Goal: Task Accomplishment & Management: Manage account settings

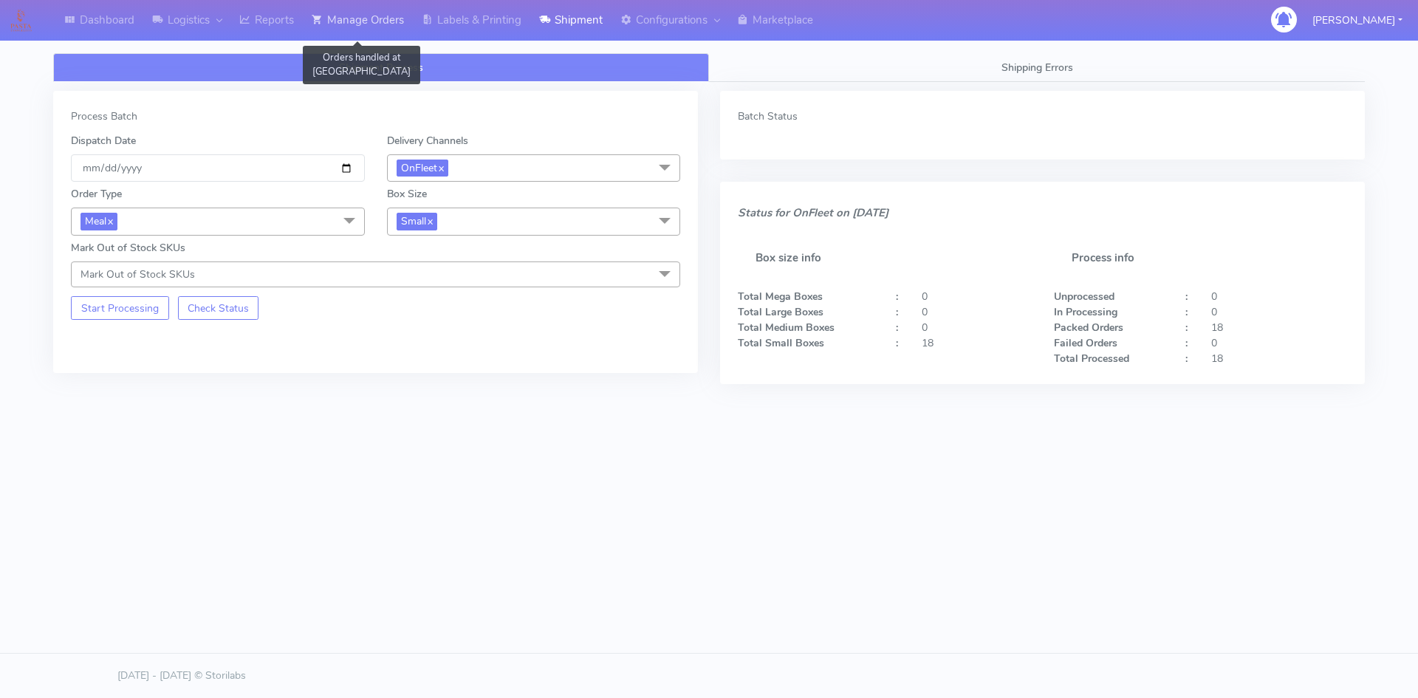
click at [383, 27] on link "Manage Orders" at bounding box center [358, 20] width 110 height 41
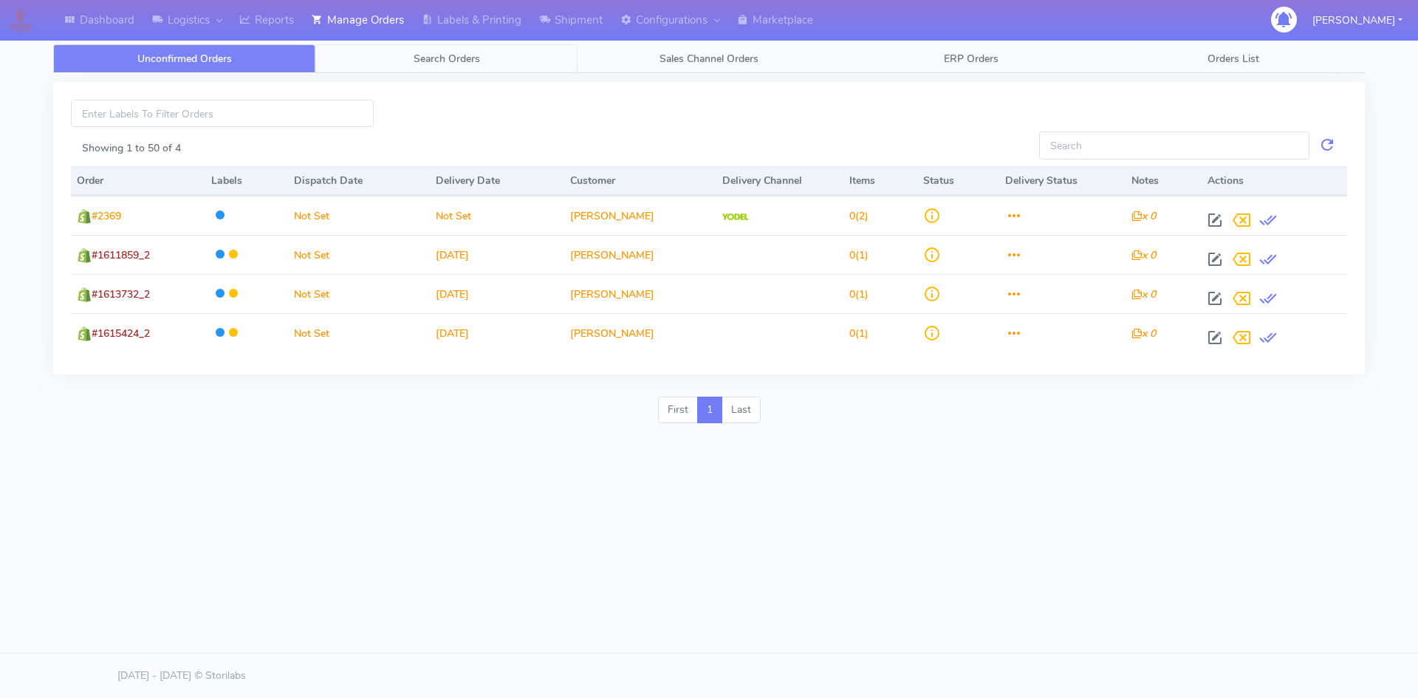
click at [428, 58] on span "Search Orders" at bounding box center [447, 59] width 66 height 14
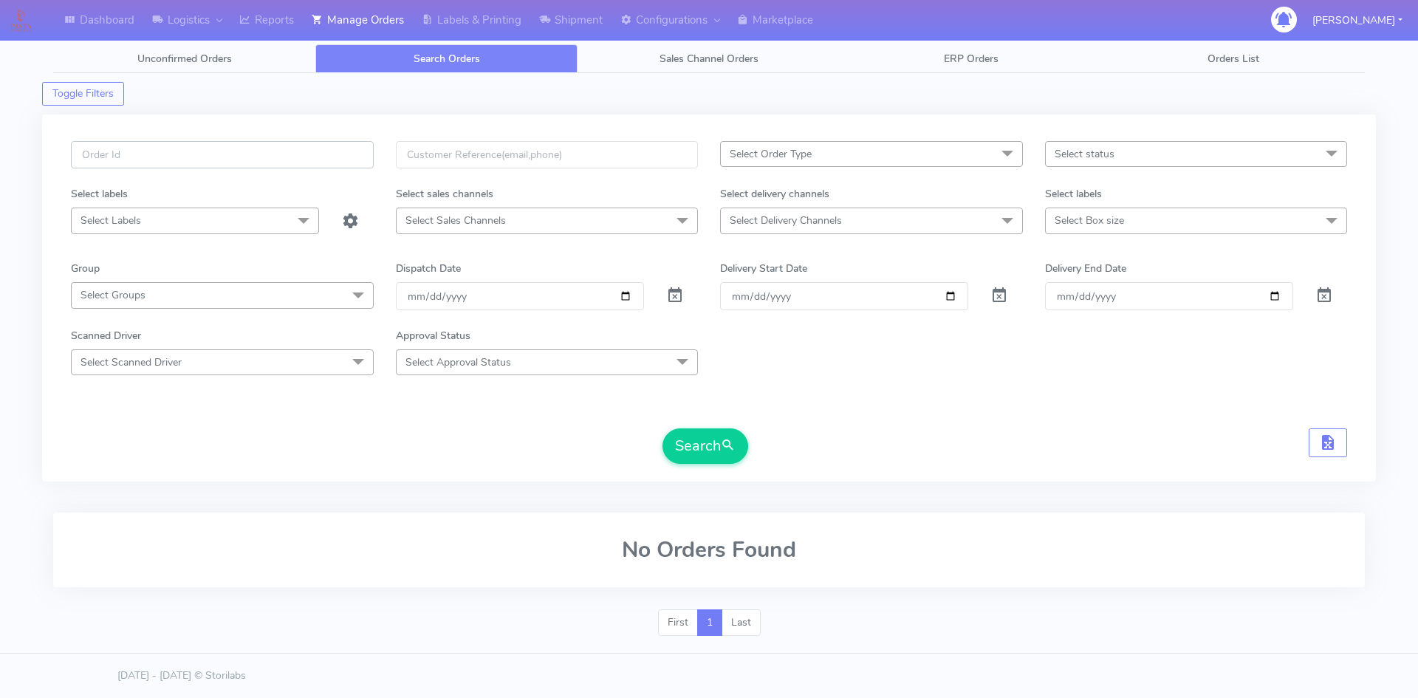
click at [318, 163] on input "text" at bounding box center [222, 154] width 303 height 27
paste input "#1615940_1"
type input "#1615940_1"
click at [674, 295] on span at bounding box center [675, 299] width 18 height 14
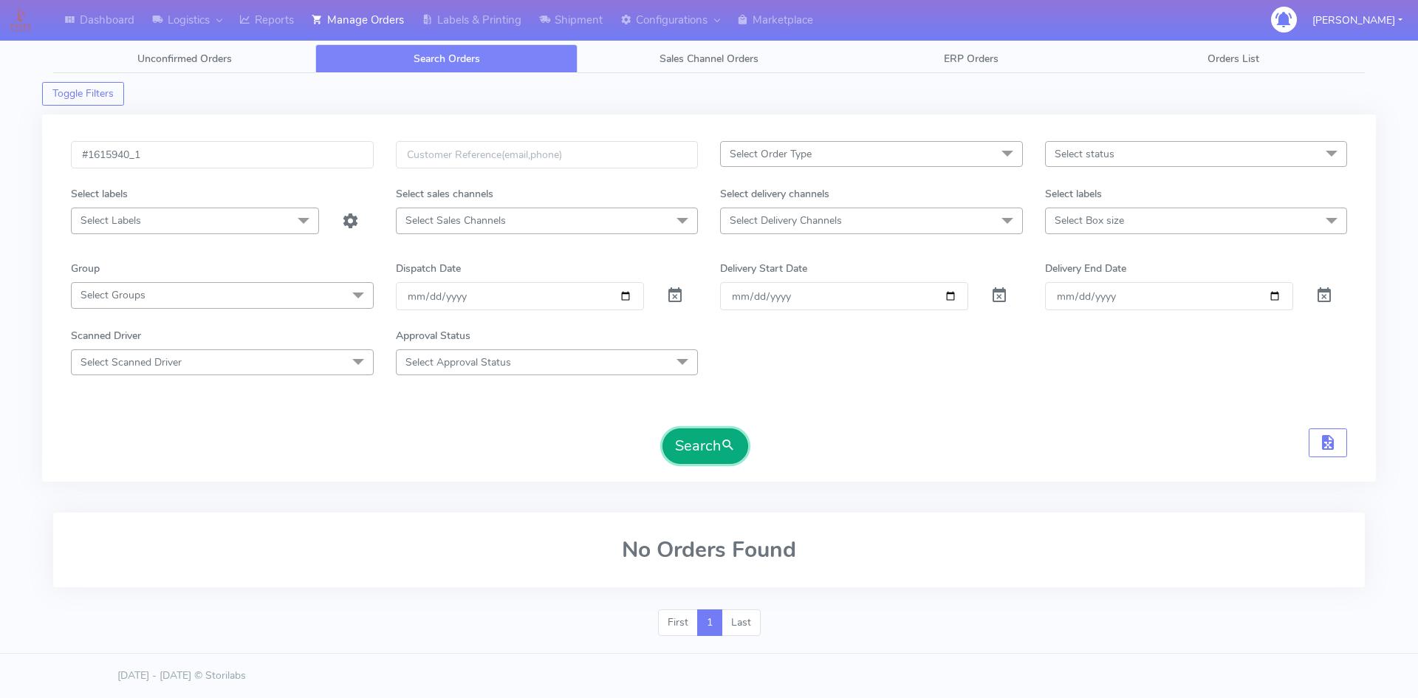
click at [698, 437] on button "Search" at bounding box center [706, 445] width 86 height 35
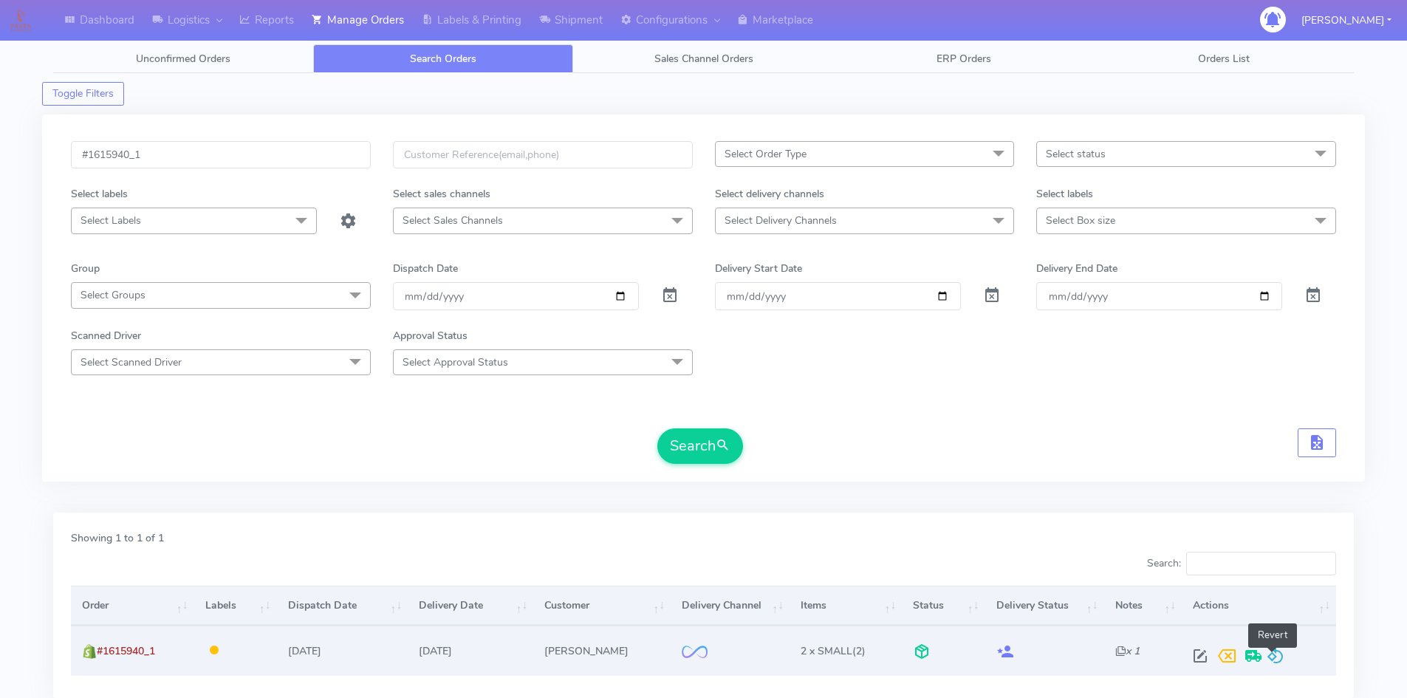
click at [1276, 652] on span at bounding box center [1276, 659] width 18 height 14
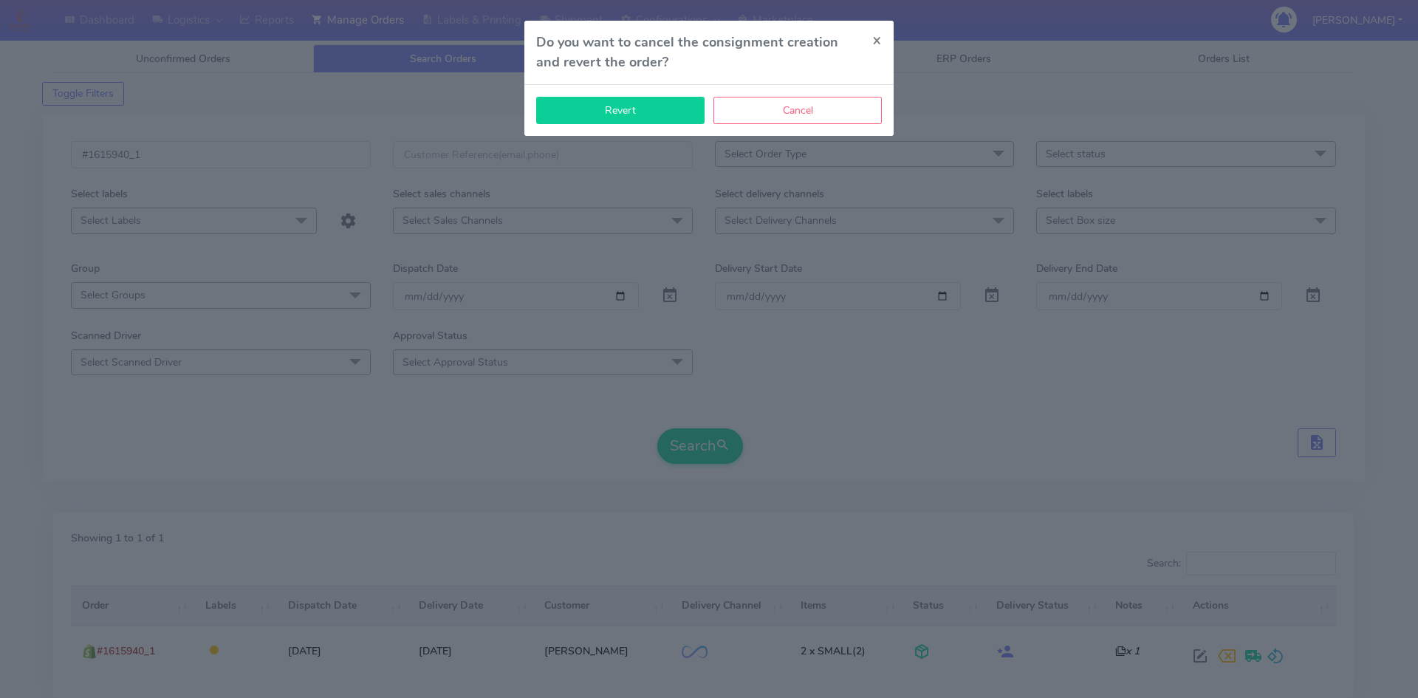
click at [637, 113] on button "Revert" at bounding box center [620, 110] width 168 height 27
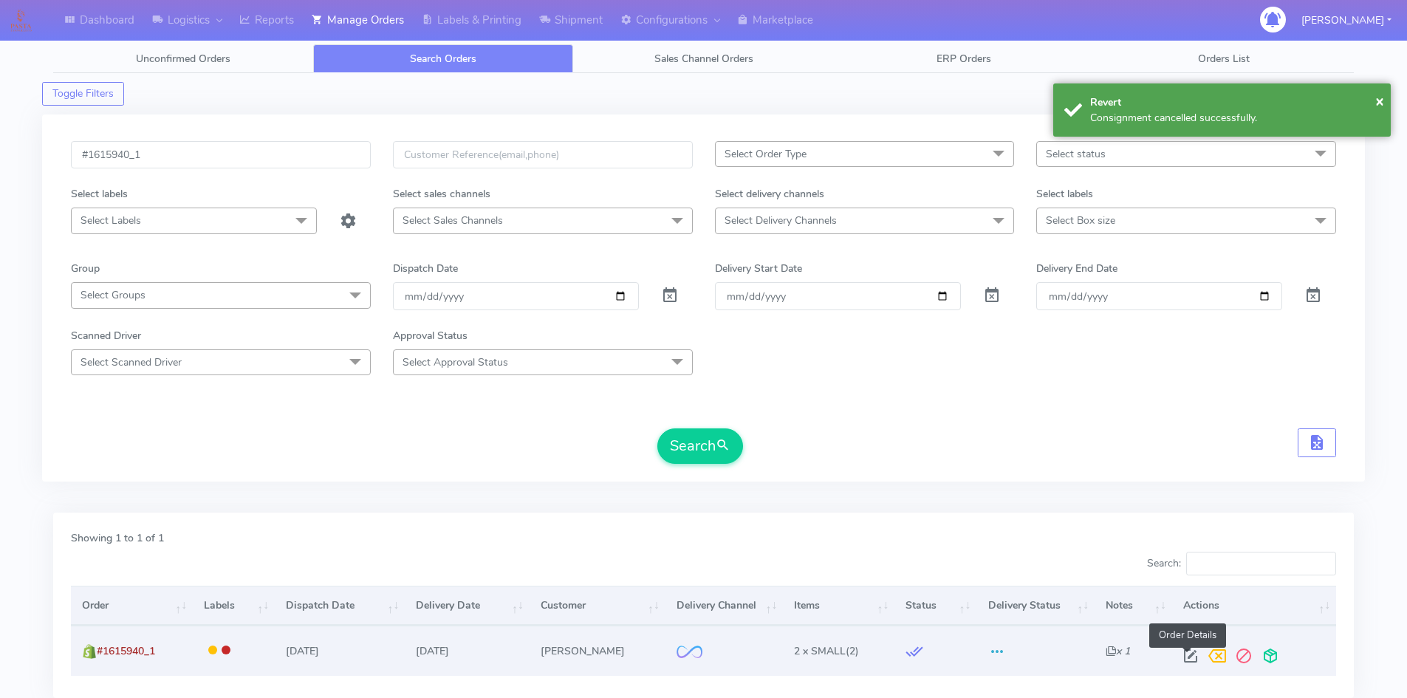
click at [1183, 652] on span at bounding box center [1190, 659] width 27 height 14
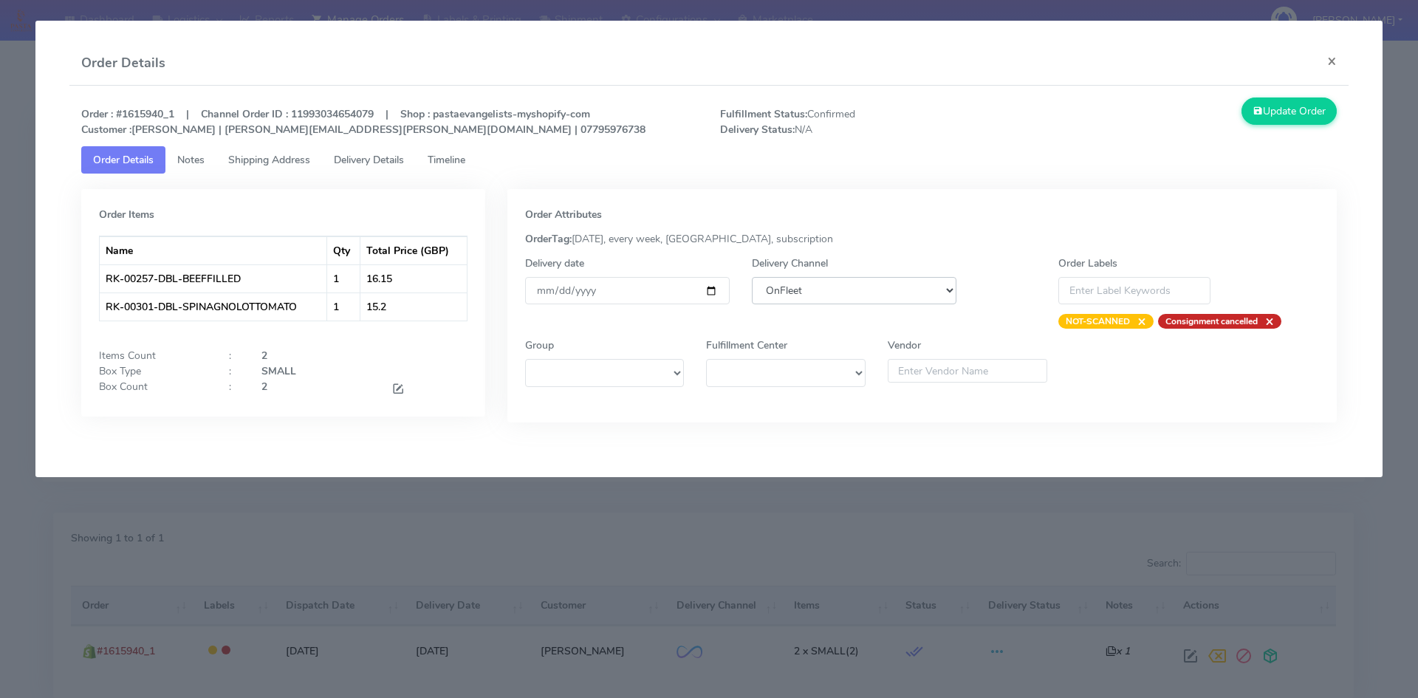
click at [821, 301] on select "DHL OnFleet Royal Mail DPD Yodel MaxOptra Amazon Collection" at bounding box center [854, 290] width 205 height 27
select select "5"
click at [752, 277] on select "DHL OnFleet Royal Mail DPD Yodel MaxOptra Amazon Collection" at bounding box center [854, 290] width 205 height 27
click at [1296, 100] on button "Update Order" at bounding box center [1290, 111] width 96 height 27
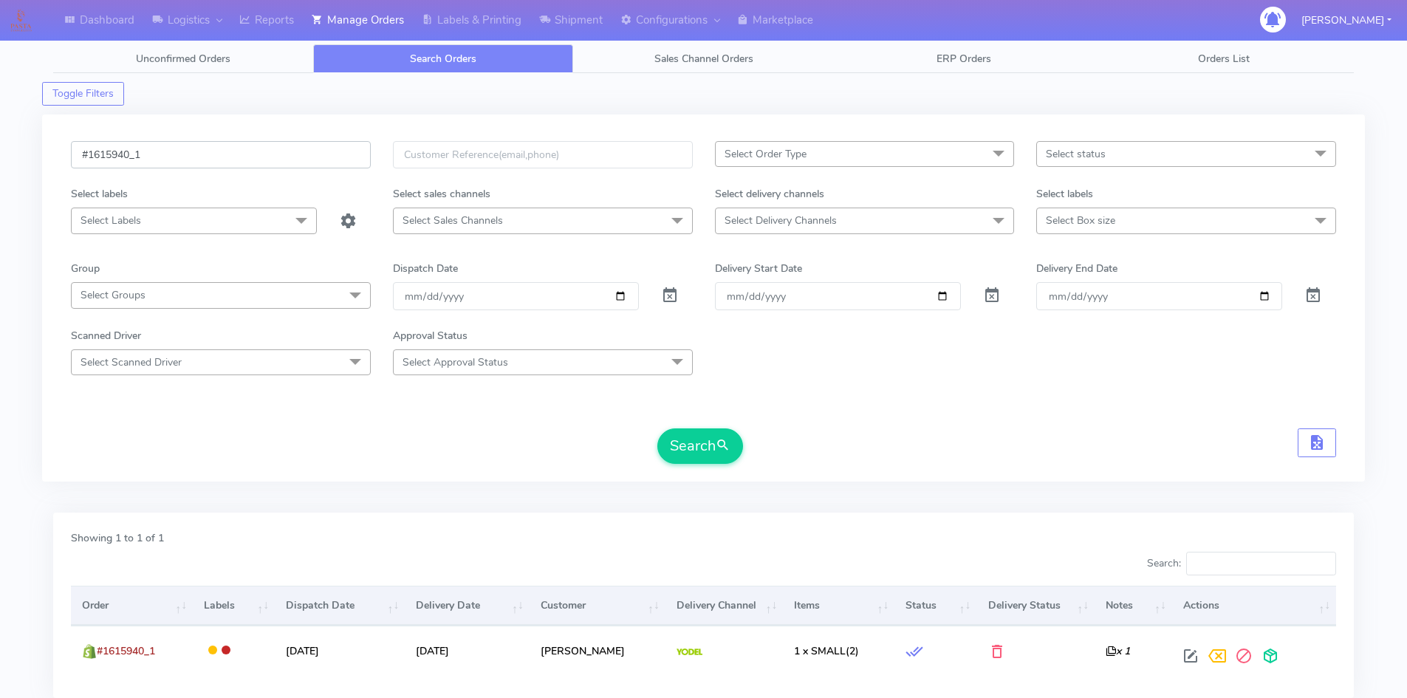
click at [243, 148] on input "#1615940_1" at bounding box center [221, 154] width 300 height 27
paste input "3"
type input "#1615930_1"
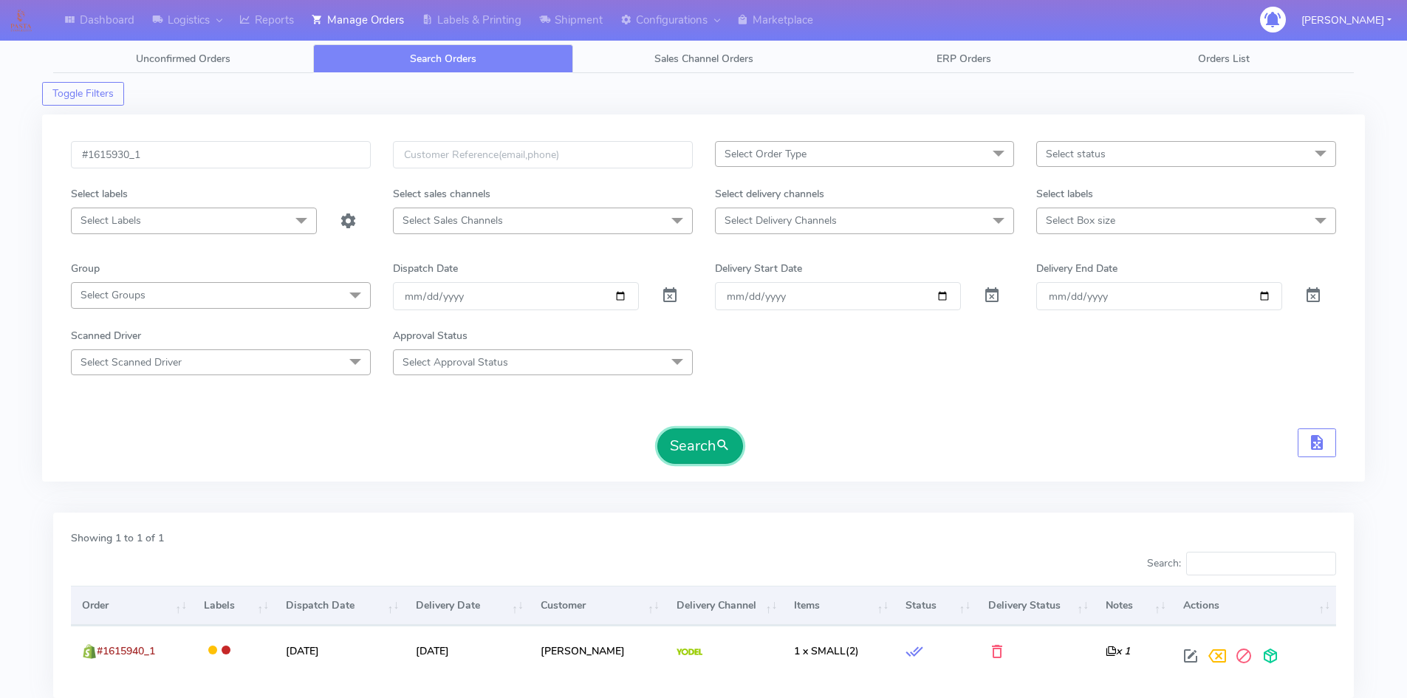
click at [725, 447] on span "submit" at bounding box center [723, 446] width 15 height 20
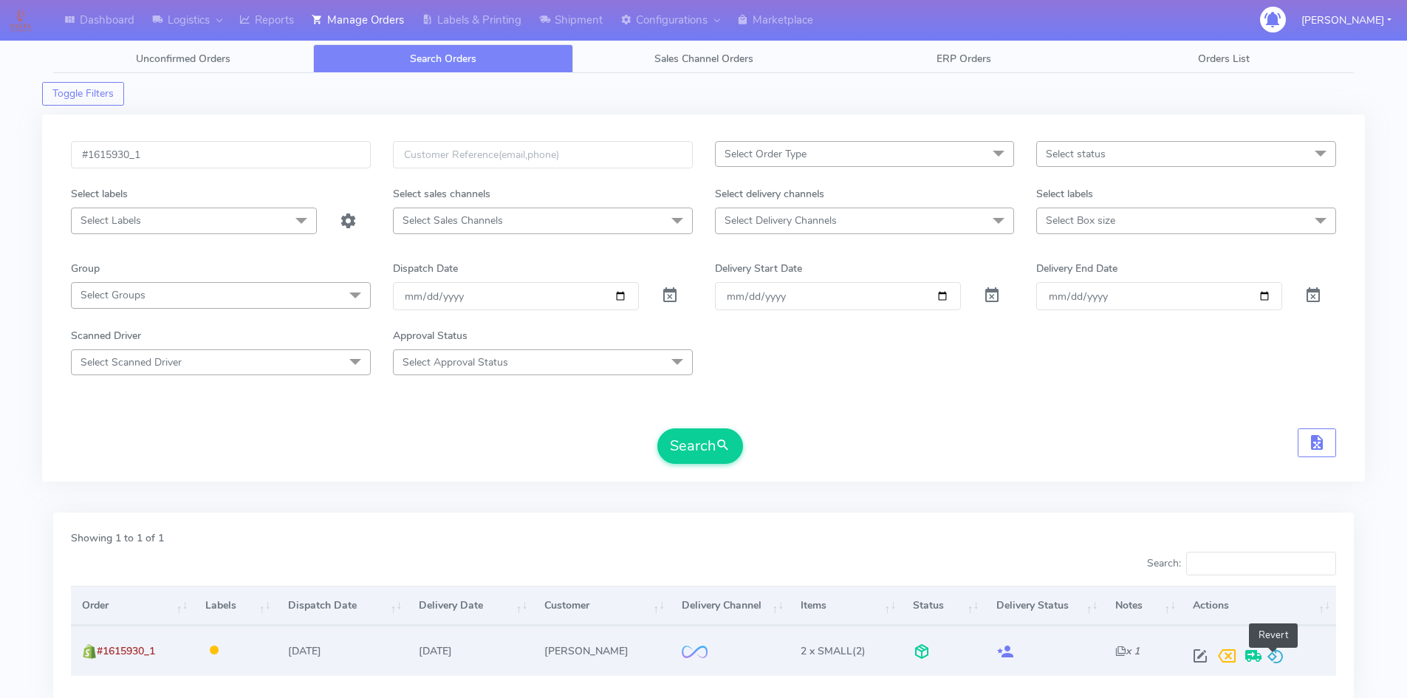
click at [1273, 654] on span at bounding box center [1276, 659] width 18 height 14
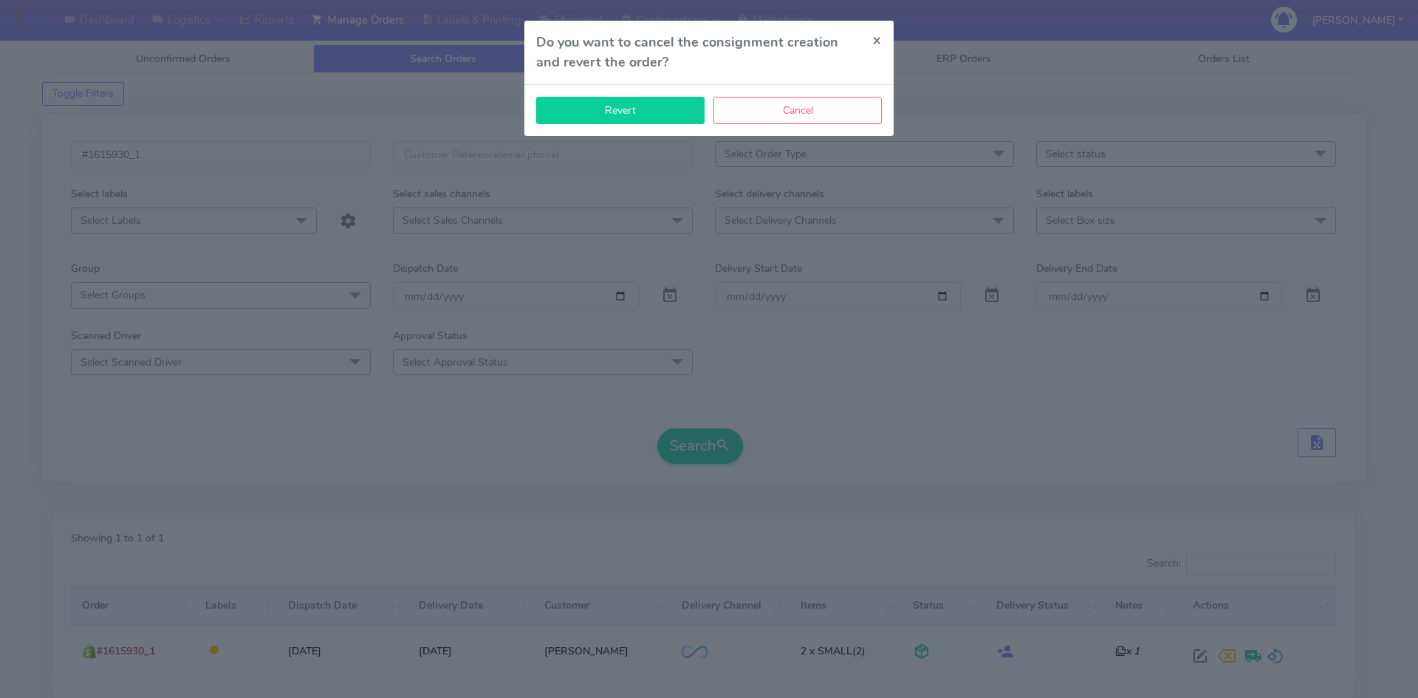
click at [674, 117] on button "Revert" at bounding box center [620, 110] width 168 height 27
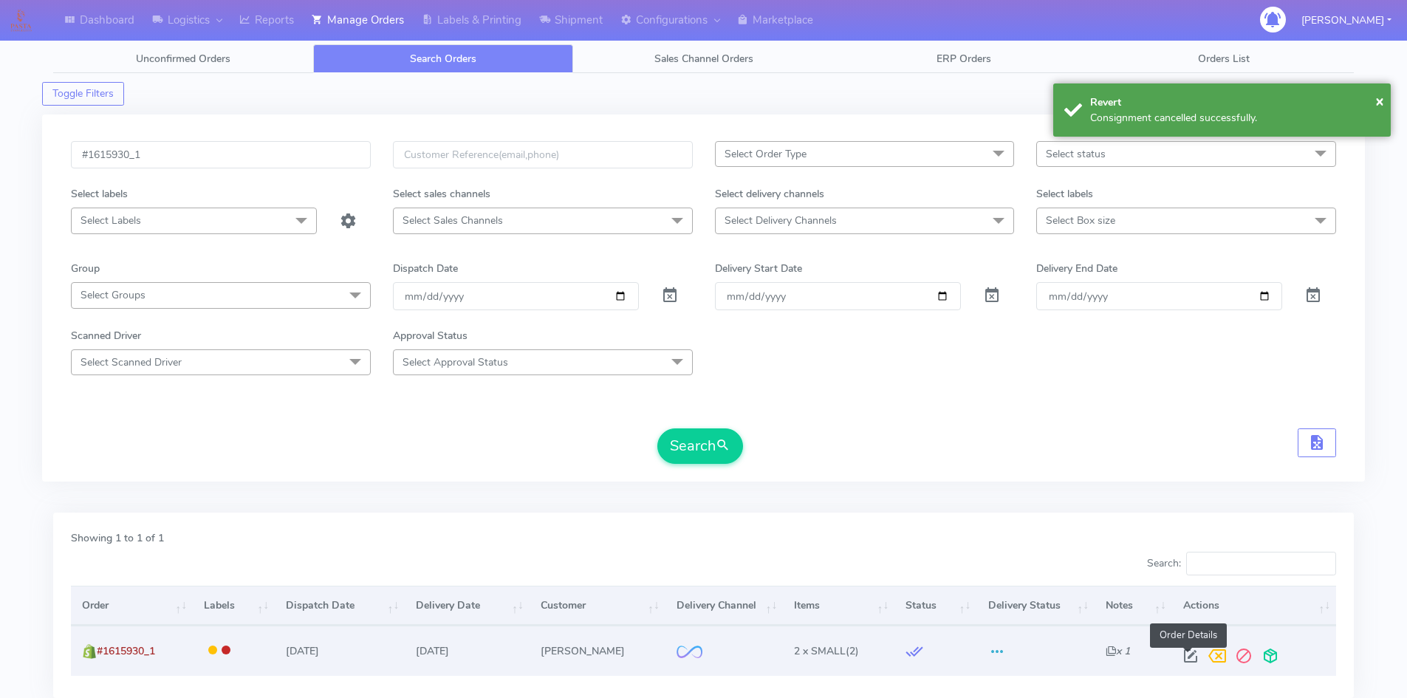
click at [1192, 659] on span at bounding box center [1190, 659] width 27 height 14
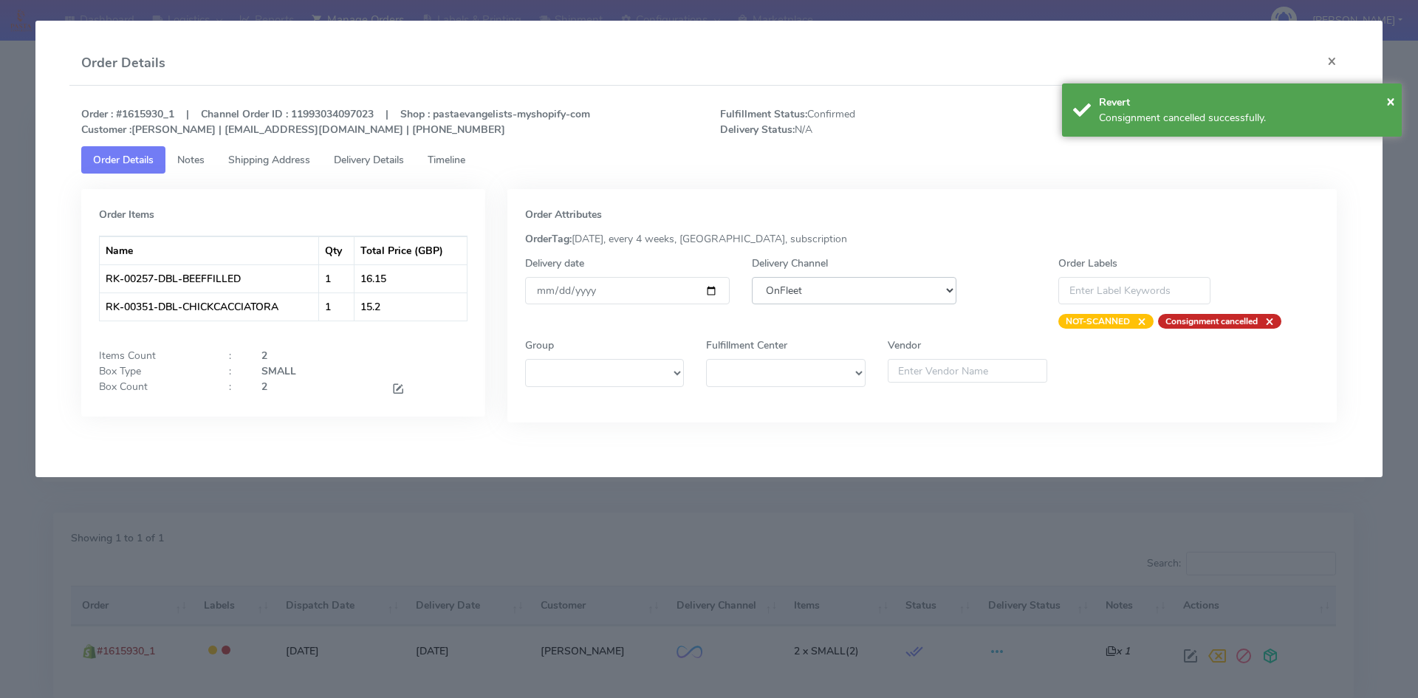
click at [874, 301] on select "DHL OnFleet Royal Mail DPD Yodel MaxOptra Amazon Collection" at bounding box center [854, 290] width 205 height 27
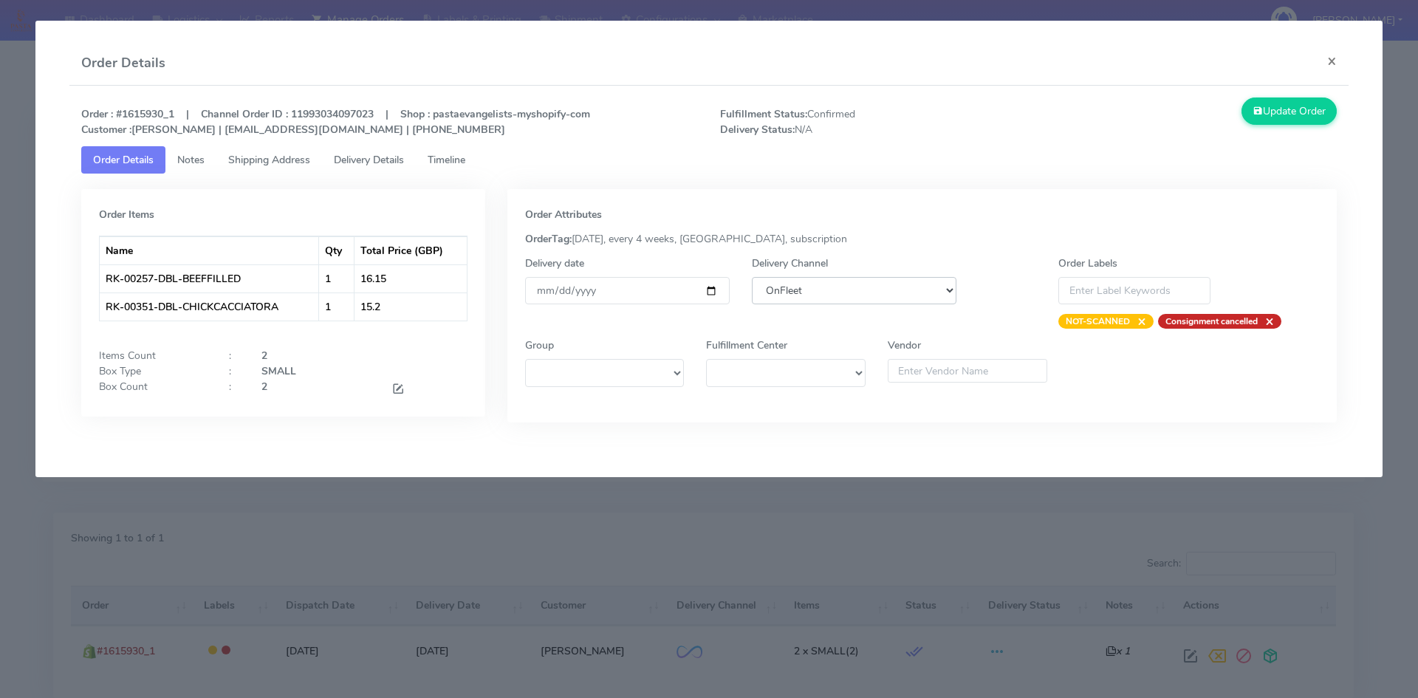
select select "5"
click at [752, 277] on select "DHL OnFleet Royal Mail DPD Yodel MaxOptra Amazon Collection" at bounding box center [854, 290] width 205 height 27
click at [1285, 95] on div "Order : #1615930_1 | Channel Order ID : 11993034097023 | Shop : pastaevangelist…" at bounding box center [709, 271] width 1280 height 371
click at [1279, 108] on button "Update Order" at bounding box center [1290, 111] width 96 height 27
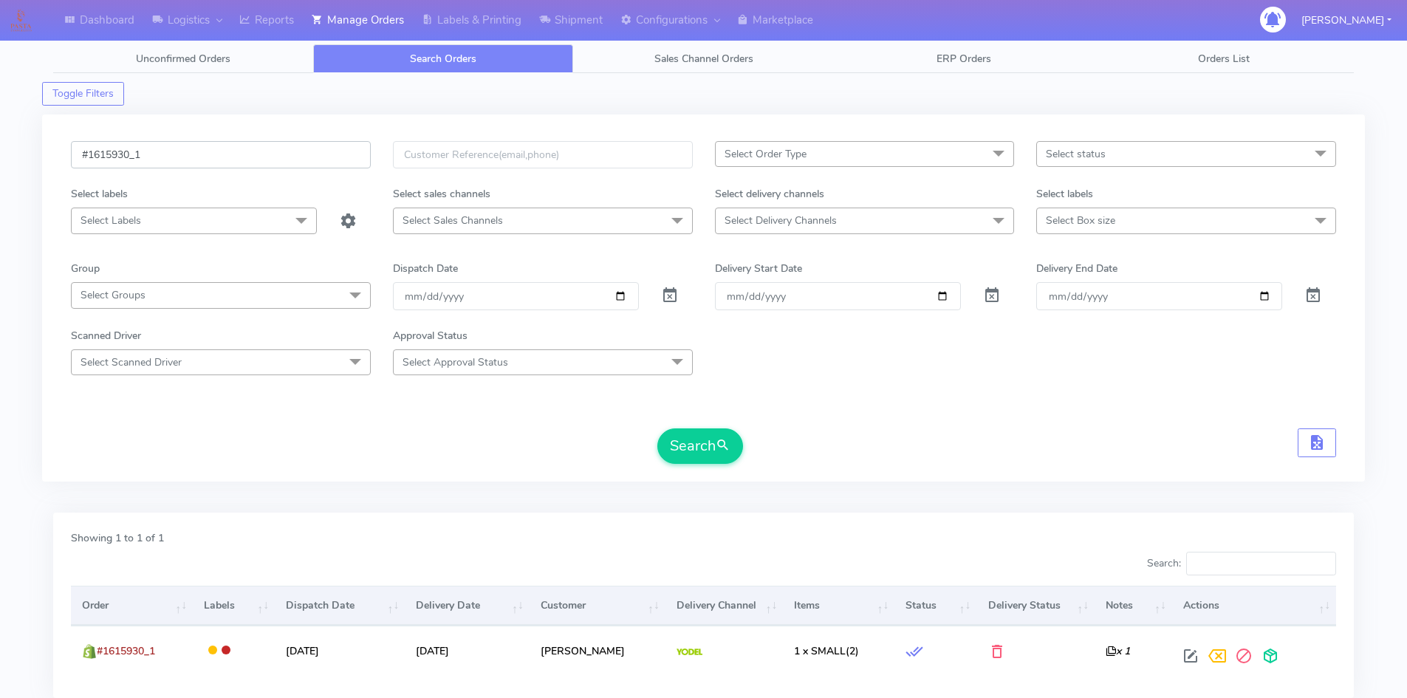
click at [148, 157] on input "#1615930_1" at bounding box center [221, 154] width 300 height 27
paste input "7"
type input "#1615937_1"
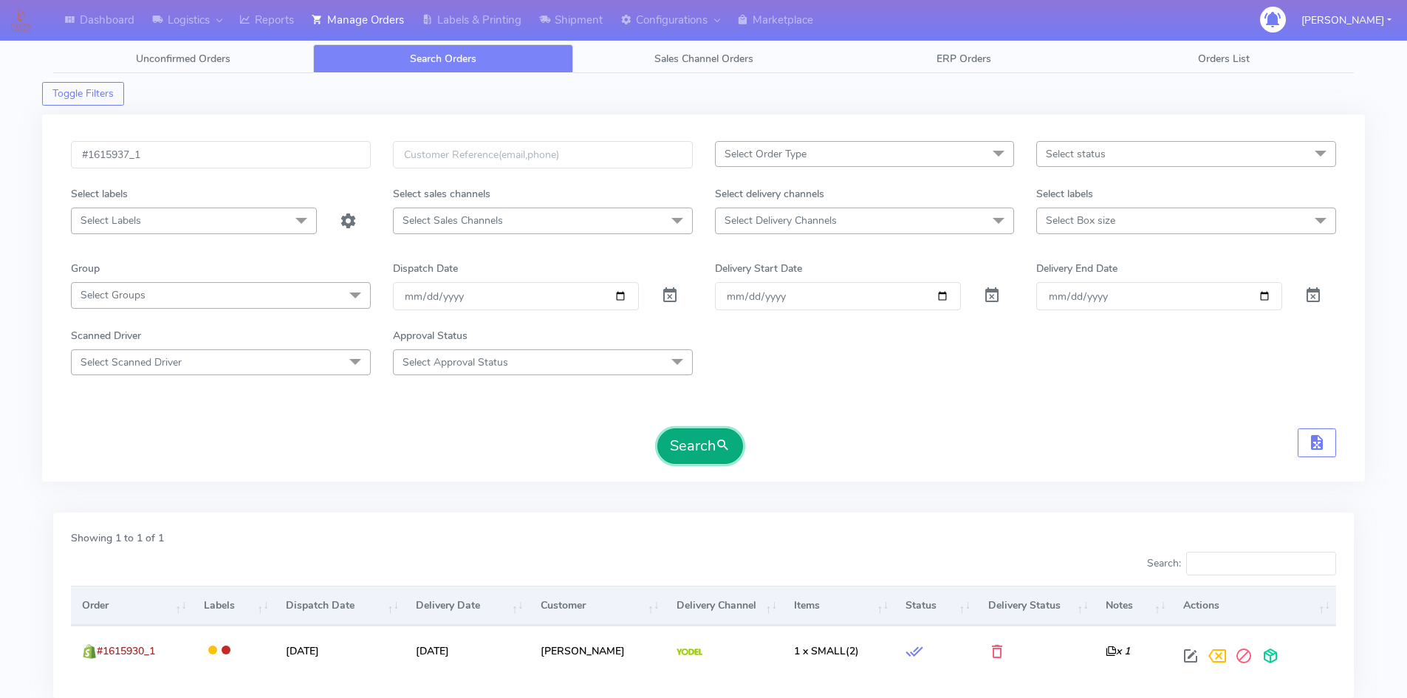
click at [727, 459] on button "Search" at bounding box center [700, 445] width 86 height 35
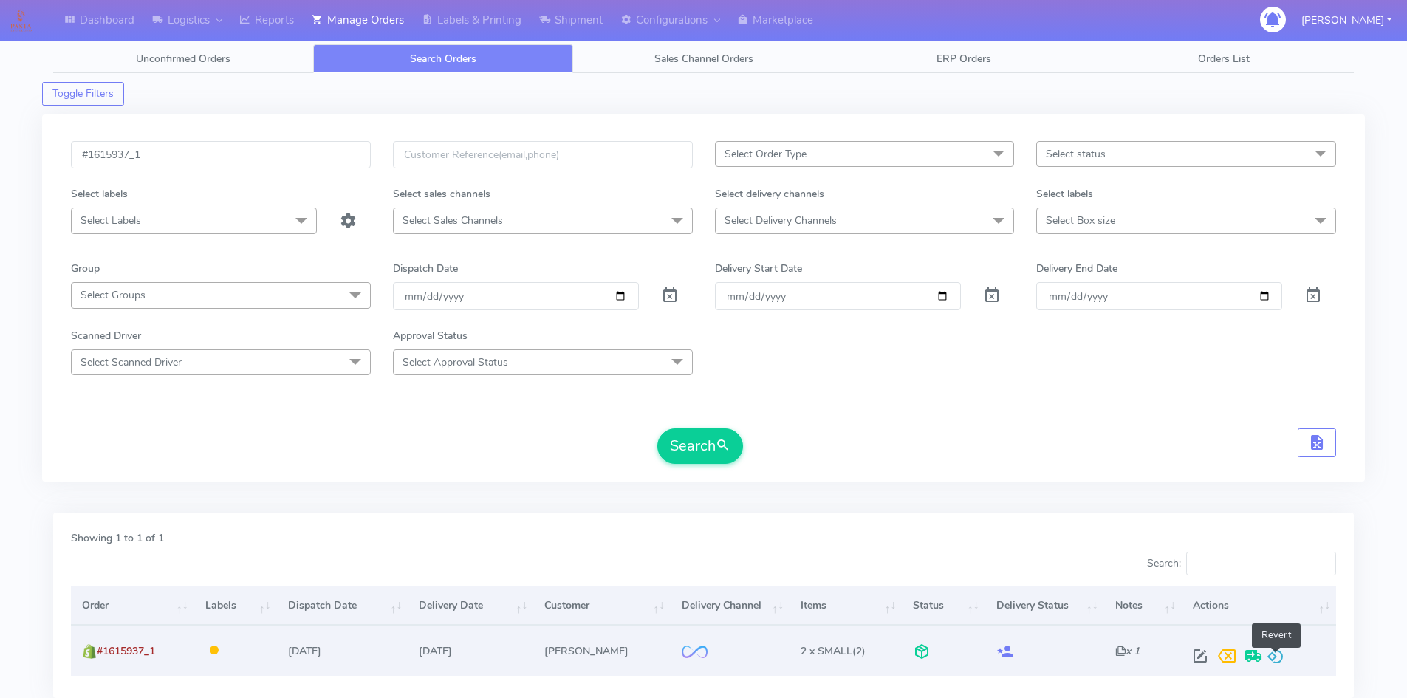
click at [1272, 652] on span at bounding box center [1276, 659] width 18 height 14
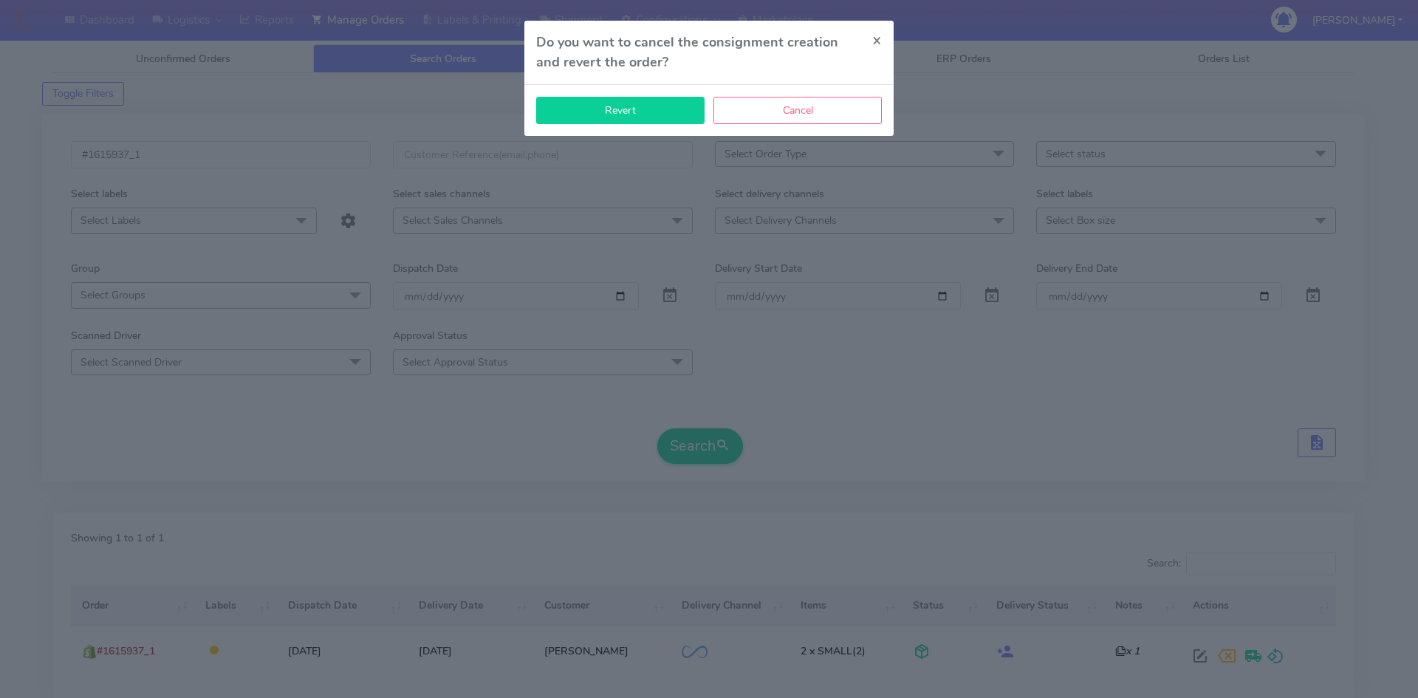
click at [633, 117] on button "Revert" at bounding box center [620, 110] width 168 height 27
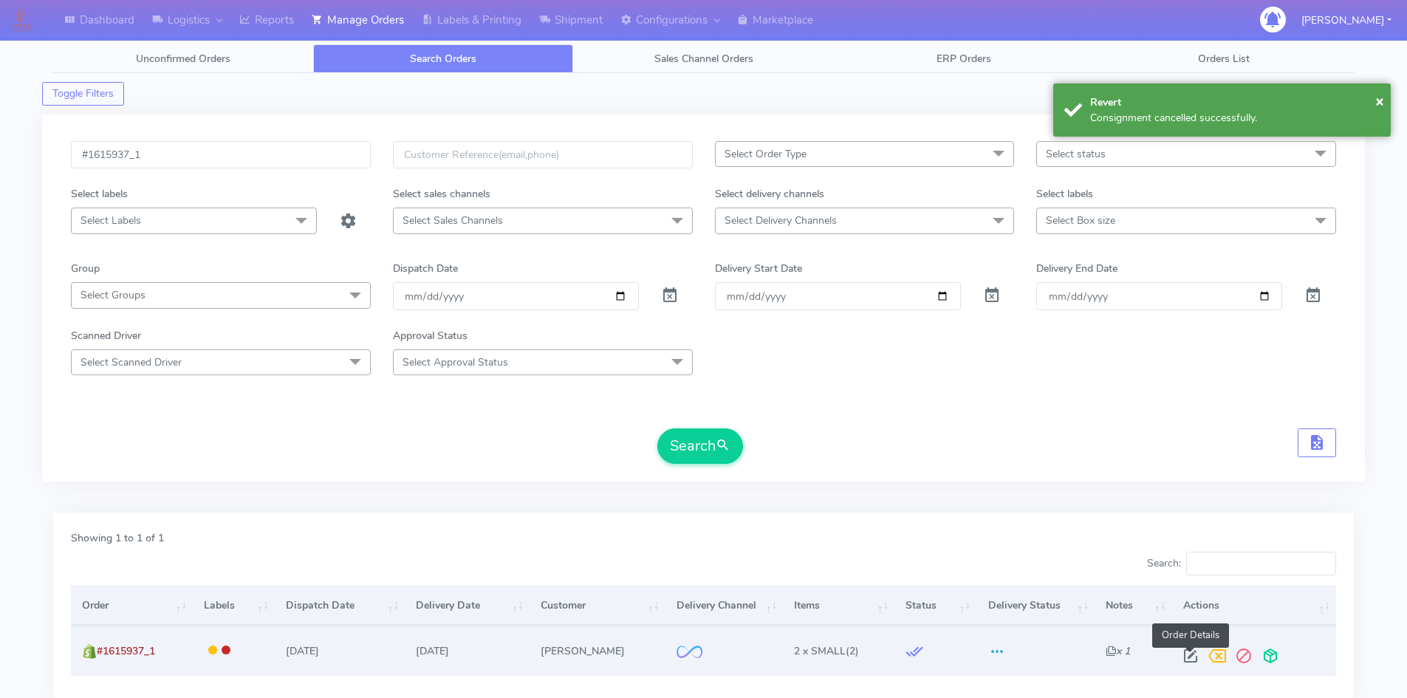
click at [1187, 652] on span at bounding box center [1190, 659] width 27 height 14
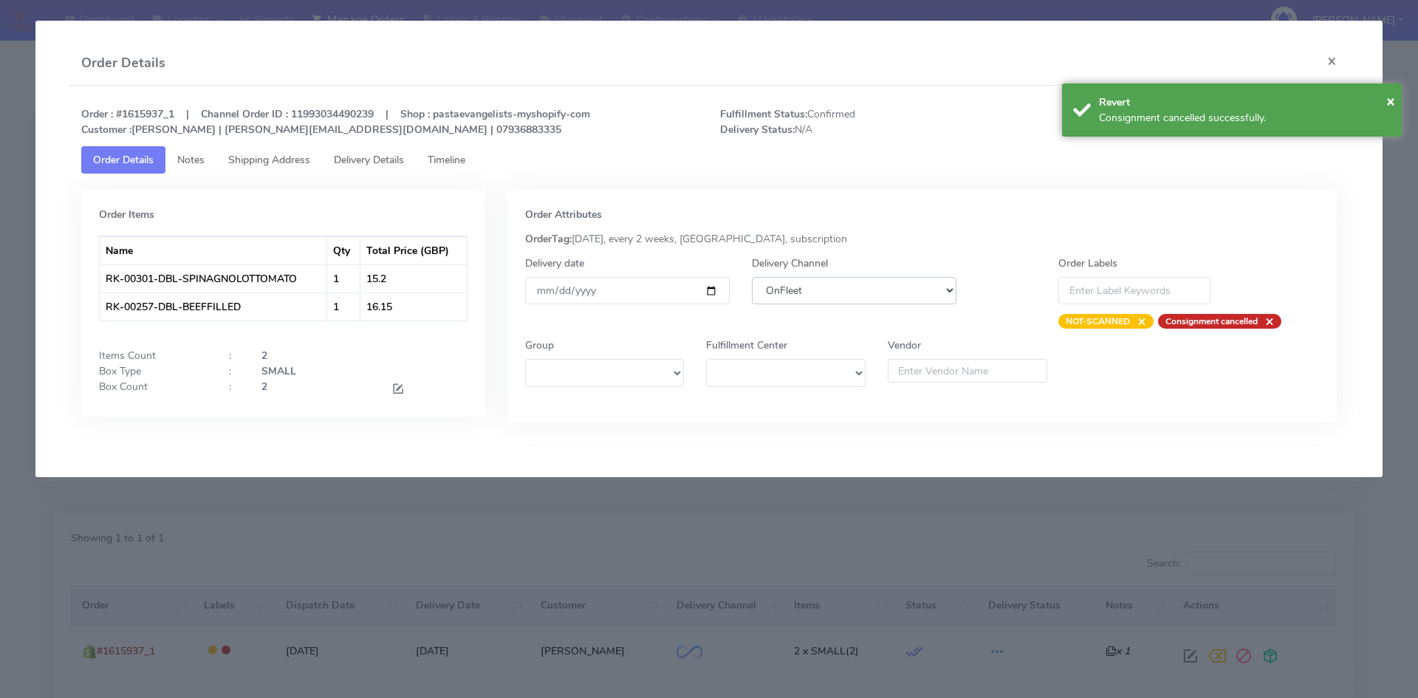
click at [872, 287] on select "DHL OnFleet Royal Mail DPD Yodel MaxOptra Amazon Collection" at bounding box center [854, 290] width 205 height 27
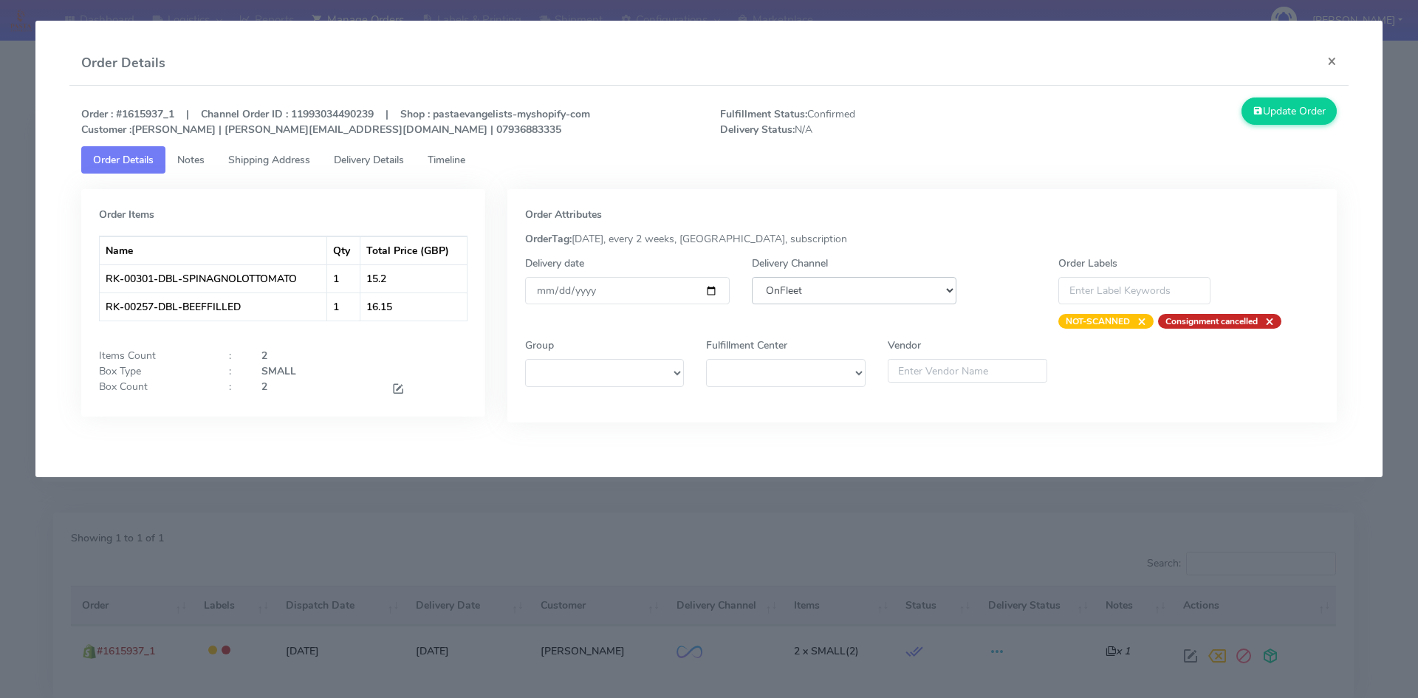
select select "5"
click at [752, 277] on select "DHL OnFleet Royal Mail DPD Yodel MaxOptra Amazon Collection" at bounding box center [854, 290] width 205 height 27
click at [1288, 112] on button "Update Order" at bounding box center [1290, 111] width 96 height 27
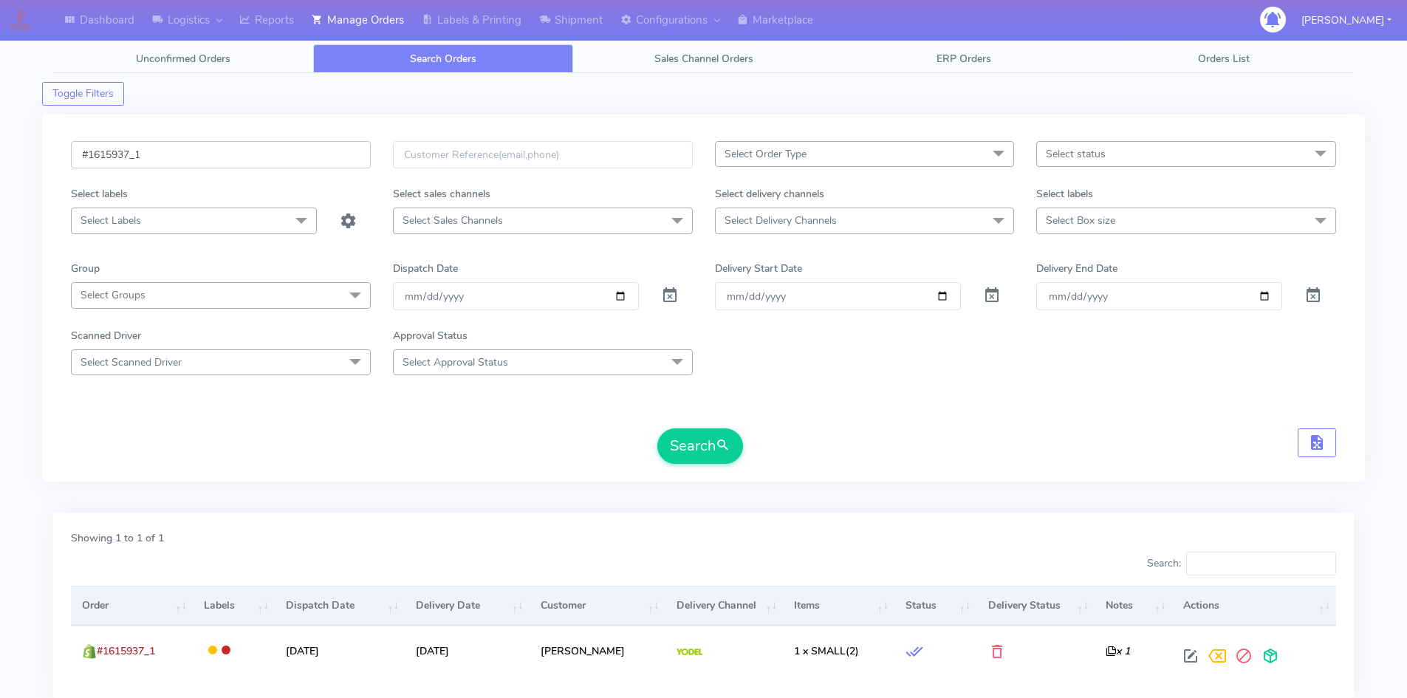
click at [158, 151] on input "#1615937_1" at bounding box center [221, 154] width 300 height 27
paste input "43"
type input "#1615943_1"
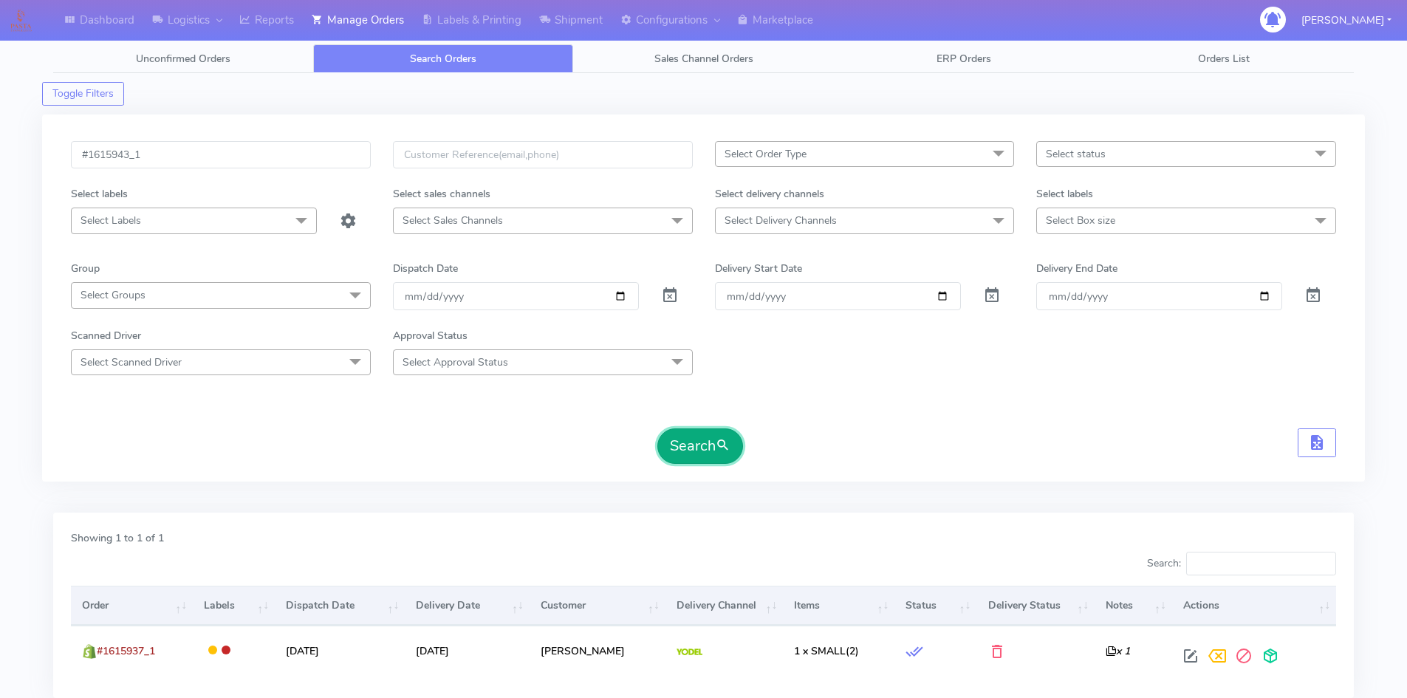
click at [723, 454] on span "submit" at bounding box center [723, 446] width 15 height 20
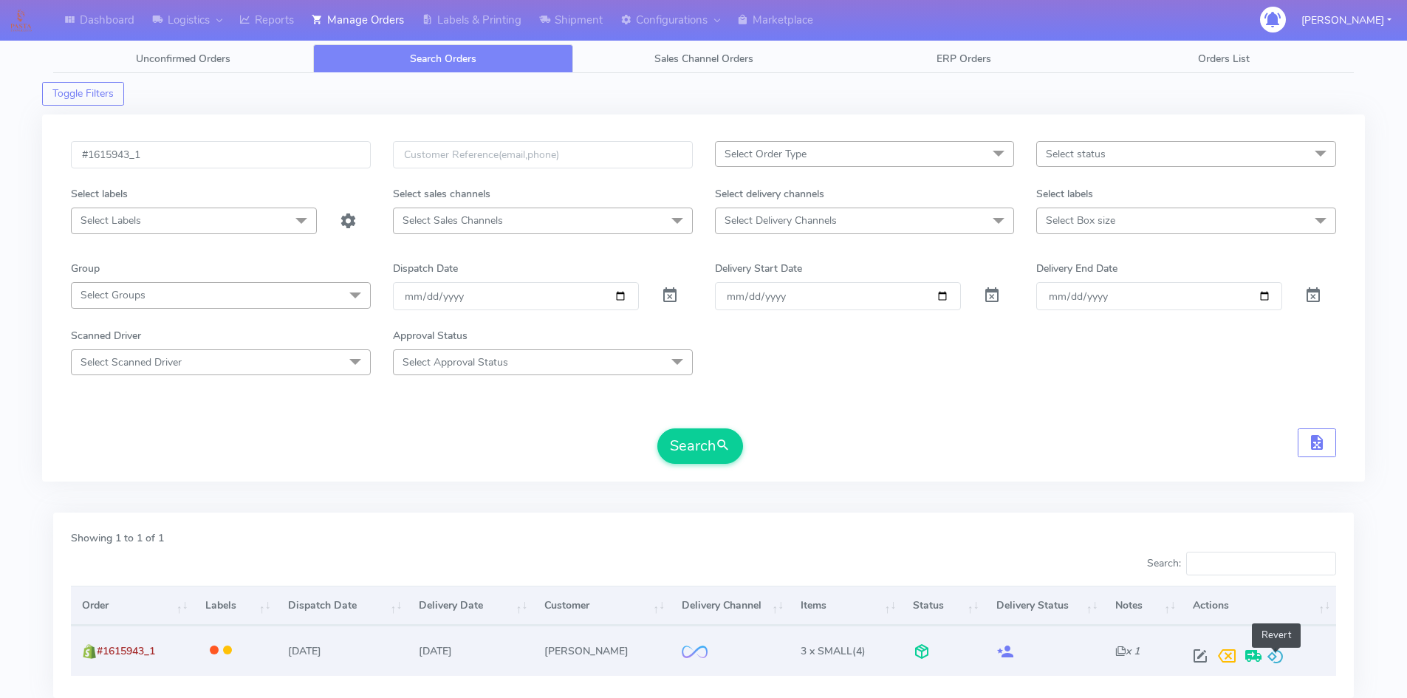
click at [1280, 652] on span at bounding box center [1276, 659] width 18 height 14
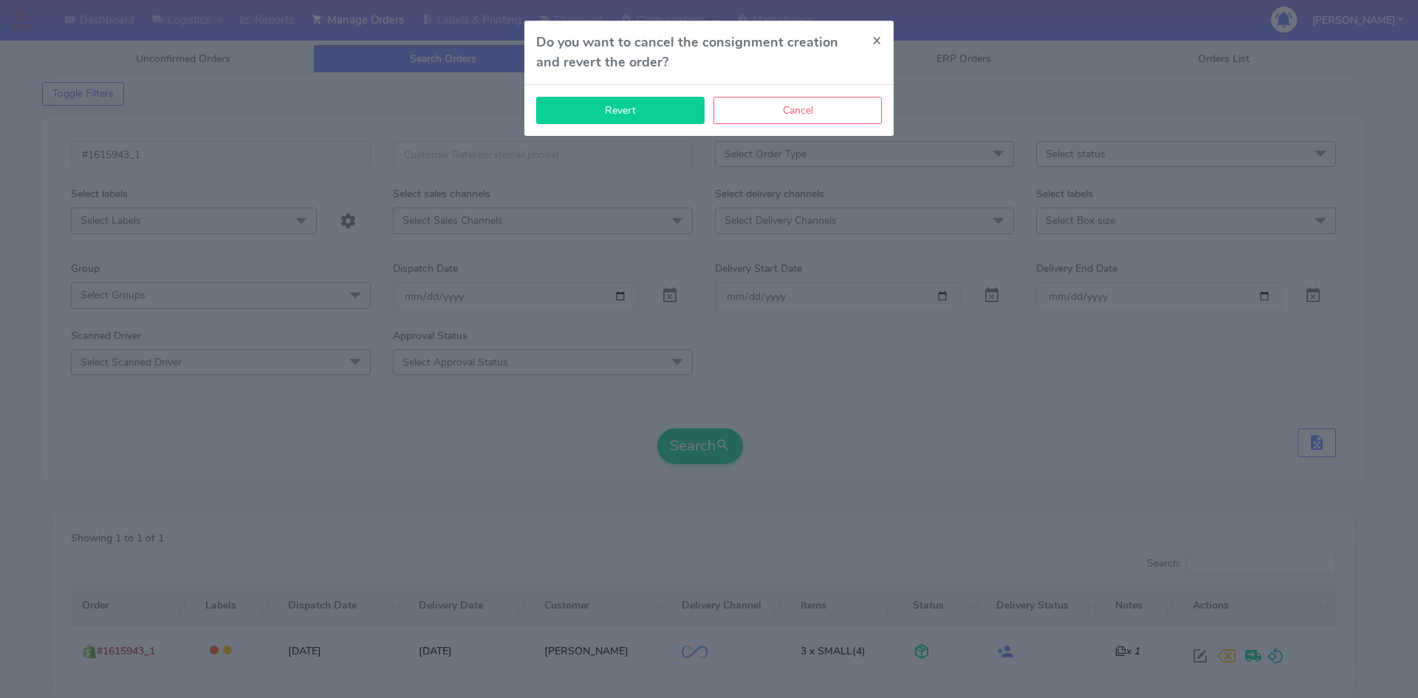
click at [568, 106] on button "Revert" at bounding box center [620, 110] width 168 height 27
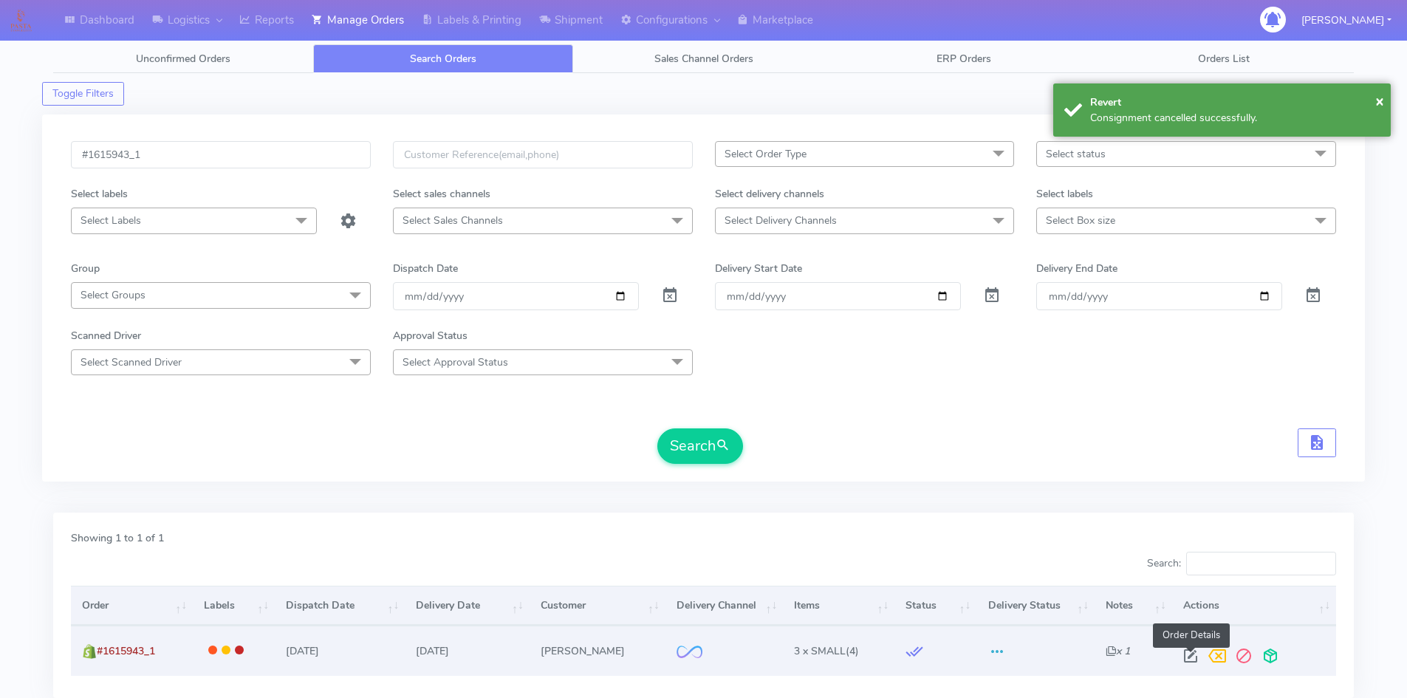
click at [1186, 652] on span at bounding box center [1190, 659] width 27 height 14
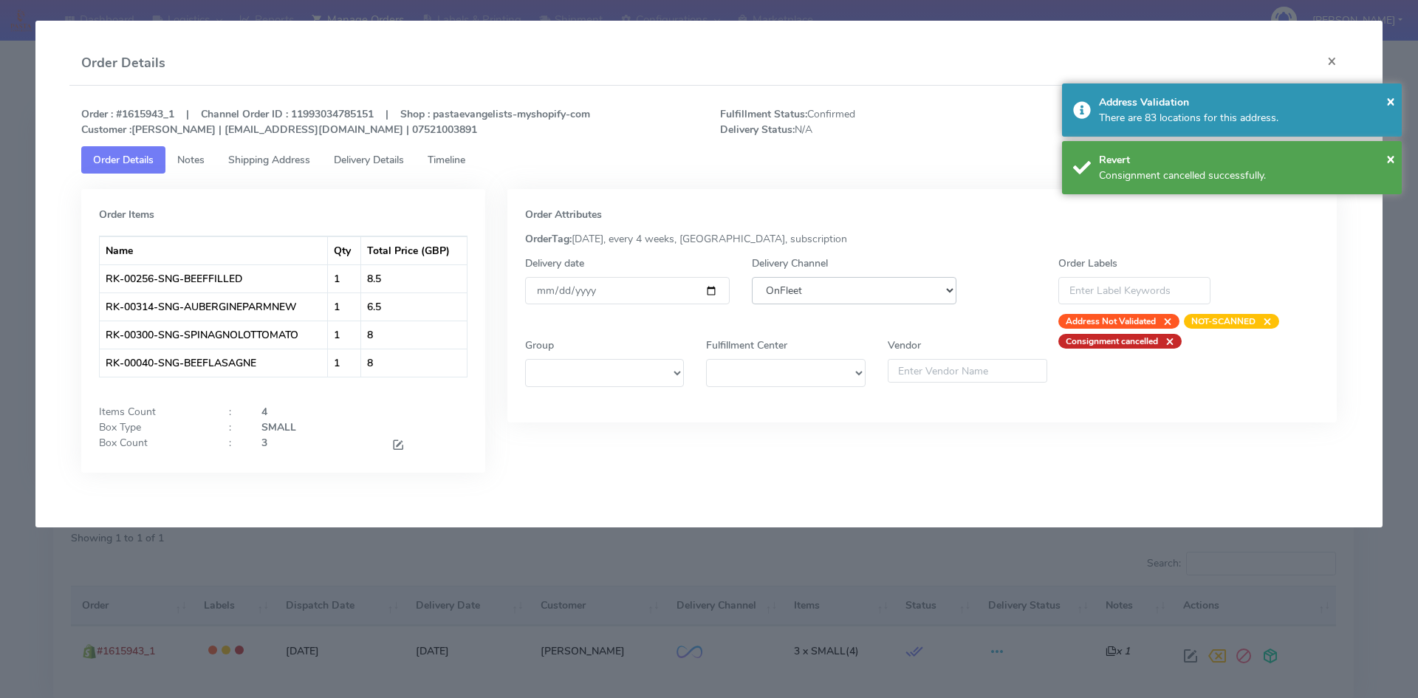
click at [868, 286] on select "DHL OnFleet Royal Mail DPD Yodel MaxOptra Amazon Collection" at bounding box center [854, 290] width 205 height 27
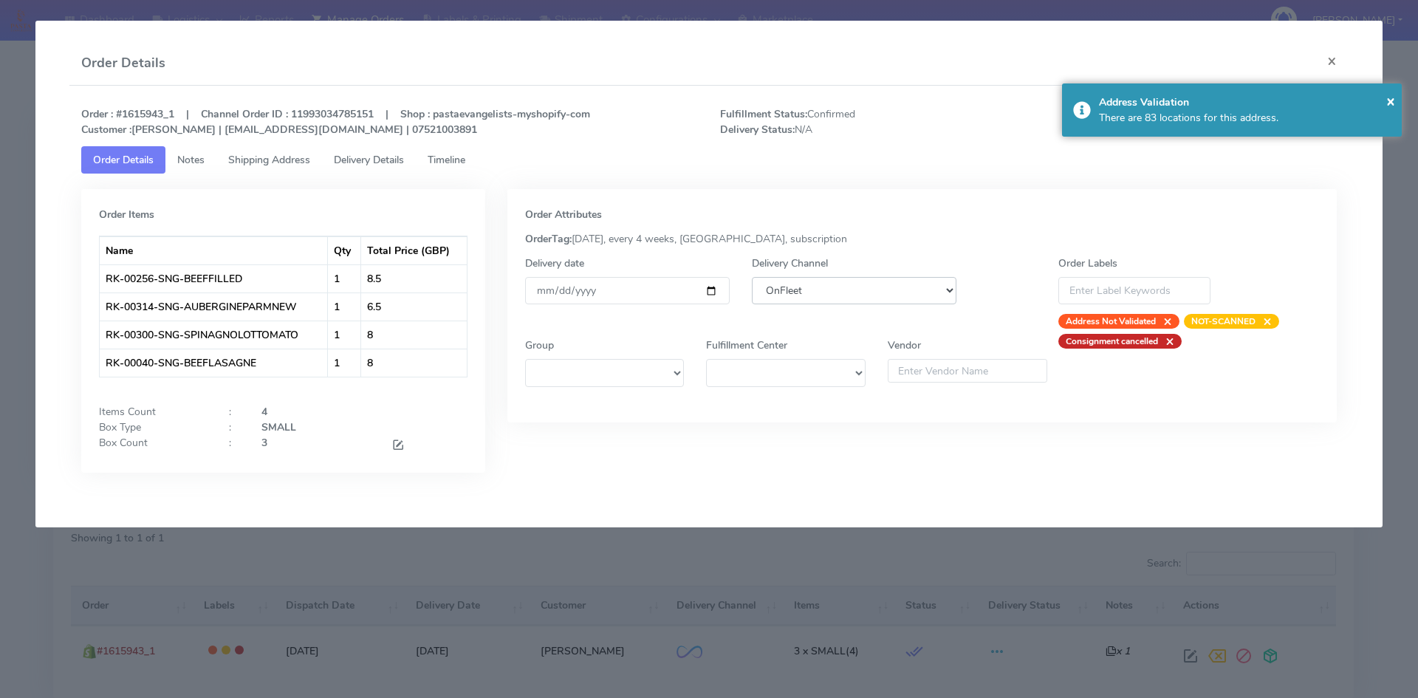
select select "5"
click at [752, 277] on select "DHL OnFleet Royal Mail DPD Yodel MaxOptra Amazon Collection" at bounding box center [854, 290] width 205 height 27
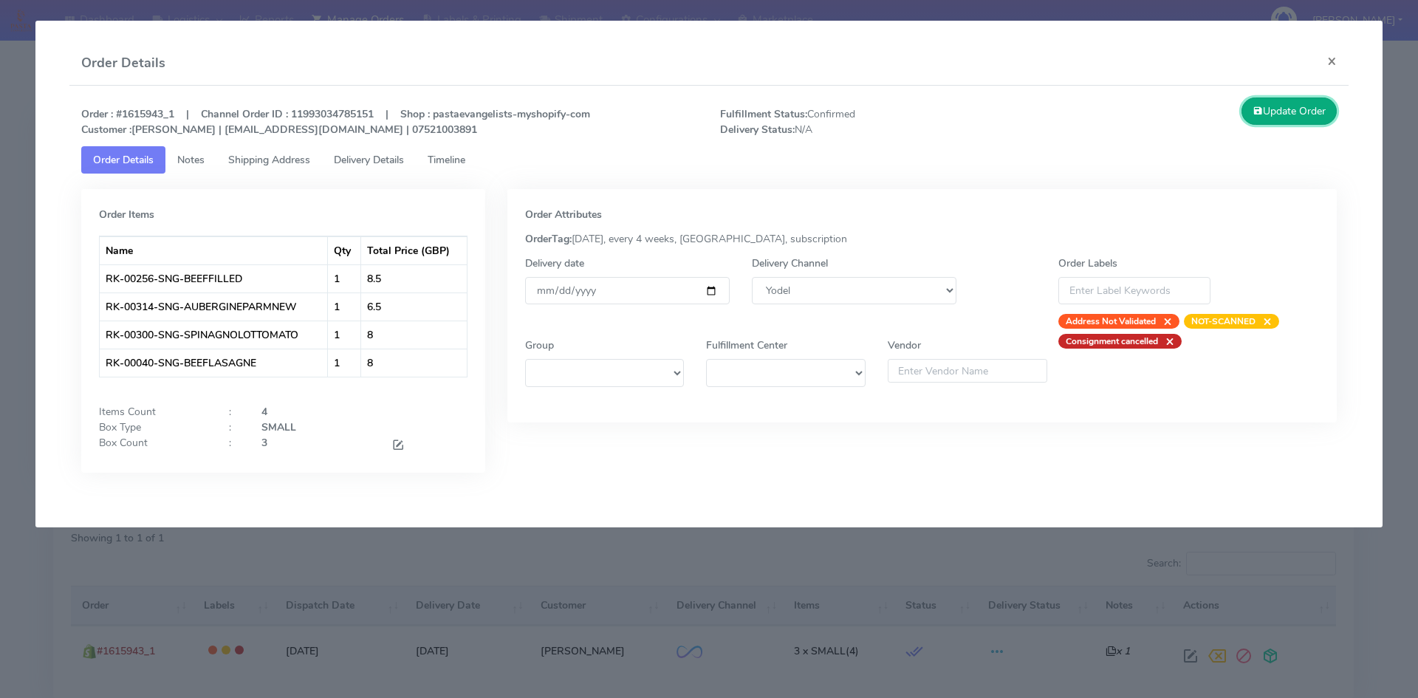
click at [1265, 118] on button "Update Order" at bounding box center [1290, 111] width 96 height 27
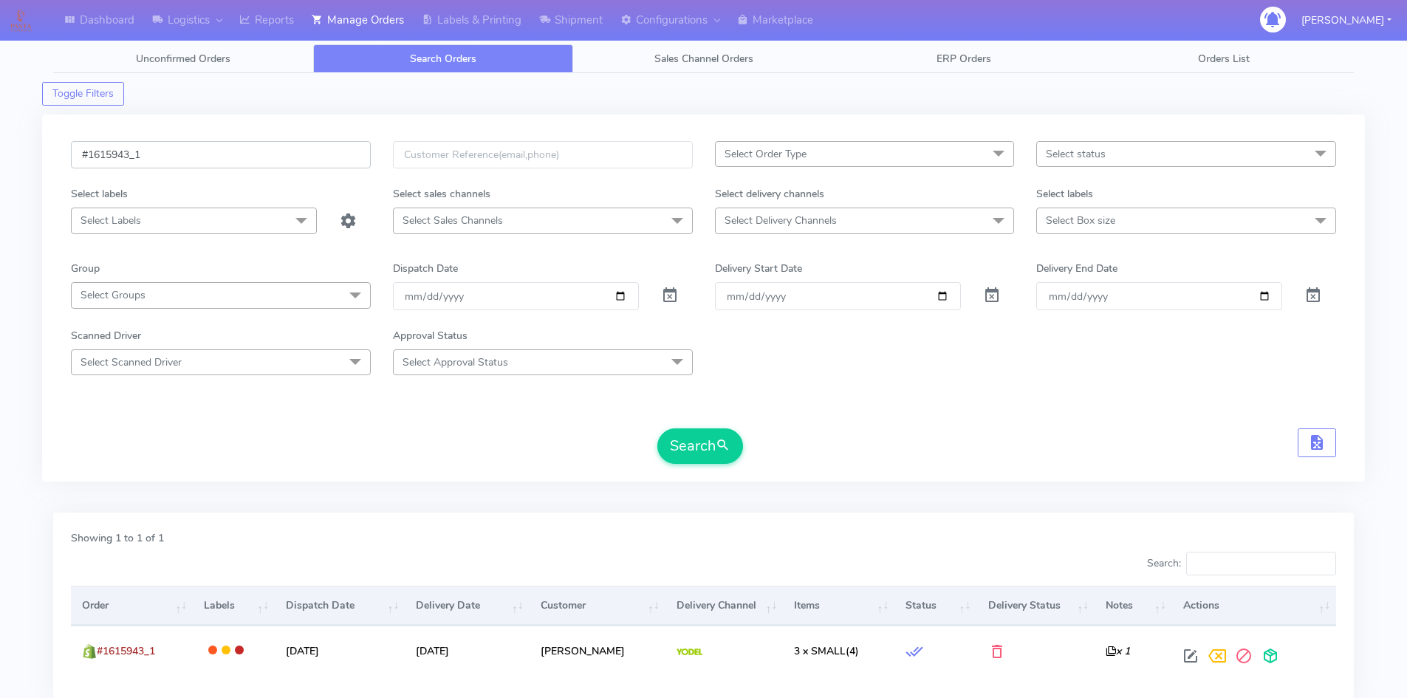
click at [217, 149] on input "#1615943_1" at bounding box center [221, 154] width 300 height 27
paste input "457"
type input "#1615457_1"
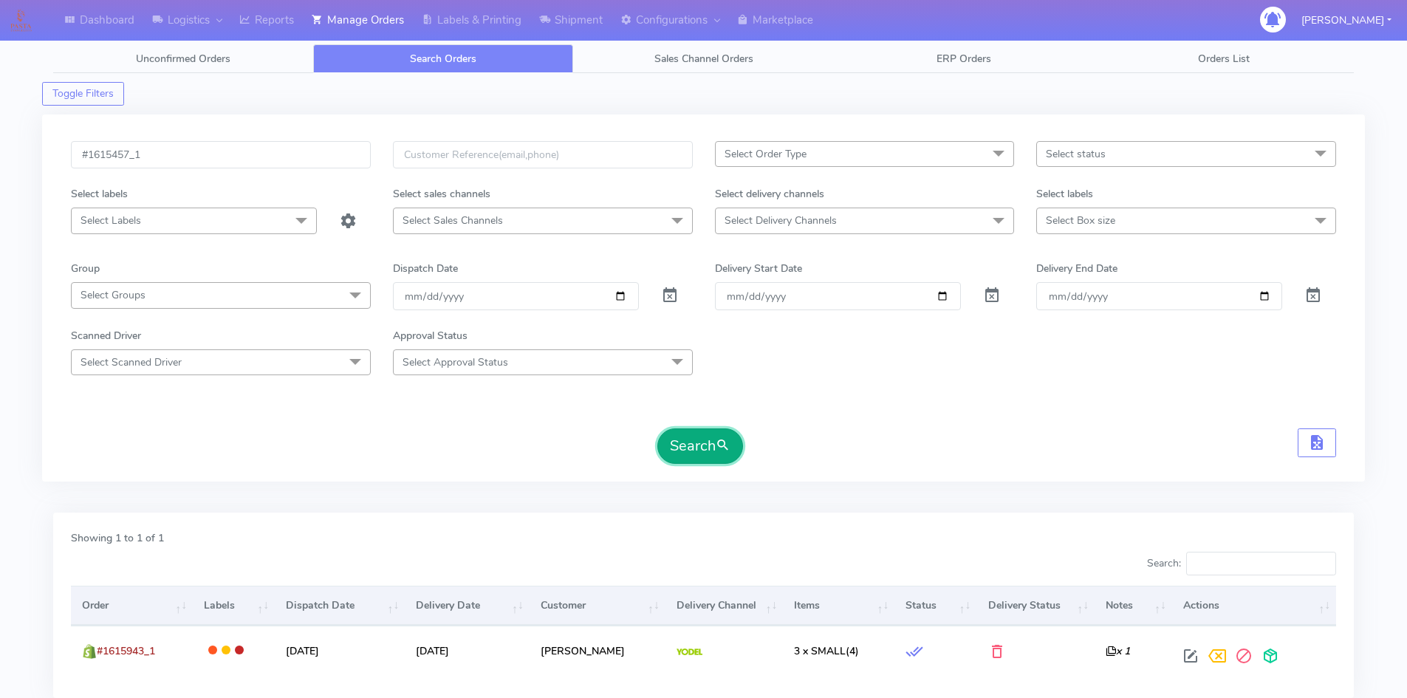
click at [685, 456] on button "Search" at bounding box center [700, 445] width 86 height 35
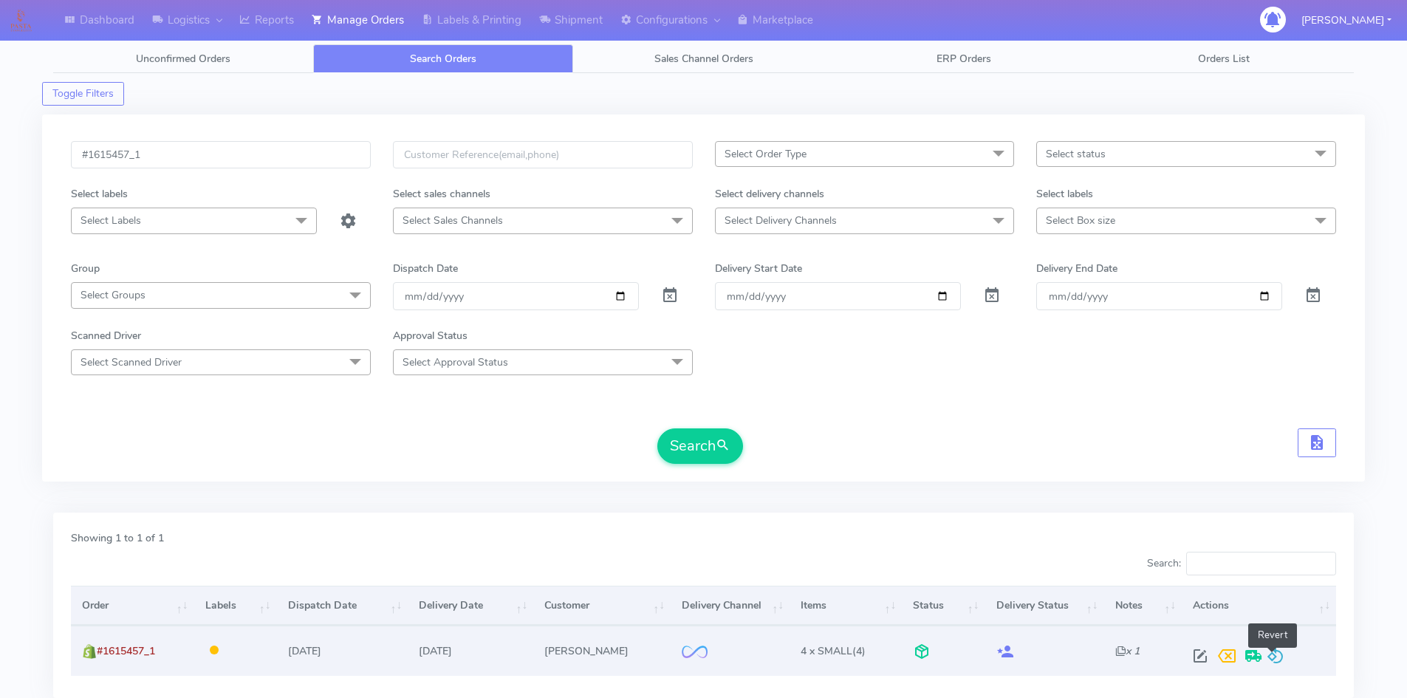
click at [1276, 652] on span at bounding box center [1276, 659] width 18 height 14
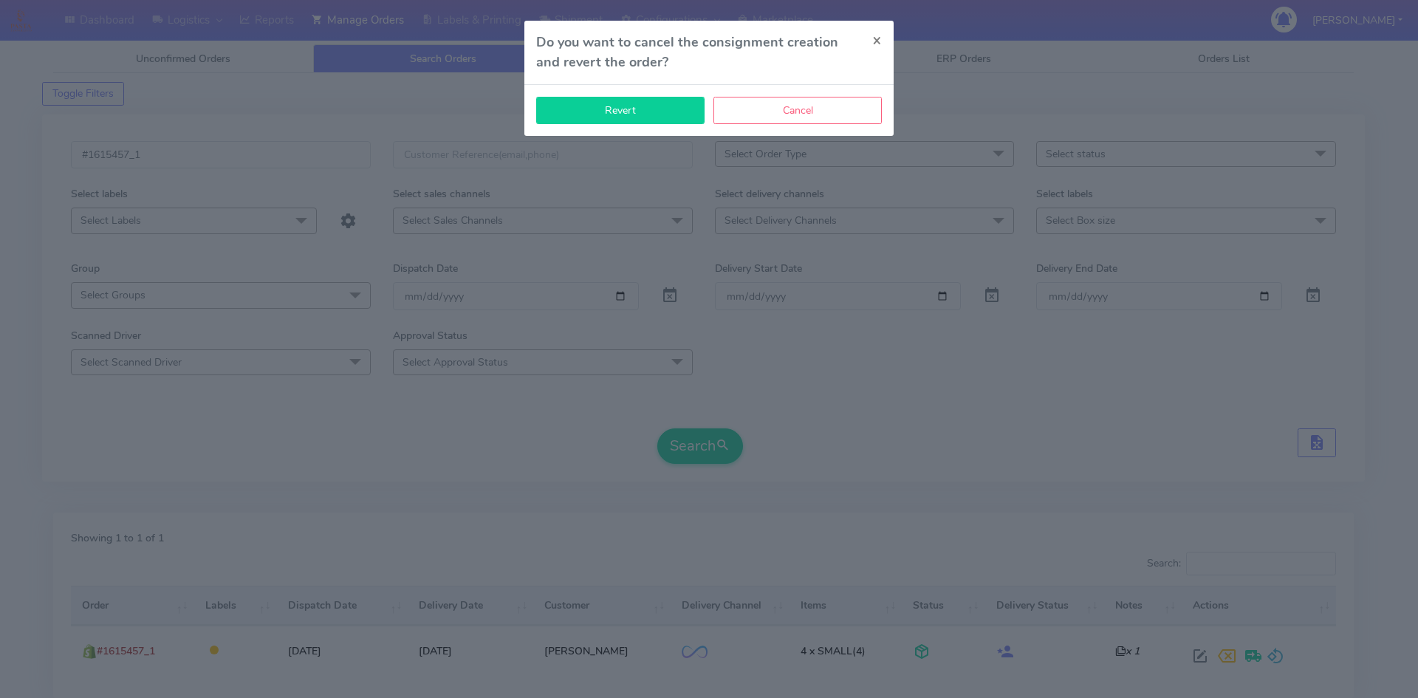
click at [660, 112] on button "Revert" at bounding box center [620, 110] width 168 height 27
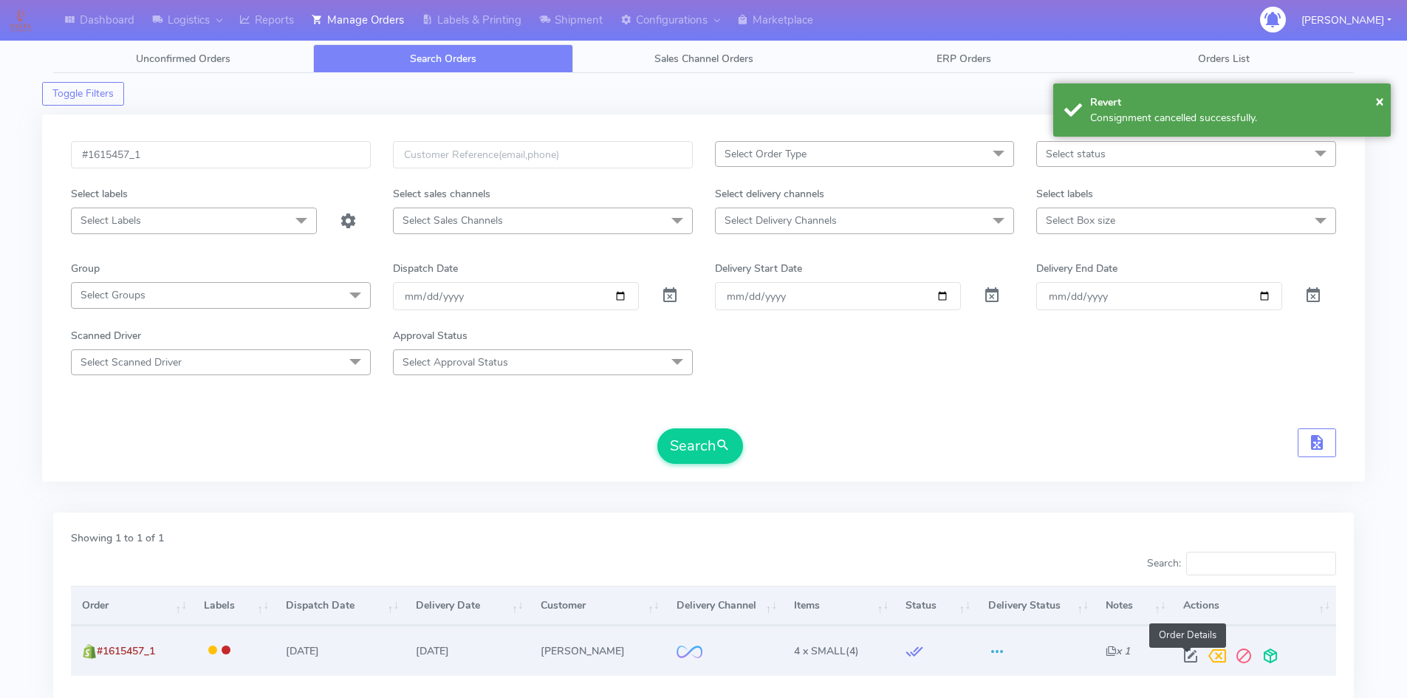
click at [1192, 659] on span at bounding box center [1190, 659] width 27 height 14
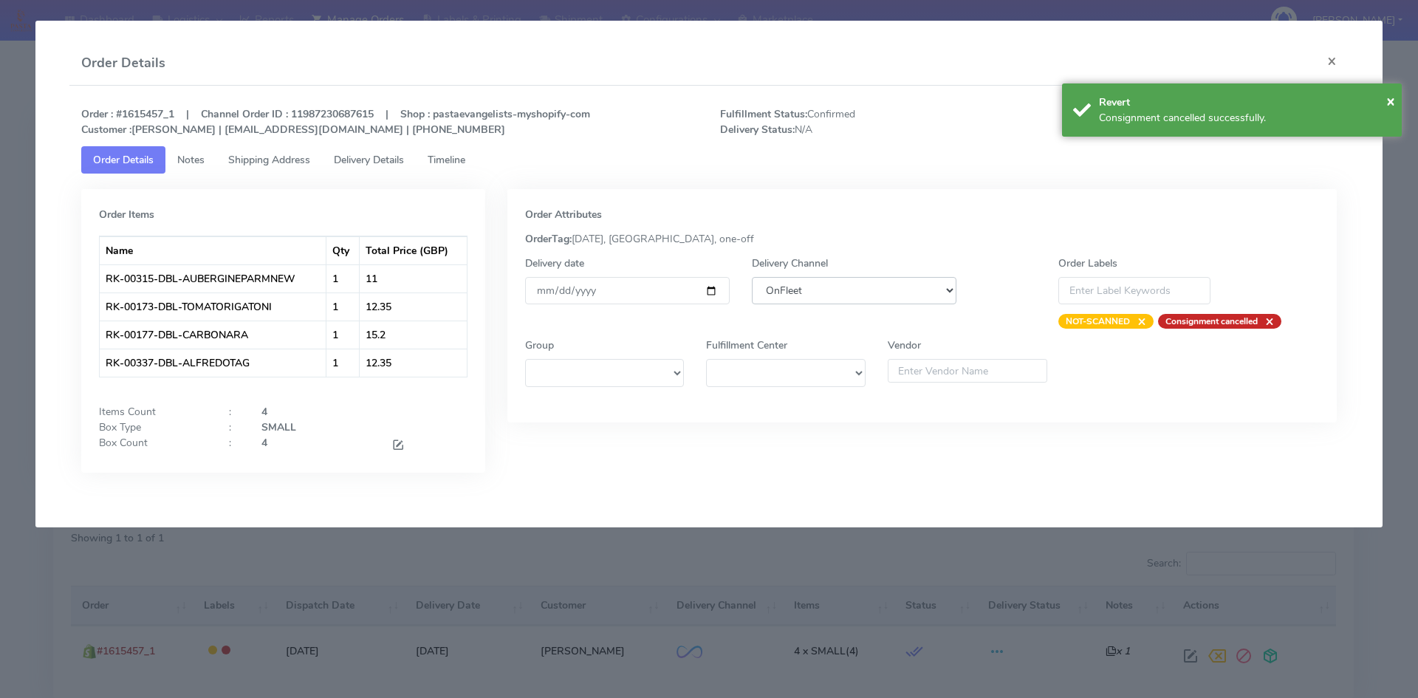
click at [876, 298] on select "DHL OnFleet Royal Mail DPD Yodel MaxOptra Amazon Collection" at bounding box center [854, 290] width 205 height 27
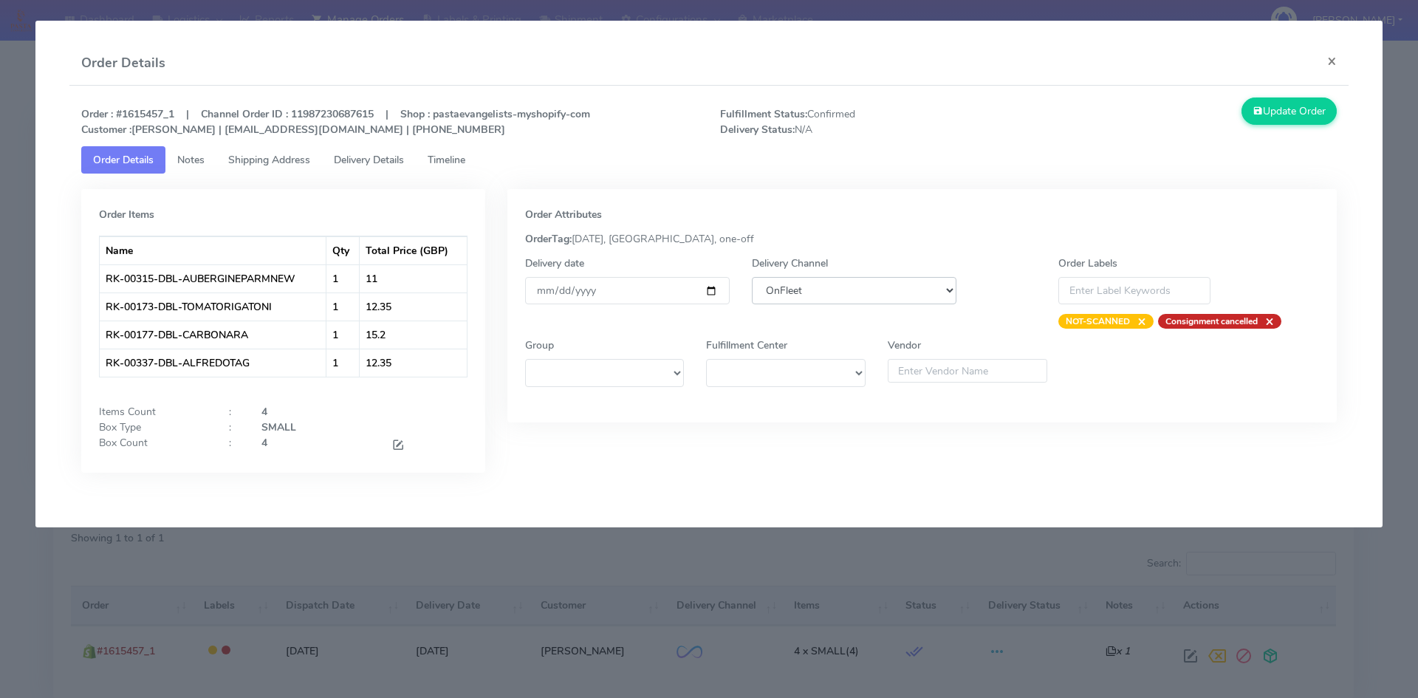
select select "5"
click at [752, 277] on select "DHL OnFleet Royal Mail DPD Yodel MaxOptra Amazon Collection" at bounding box center [854, 290] width 205 height 27
click at [1285, 128] on div "Update Order" at bounding box center [1189, 118] width 320 height 40
click at [1288, 123] on button "Update Order" at bounding box center [1290, 111] width 96 height 27
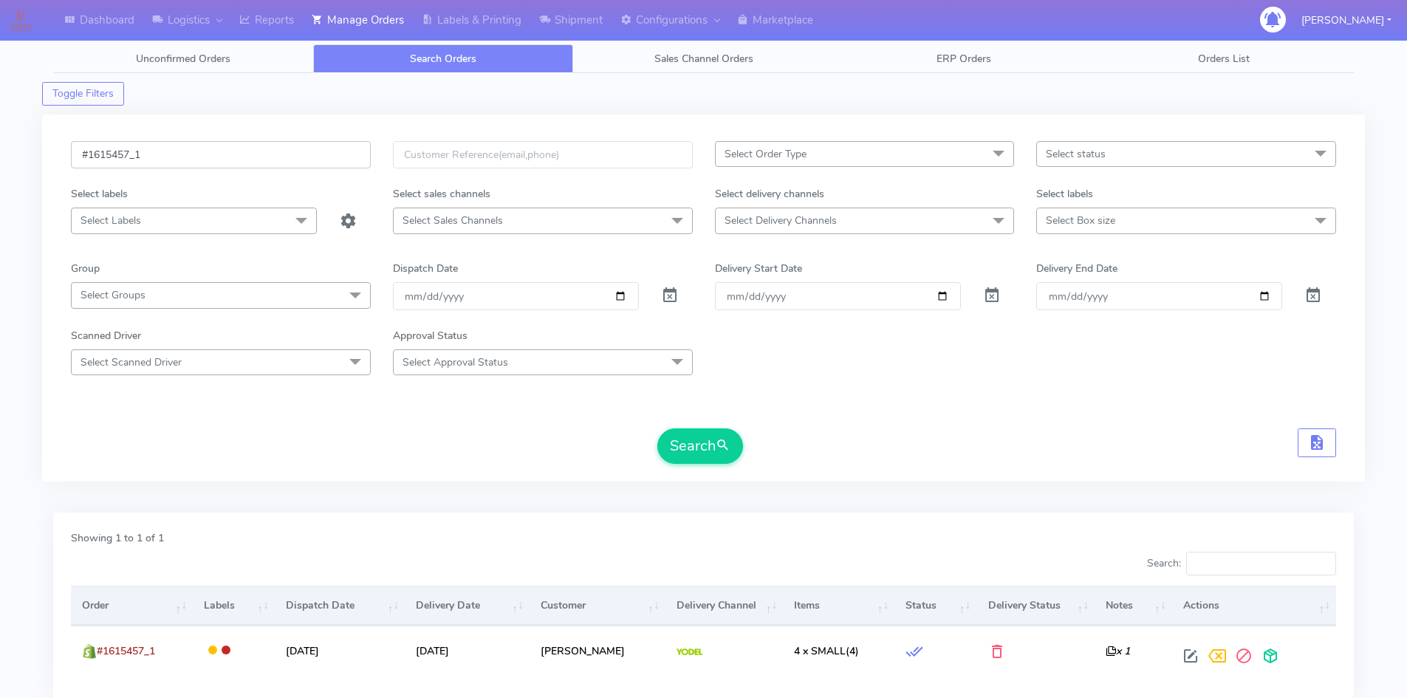
click at [201, 157] on input "#1615457_1" at bounding box center [221, 154] width 300 height 27
paste input "832"
type input "#1615832_1"
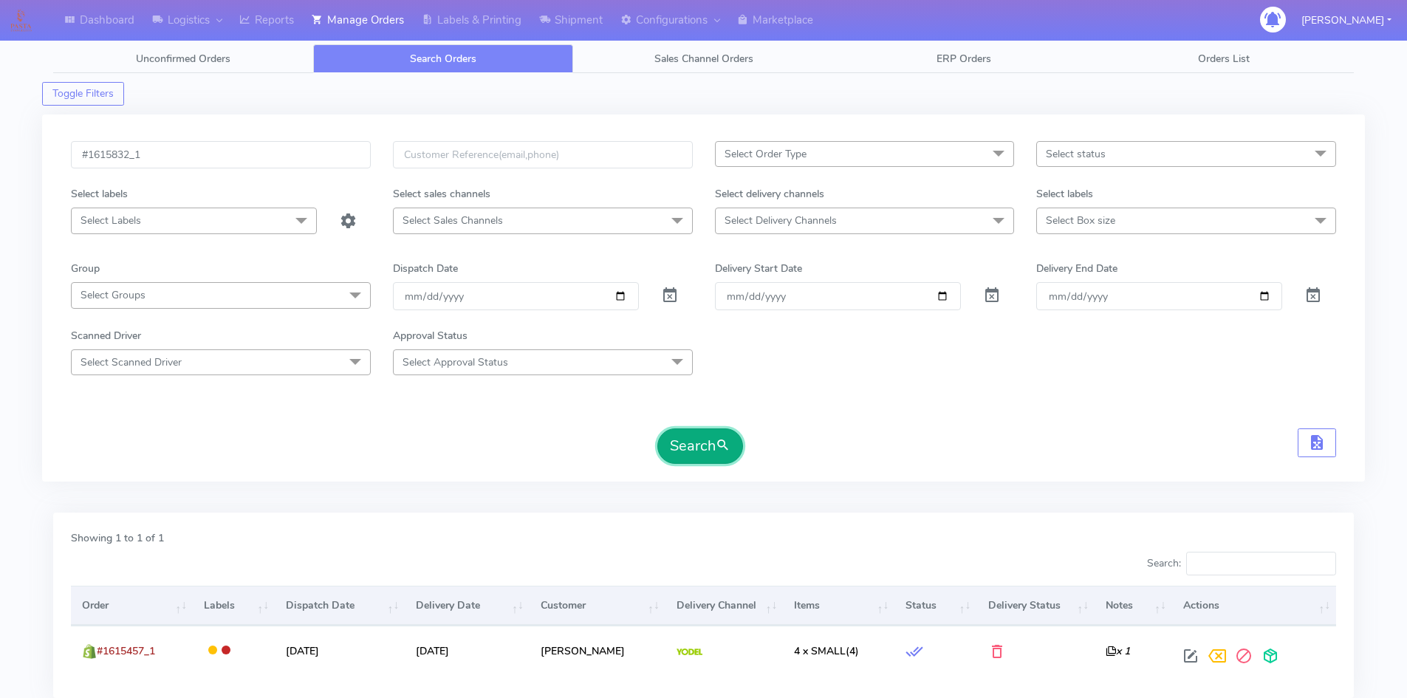
click at [683, 440] on button "Search" at bounding box center [700, 445] width 86 height 35
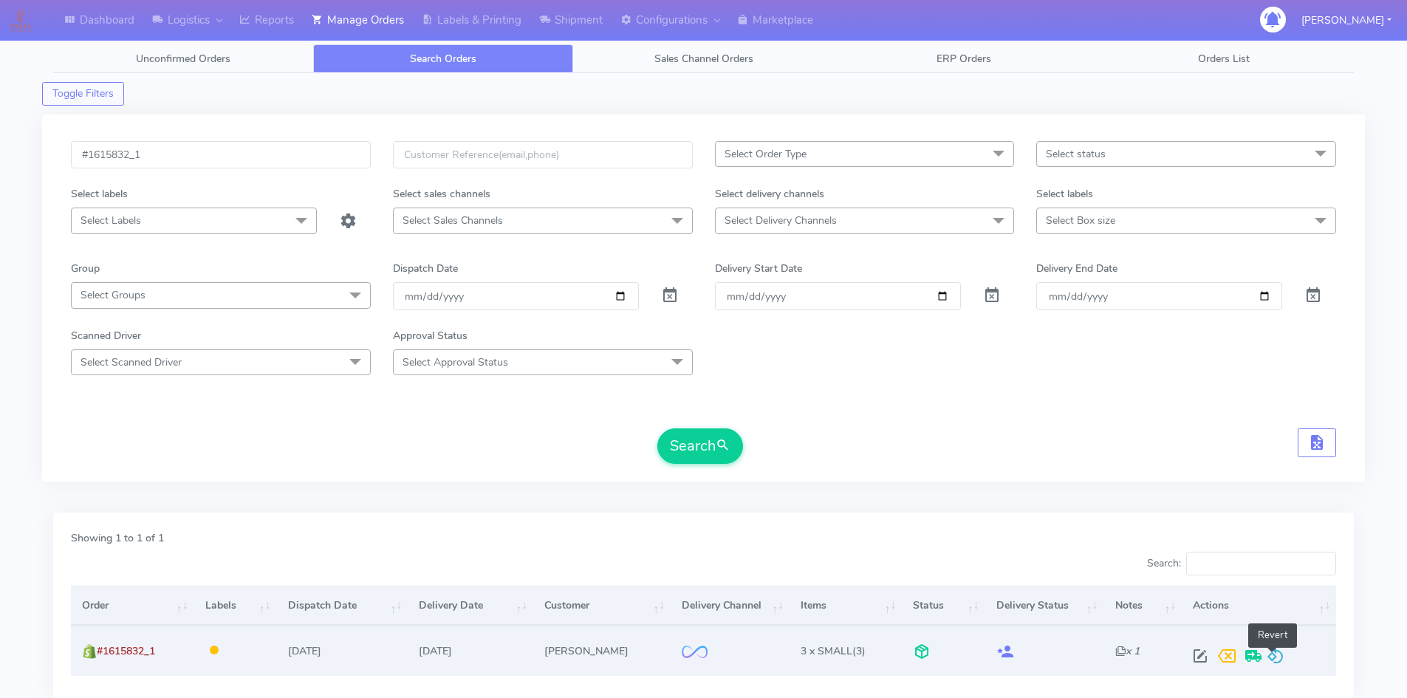
click at [1279, 659] on span at bounding box center [1276, 659] width 18 height 14
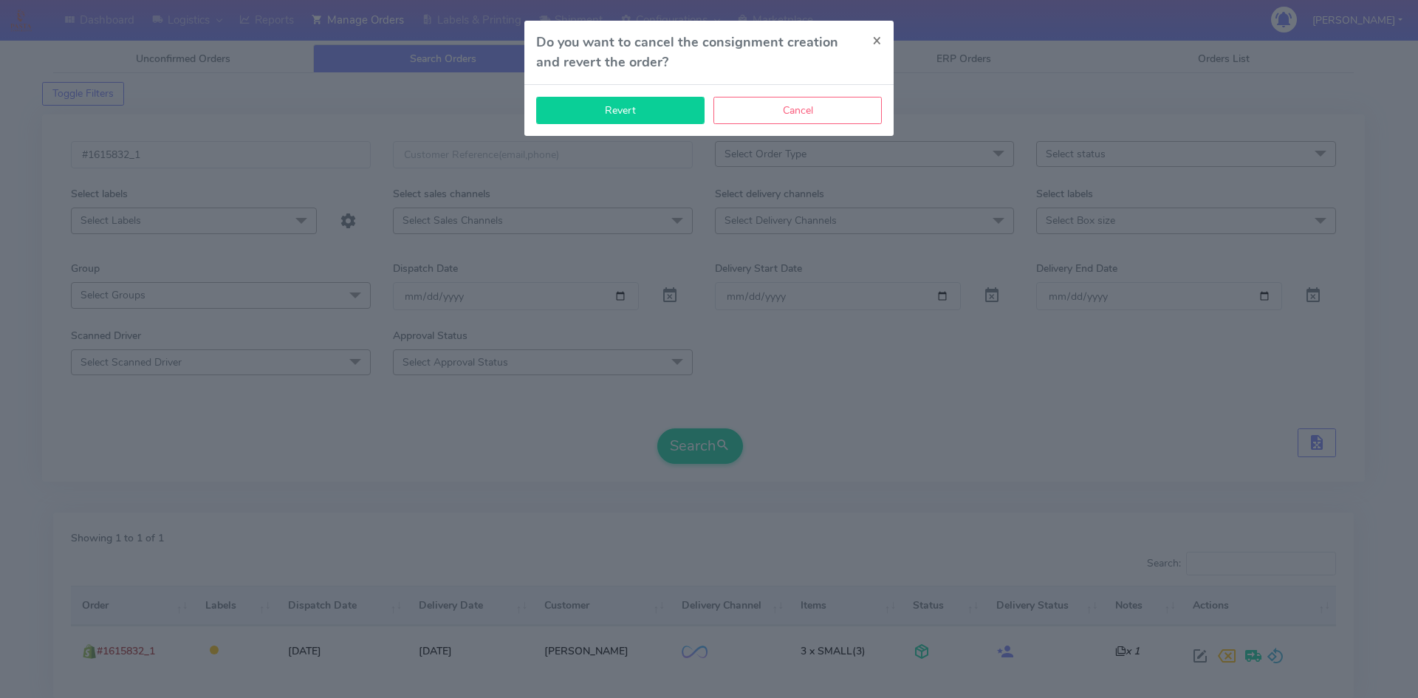
click at [621, 111] on button "Revert" at bounding box center [620, 110] width 168 height 27
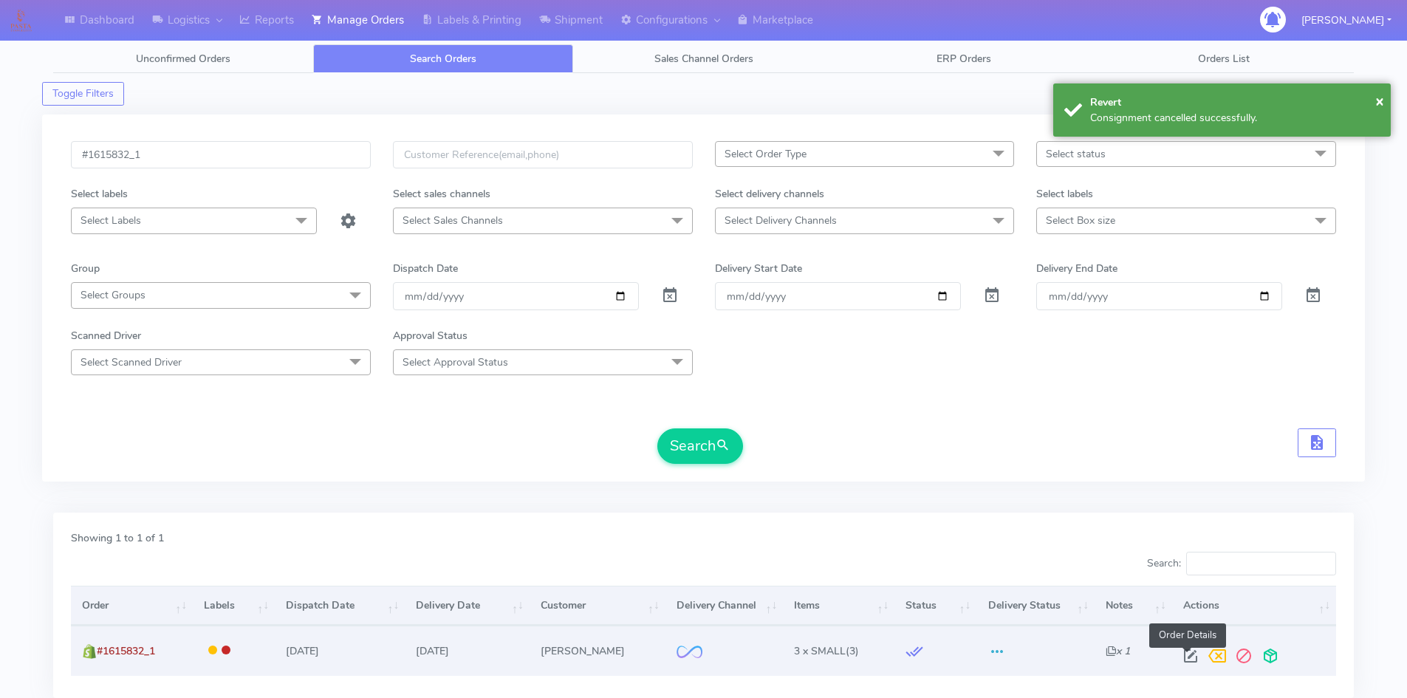
click at [1185, 654] on span at bounding box center [1190, 659] width 27 height 14
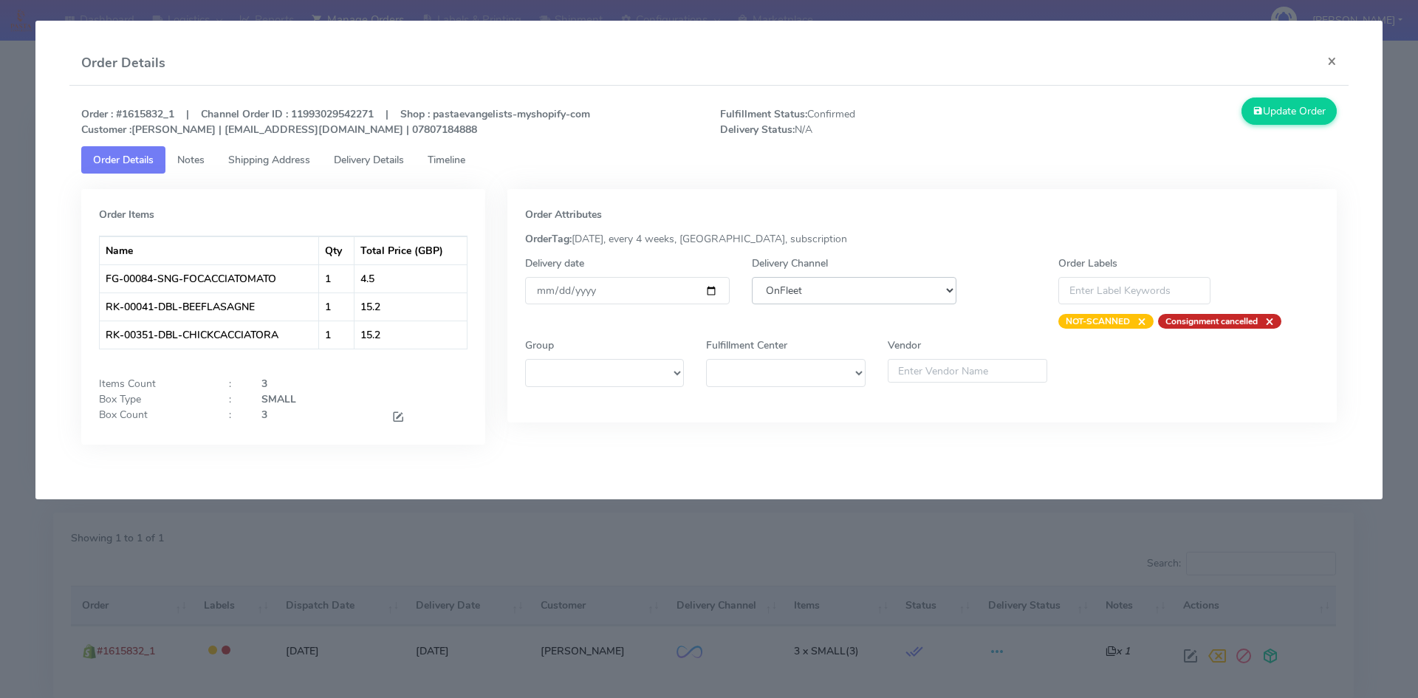
click at [836, 290] on select "DHL OnFleet Royal Mail DPD Yodel MaxOptra Amazon Collection" at bounding box center [854, 290] width 205 height 27
select select "5"
click at [752, 277] on select "DHL OnFleet Royal Mail DPD Yodel MaxOptra Amazon Collection" at bounding box center [854, 290] width 205 height 27
click at [1276, 115] on button "Update Order" at bounding box center [1290, 111] width 96 height 27
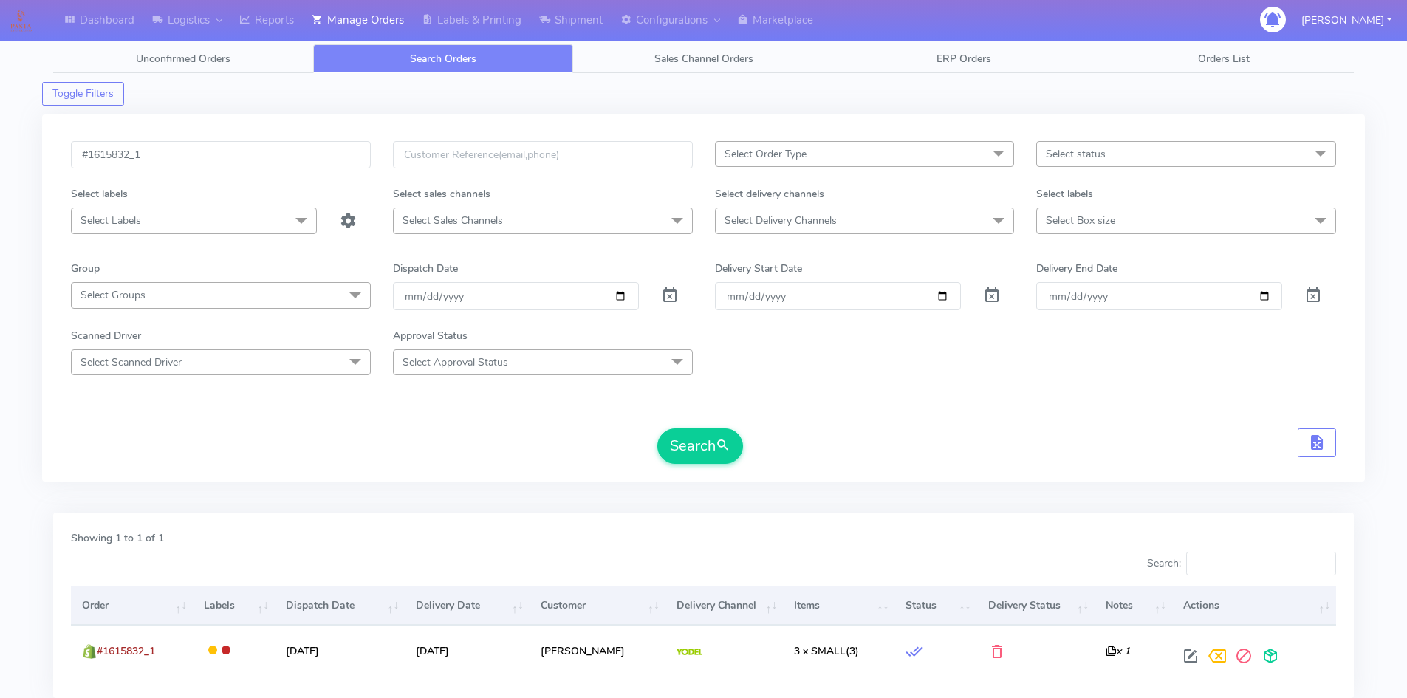
click at [239, 169] on div "#1615832_1" at bounding box center [221, 163] width 322 height 45
click at [239, 157] on input "#1615832_1" at bounding box center [221, 154] width 300 height 27
paste input "41"
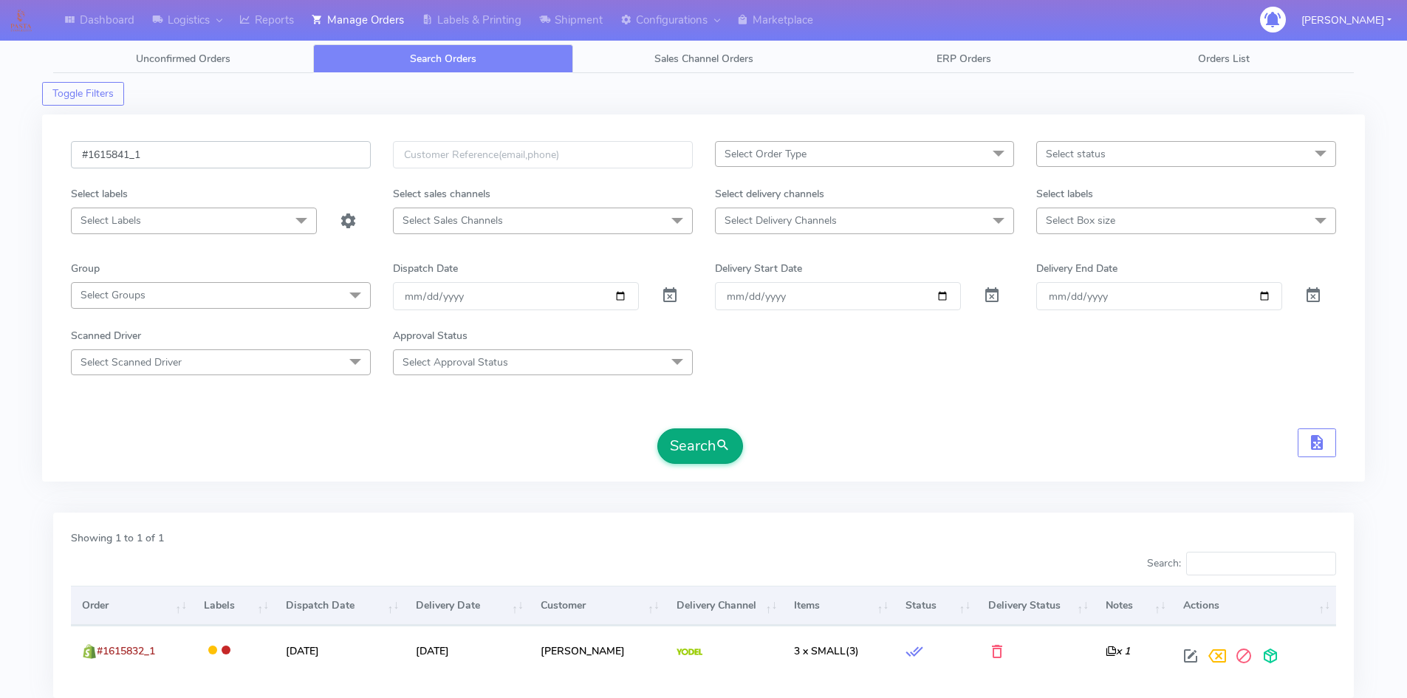
type input "#1615841_1"
click at [673, 441] on button "Search" at bounding box center [700, 445] width 86 height 35
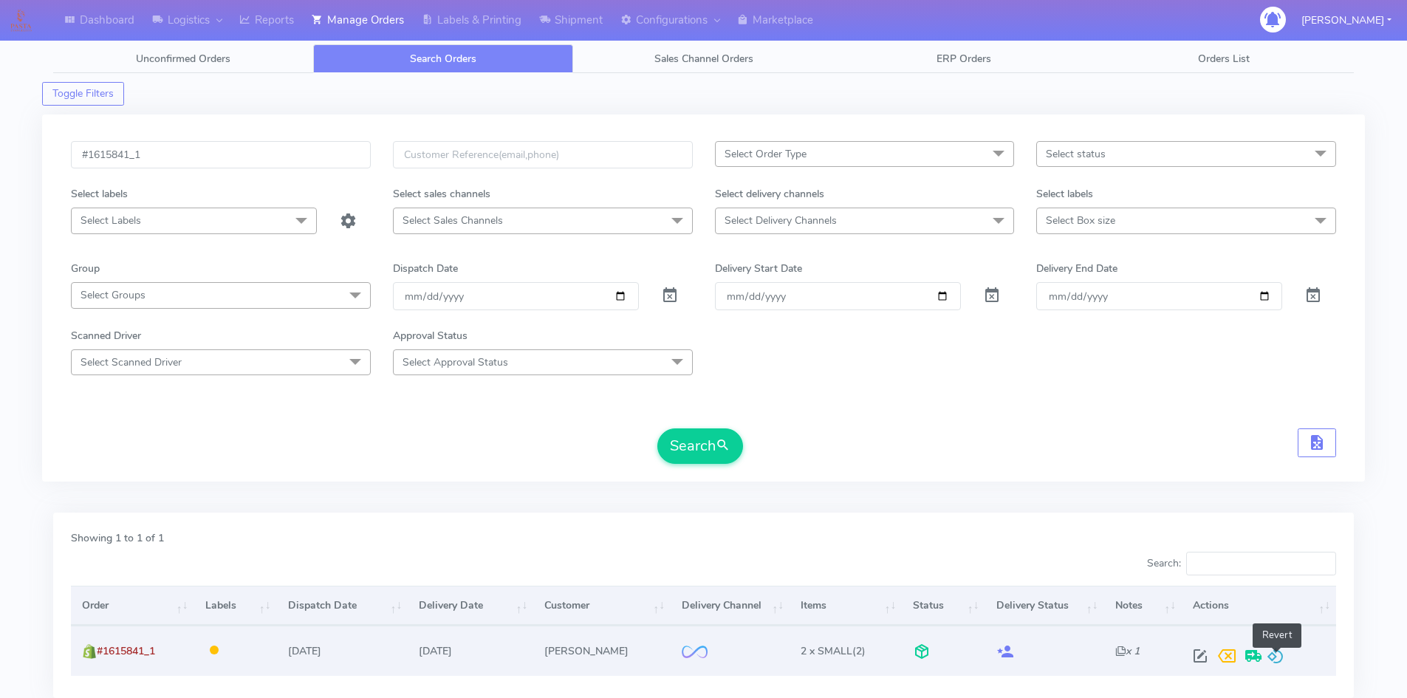
click at [1278, 652] on span at bounding box center [1276, 659] width 18 height 14
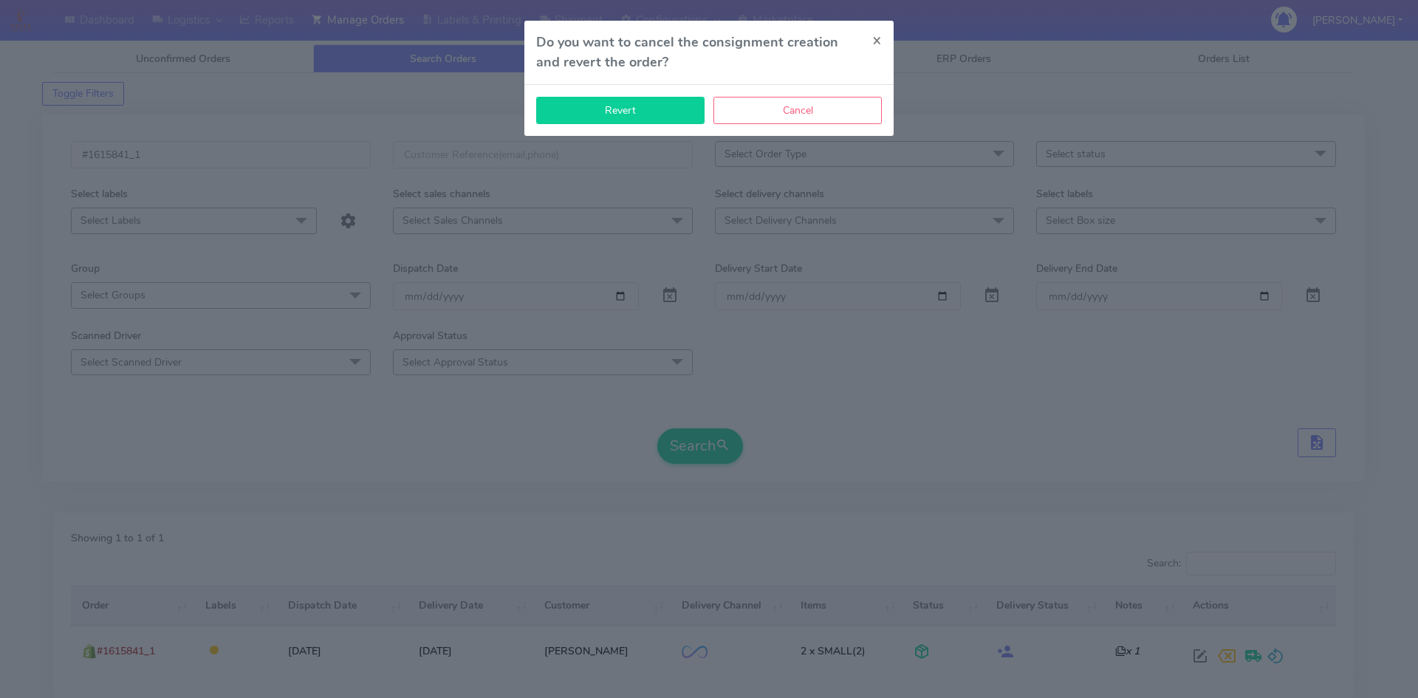
click at [656, 113] on button "Revert" at bounding box center [620, 110] width 168 height 27
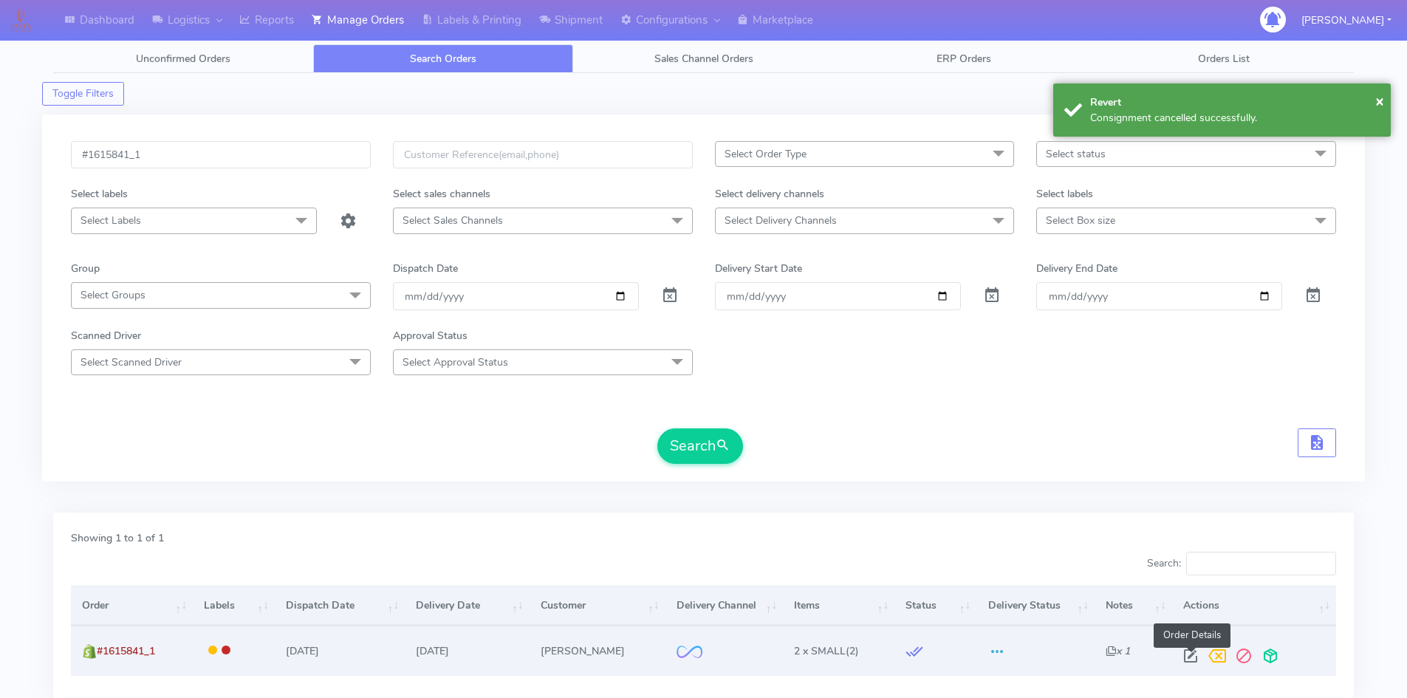
click at [1188, 652] on span at bounding box center [1190, 659] width 27 height 14
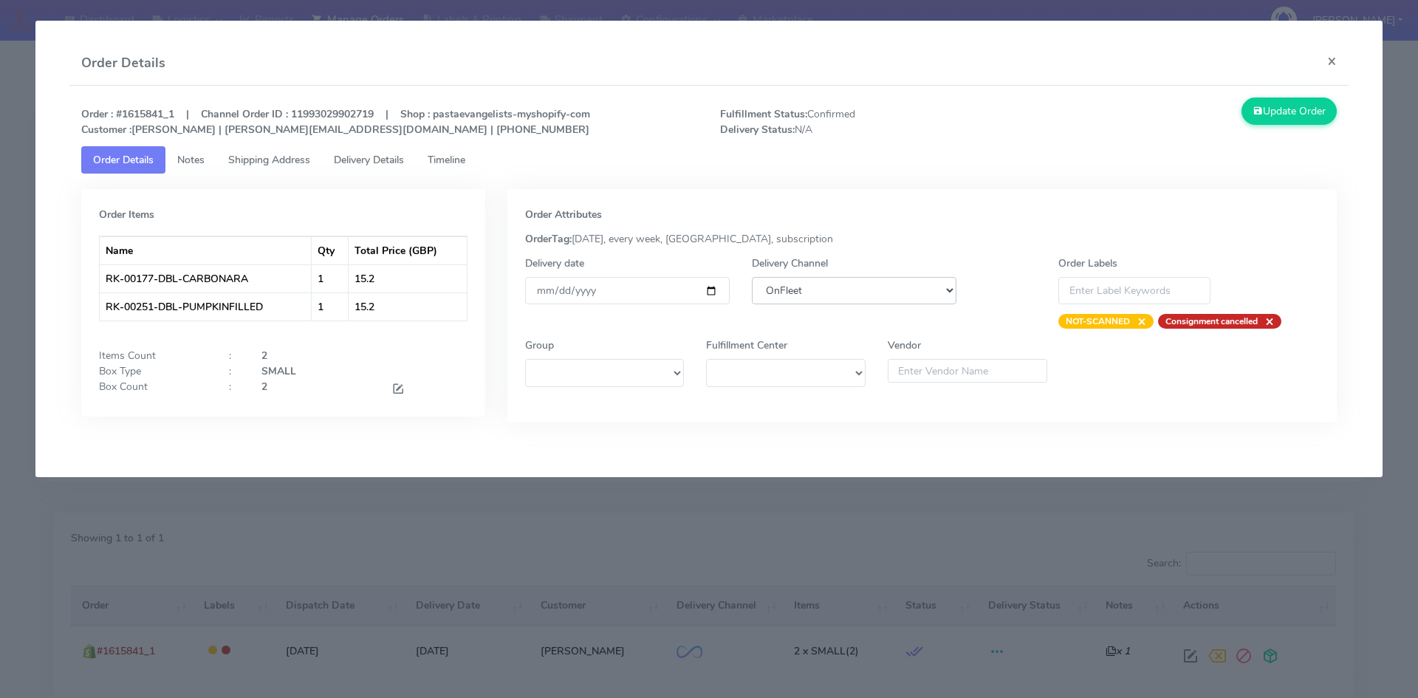
click at [804, 296] on select "DHL OnFleet Royal Mail DPD Yodel MaxOptra Amazon Collection" at bounding box center [854, 290] width 205 height 27
select select "5"
click at [752, 277] on select "DHL OnFleet Royal Mail DPD Yodel MaxOptra Amazon Collection" at bounding box center [854, 290] width 205 height 27
click at [1276, 112] on button "Update Order" at bounding box center [1290, 111] width 96 height 27
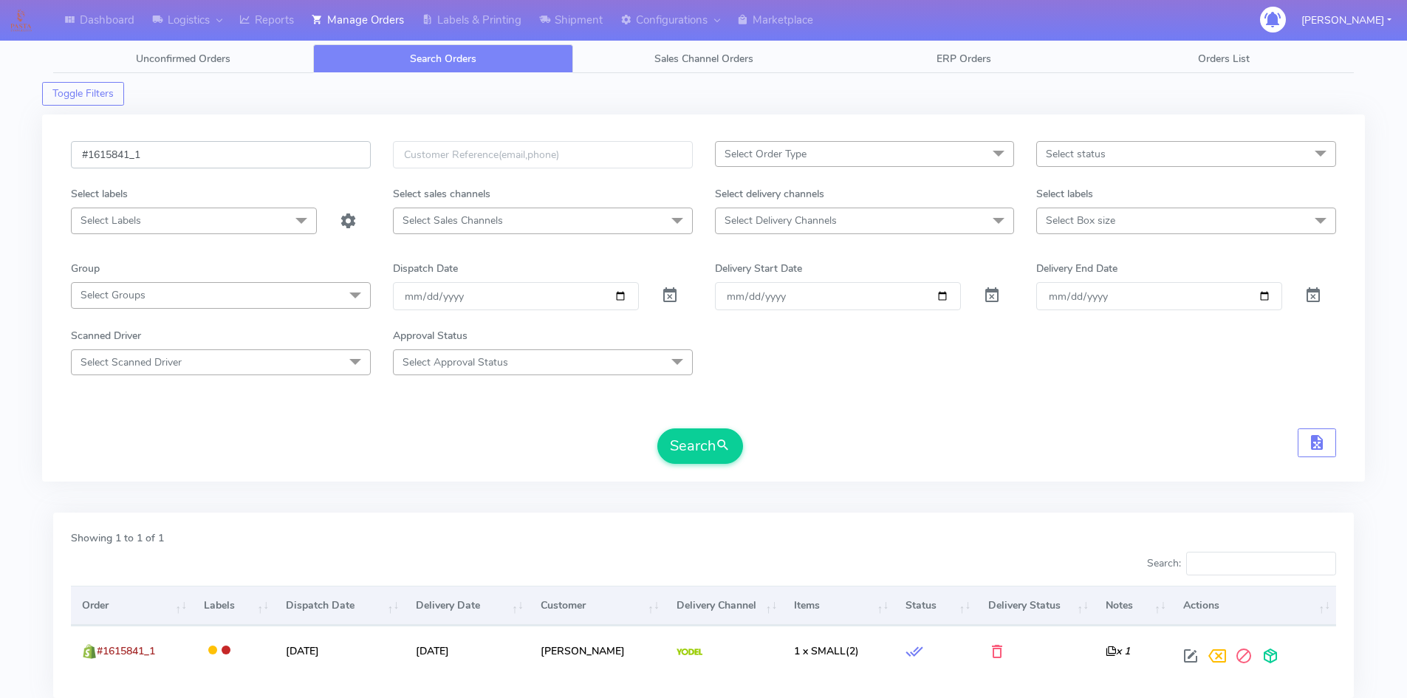
click at [166, 152] on input "#1615841_1" at bounding box center [221, 154] width 300 height 27
click at [165, 152] on input "#1615841_1" at bounding box center [221, 154] width 300 height 27
click at [165, 153] on input "#1615841_1" at bounding box center [221, 154] width 300 height 27
paste input "70"
type input "#1615870_1"
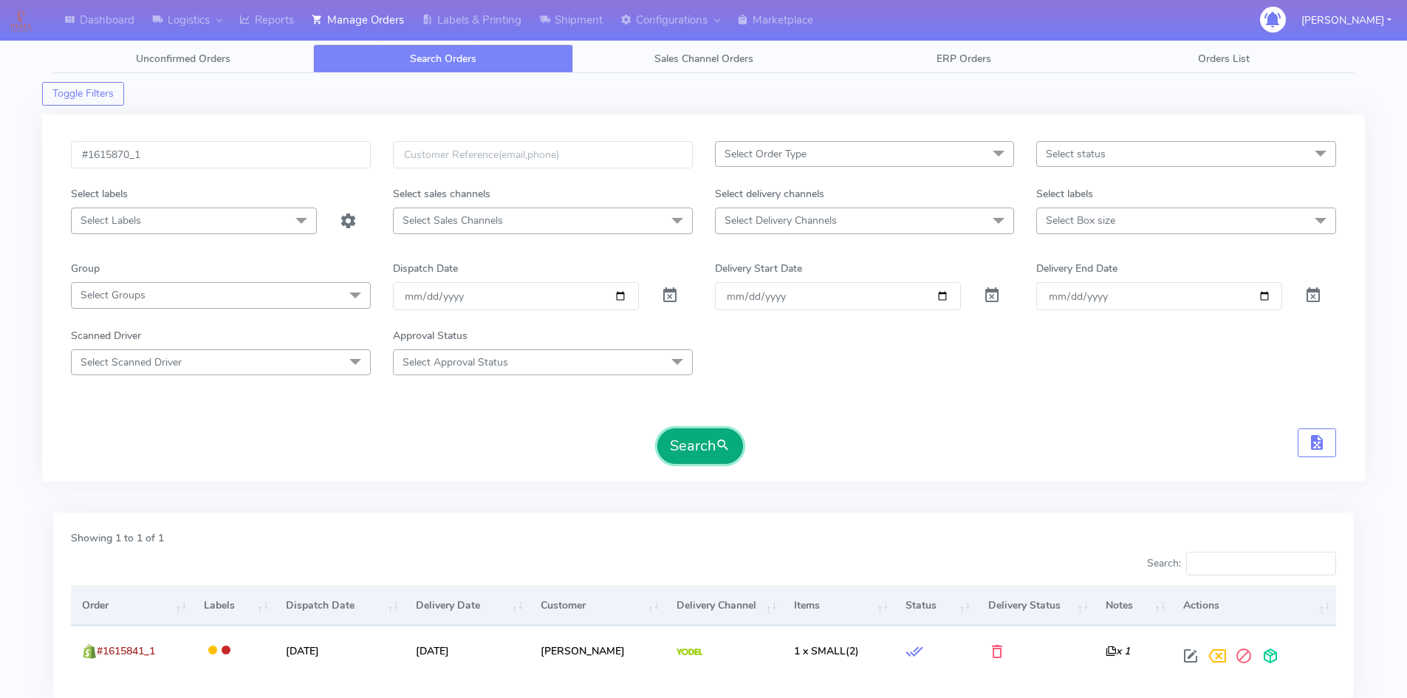
click at [719, 439] on span "submit" at bounding box center [723, 446] width 15 height 20
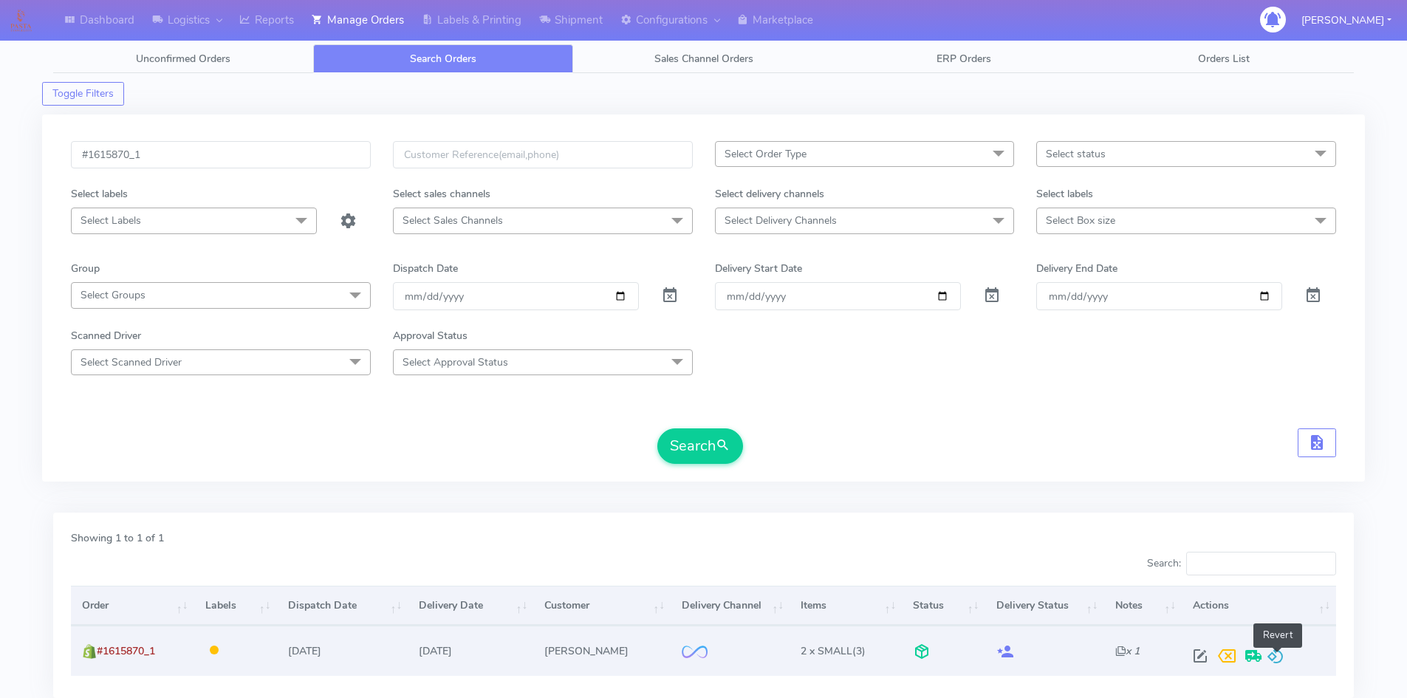
click at [1276, 653] on span at bounding box center [1276, 659] width 18 height 14
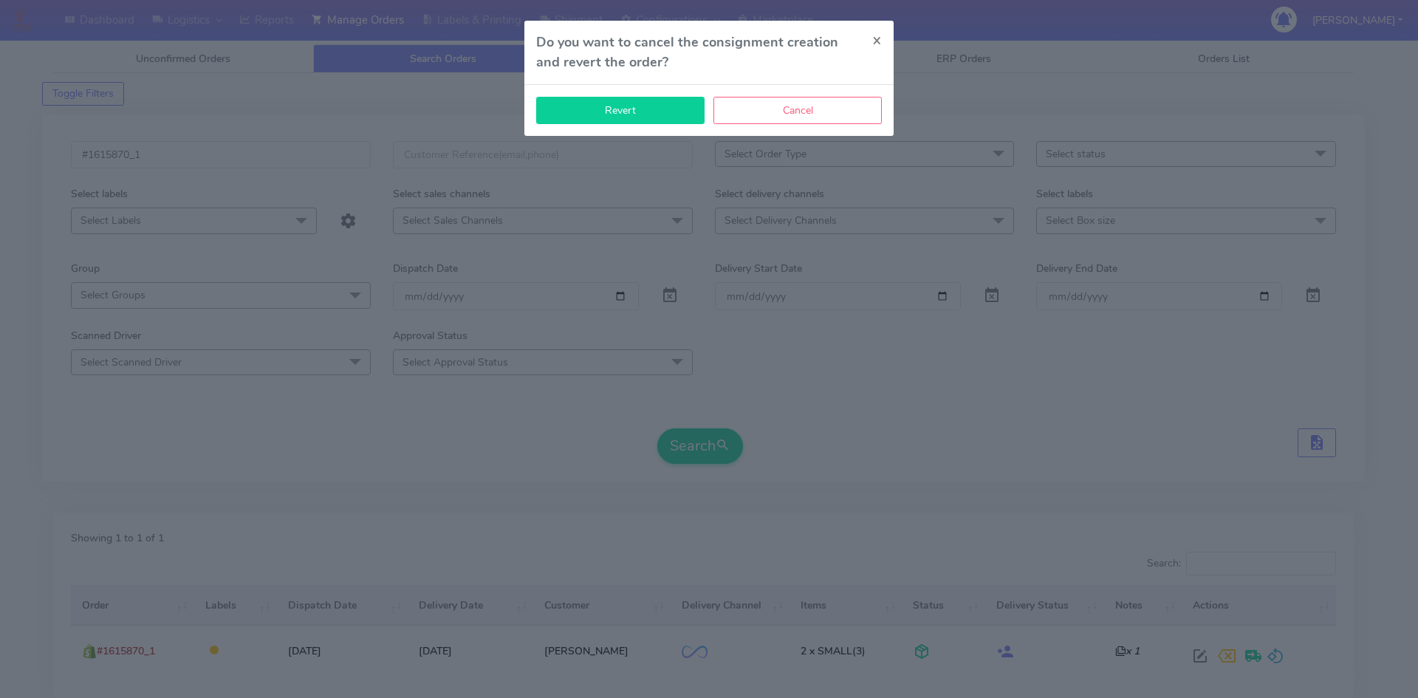
click at [671, 117] on button "Revert" at bounding box center [620, 110] width 168 height 27
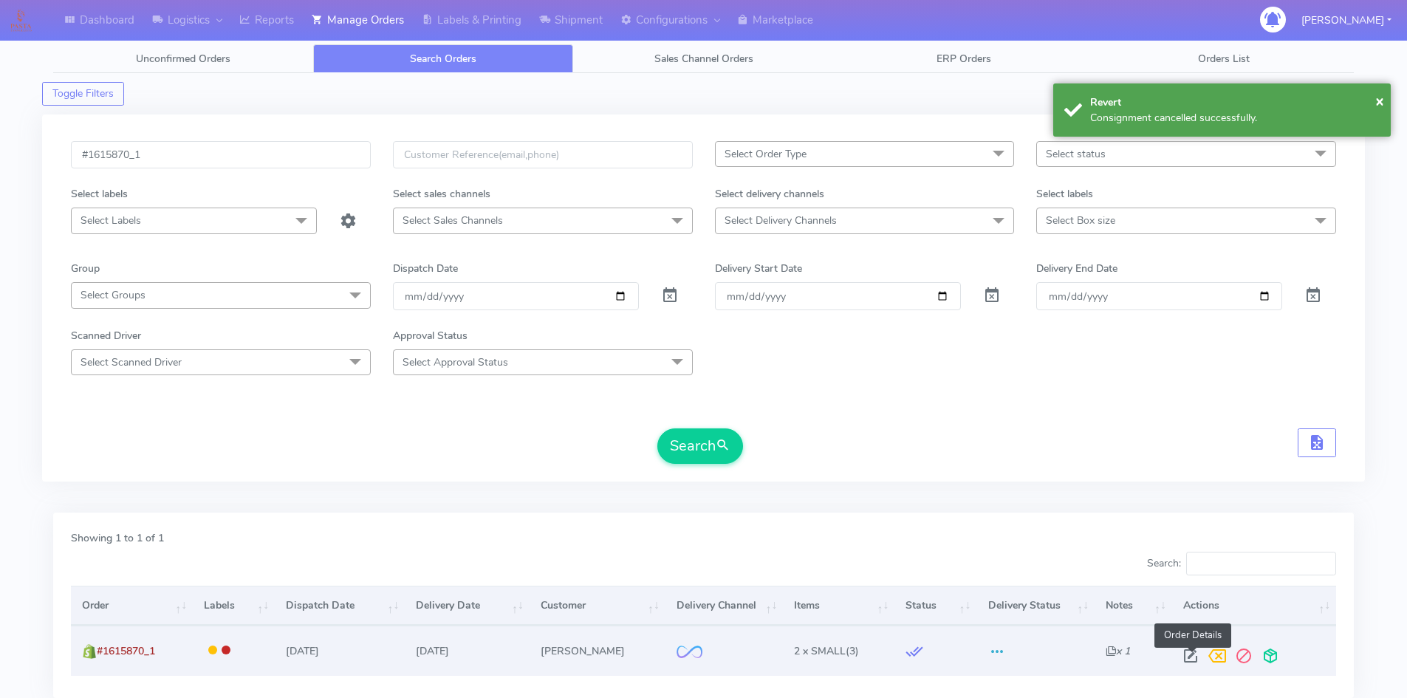
click at [1191, 652] on span at bounding box center [1190, 659] width 27 height 14
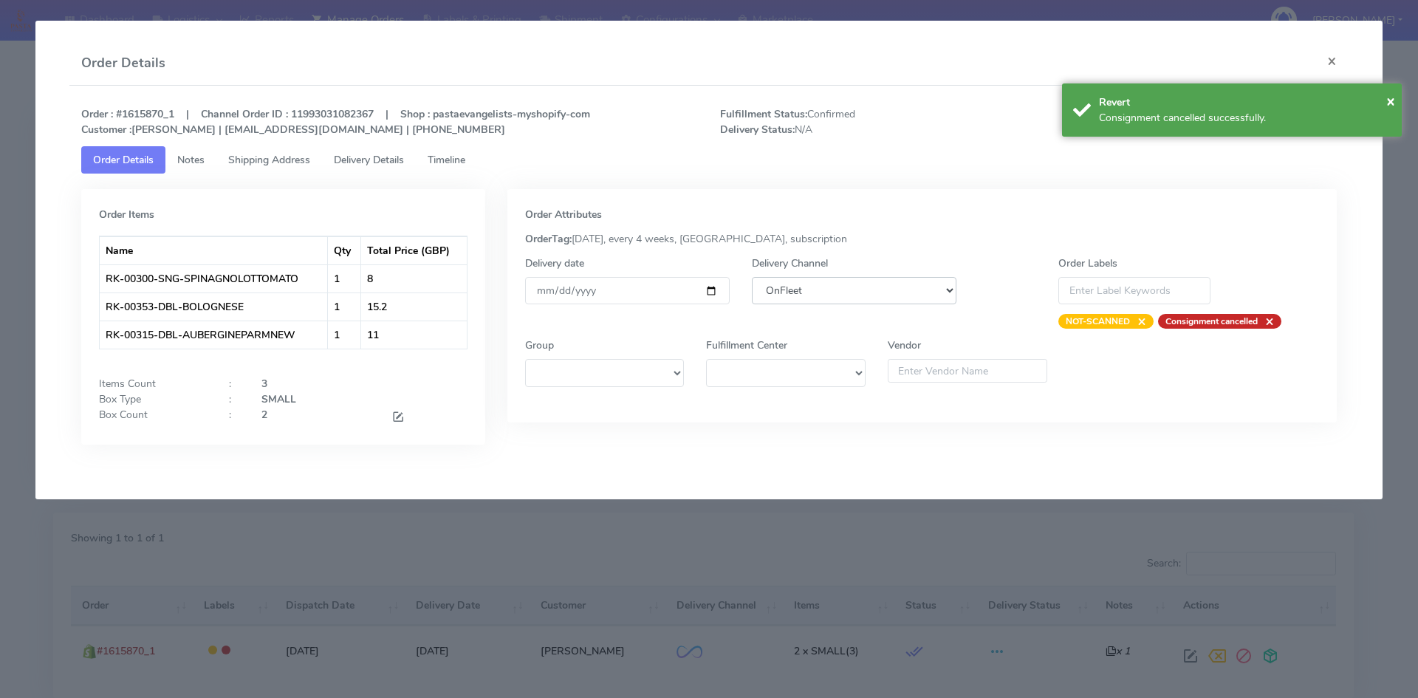
click at [785, 285] on select "DHL OnFleet Royal Mail DPD Yodel MaxOptra Amazon Collection" at bounding box center [854, 290] width 205 height 27
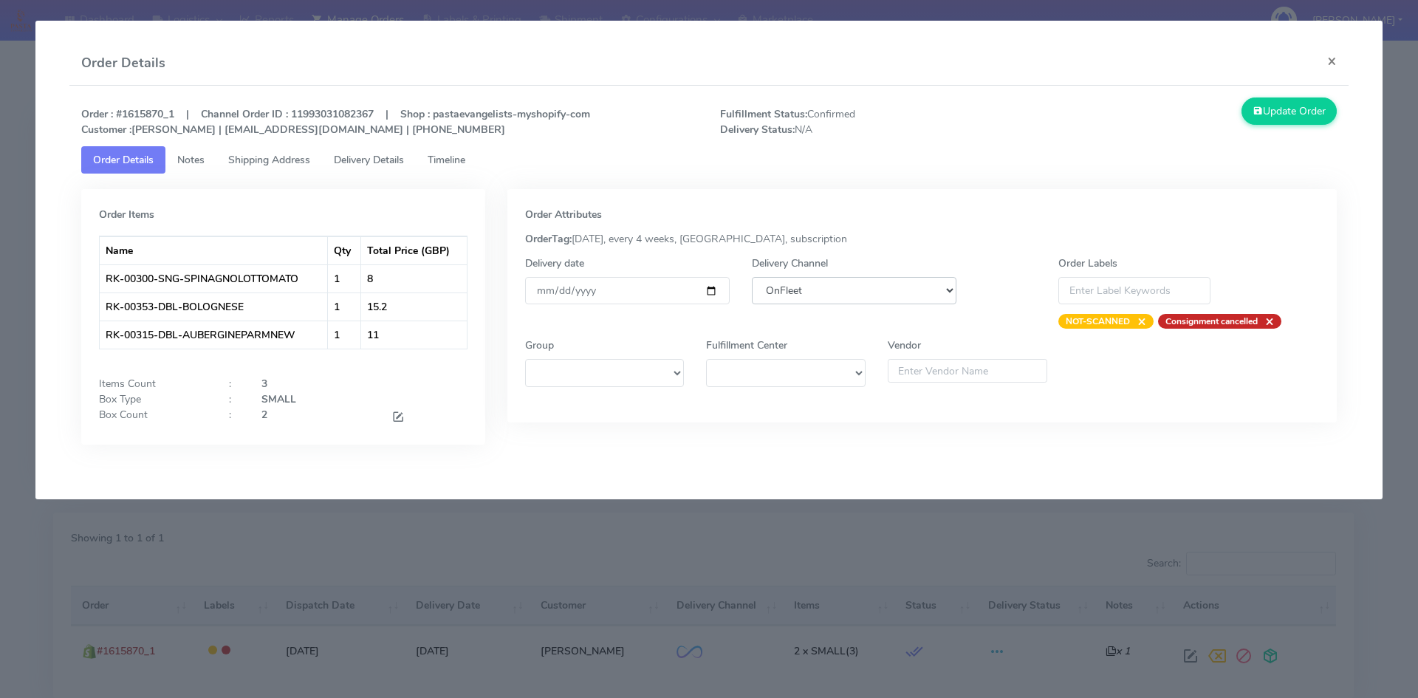
select select "5"
click at [752, 277] on select "DHL OnFleet Royal Mail DPD Yodel MaxOptra Amazon Collection" at bounding box center [854, 290] width 205 height 27
click at [1258, 117] on icon at bounding box center [1258, 111] width 10 height 14
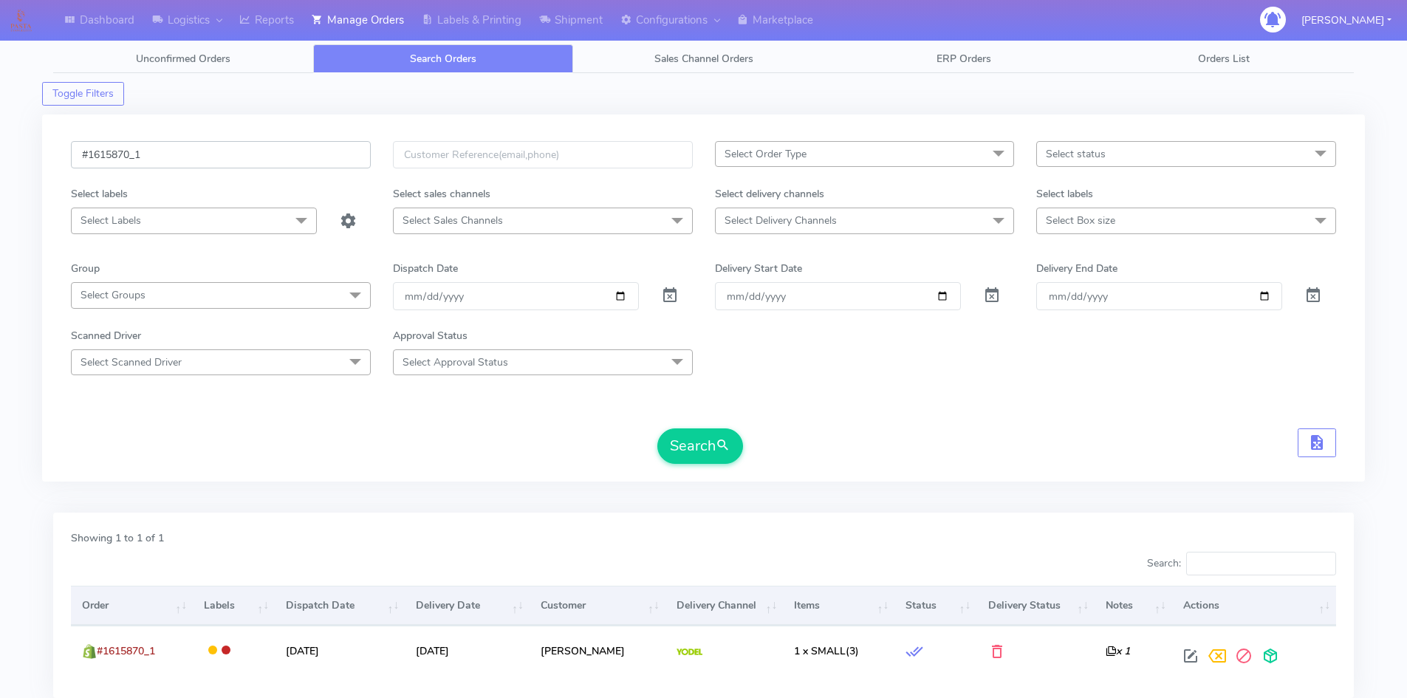
click at [204, 146] on input "#1615870_1" at bounding box center [221, 154] width 300 height 27
paste input "914"
type input "#1615914_1"
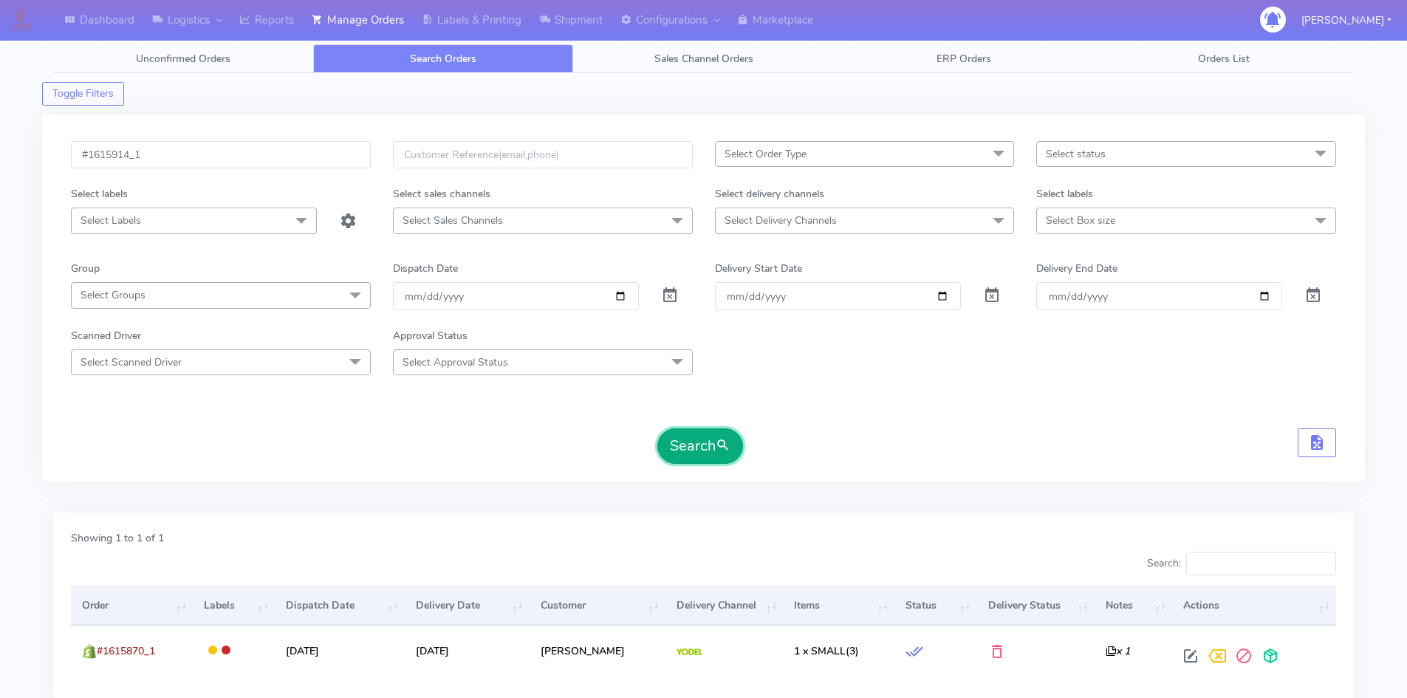
click at [671, 434] on button "Search" at bounding box center [700, 445] width 86 height 35
click at [170, 157] on input "#1615914_1" at bounding box center [221, 154] width 300 height 27
click at [703, 441] on button "Search" at bounding box center [700, 445] width 86 height 35
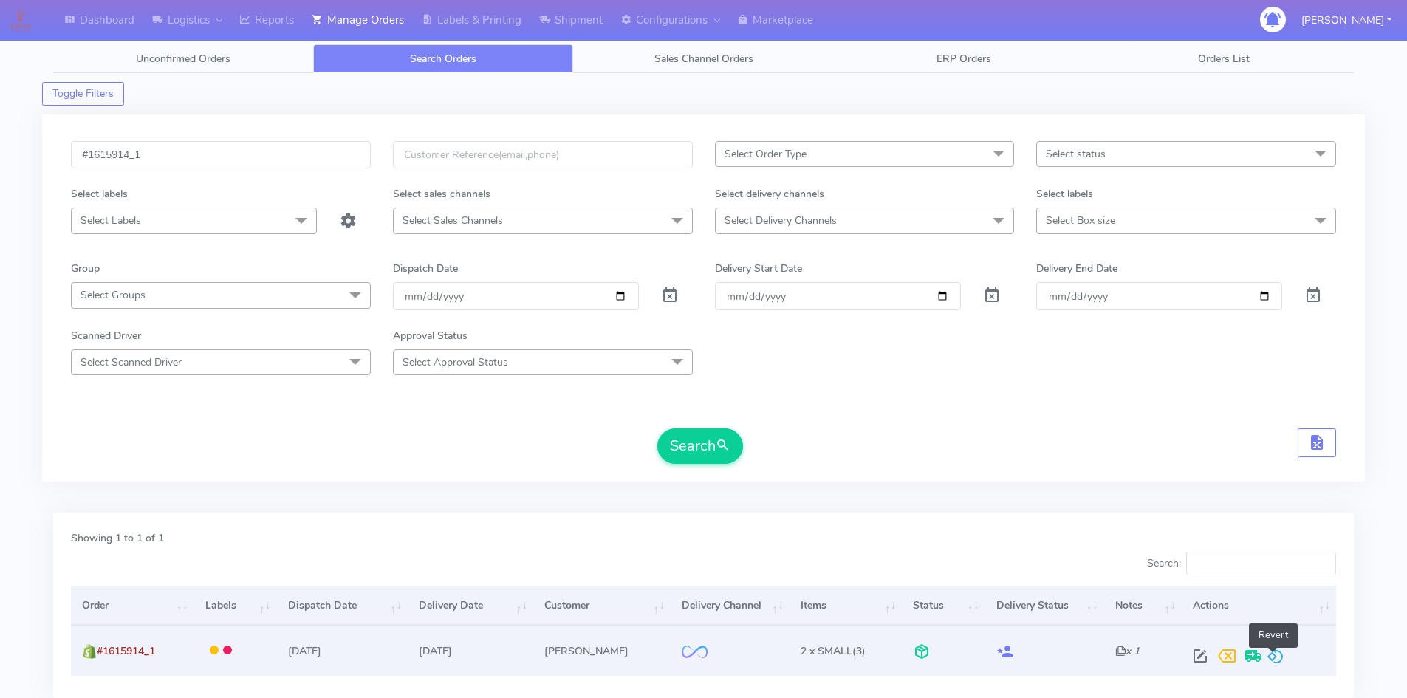
click at [1278, 652] on span at bounding box center [1276, 659] width 18 height 14
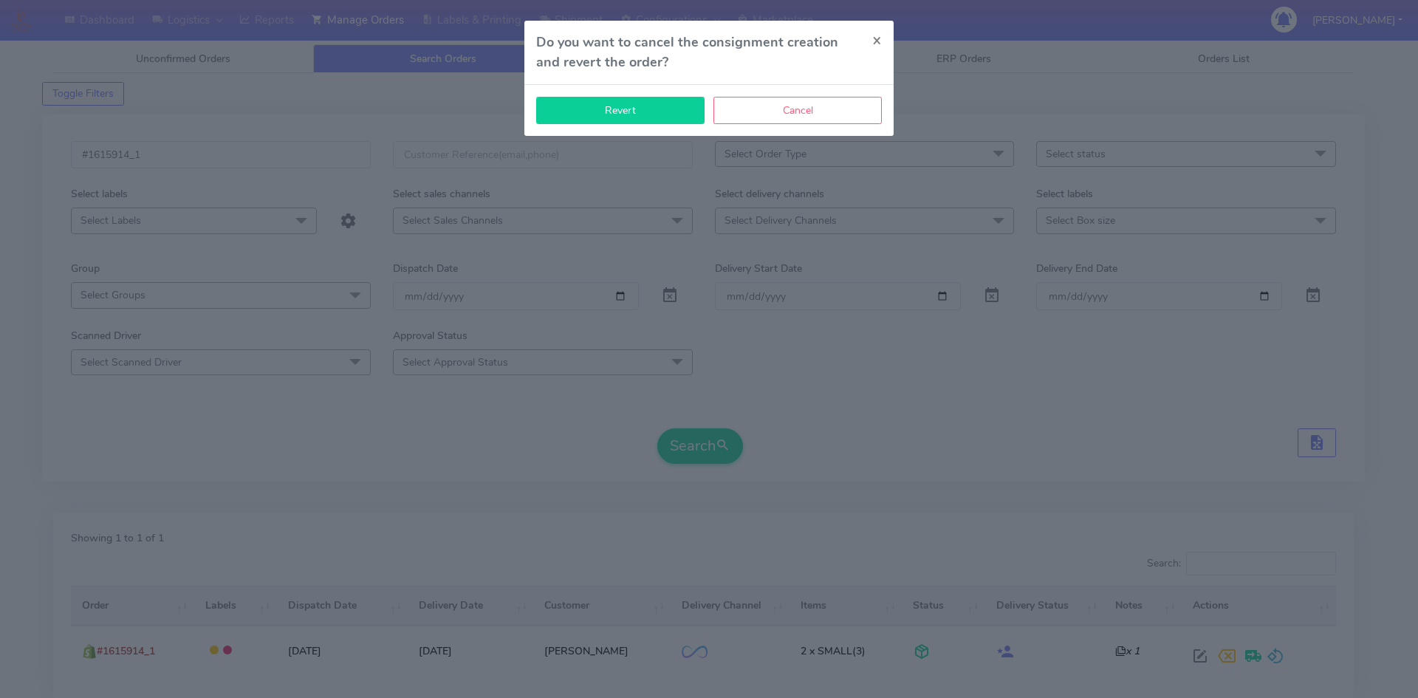
click at [650, 119] on button "Revert" at bounding box center [620, 110] width 168 height 27
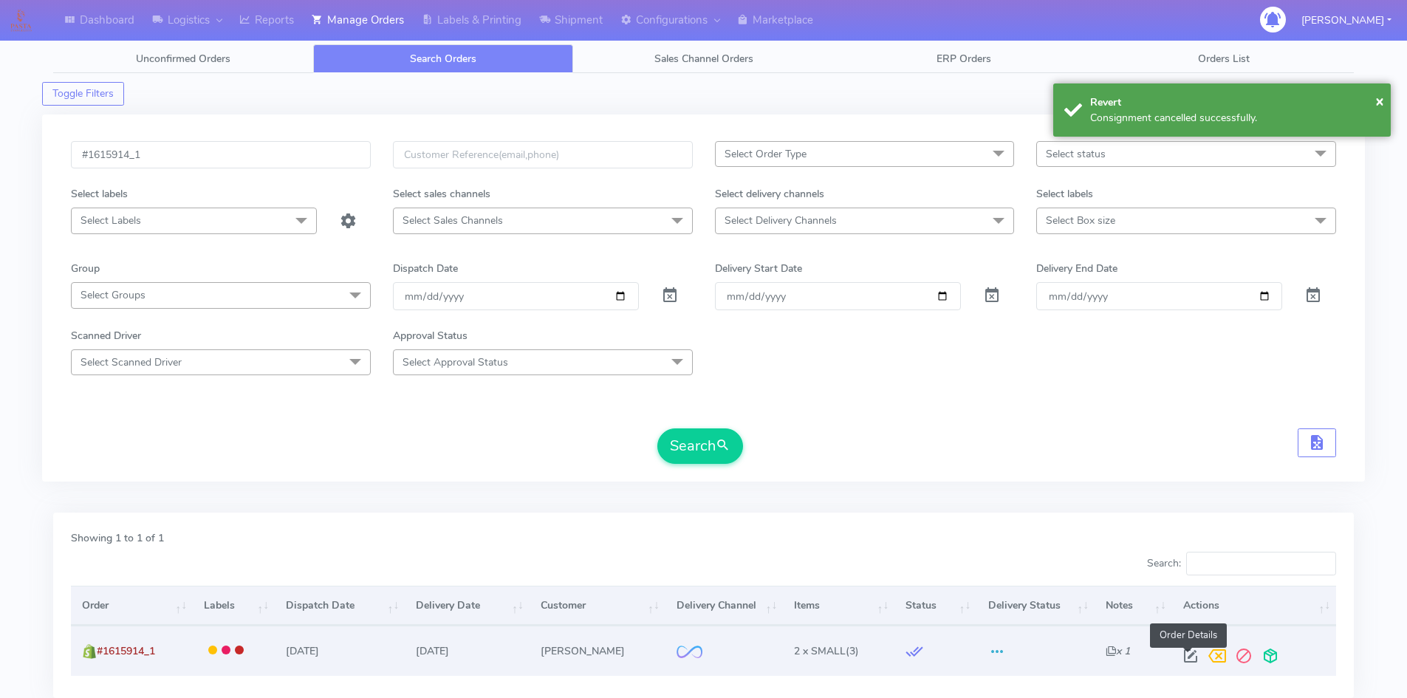
click at [1189, 660] on span at bounding box center [1190, 659] width 27 height 14
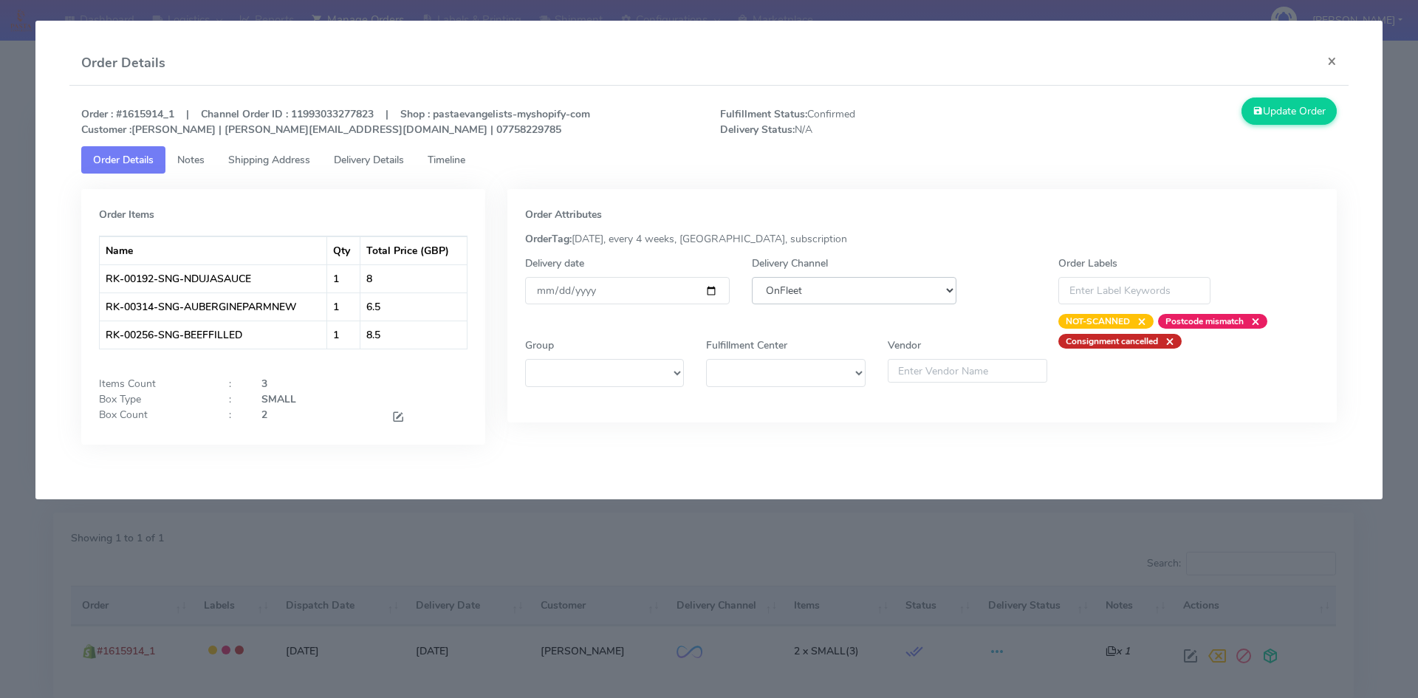
click at [824, 297] on select "DHL OnFleet Royal Mail DPD Yodel MaxOptra Amazon Collection" at bounding box center [854, 290] width 205 height 27
click at [752, 277] on select "DHL OnFleet Royal Mail DPD Yodel MaxOptra Amazon Collection" at bounding box center [854, 290] width 205 height 27
click at [810, 297] on select "DHL OnFleet Royal Mail DPD Yodel MaxOptra Amazon Collection" at bounding box center [854, 290] width 205 height 27
select select "5"
click at [752, 277] on select "DHL OnFleet Royal Mail DPD Yodel MaxOptra Amazon Collection" at bounding box center [854, 290] width 205 height 27
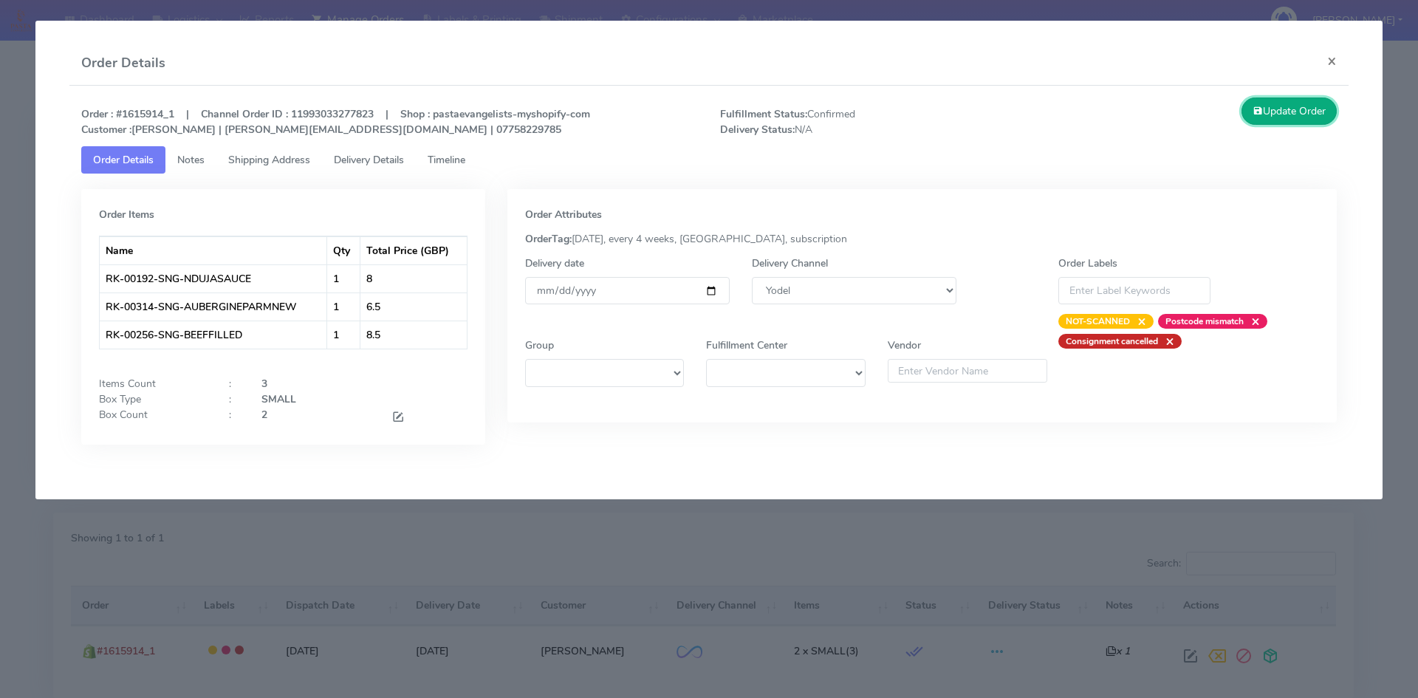
click at [1269, 115] on button "Update Order" at bounding box center [1290, 111] width 96 height 27
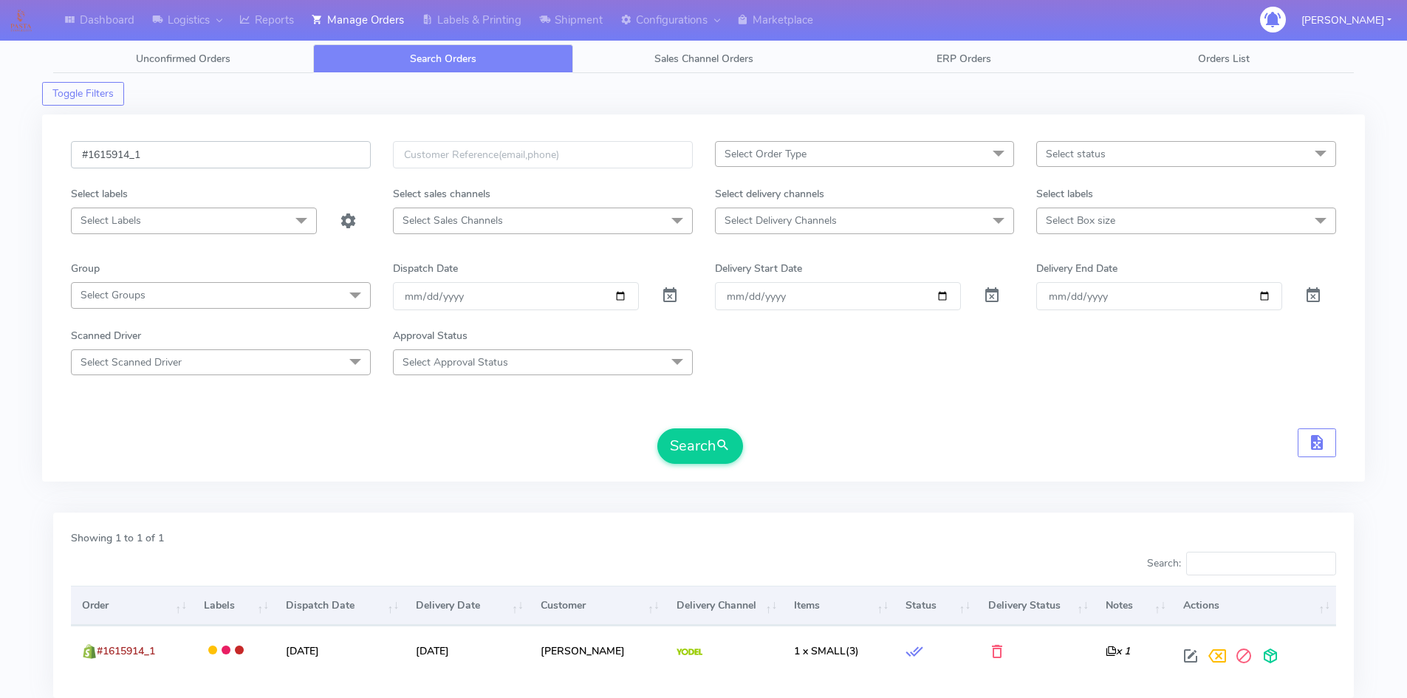
click at [210, 157] on input "#1615914_1" at bounding box center [221, 154] width 300 height 27
paste input "20"
type input "#1615920_1"
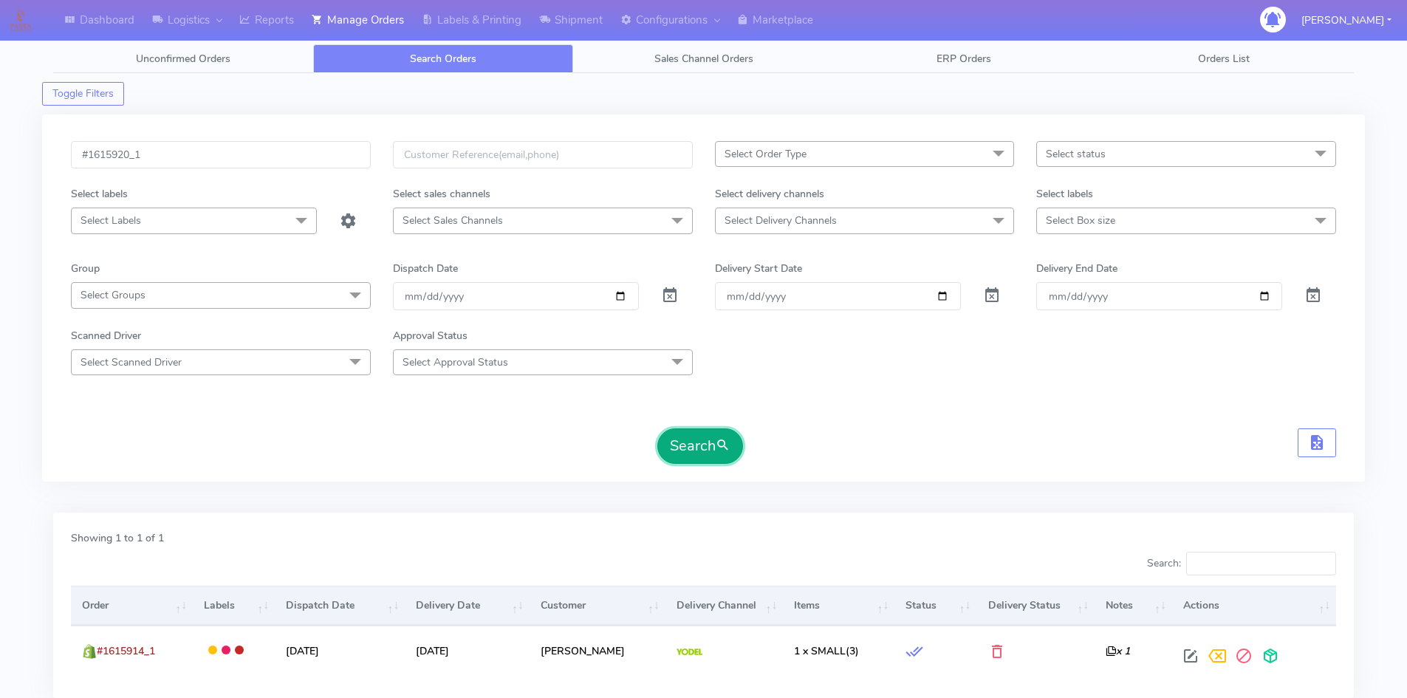
click at [722, 440] on span "submit" at bounding box center [723, 446] width 15 height 20
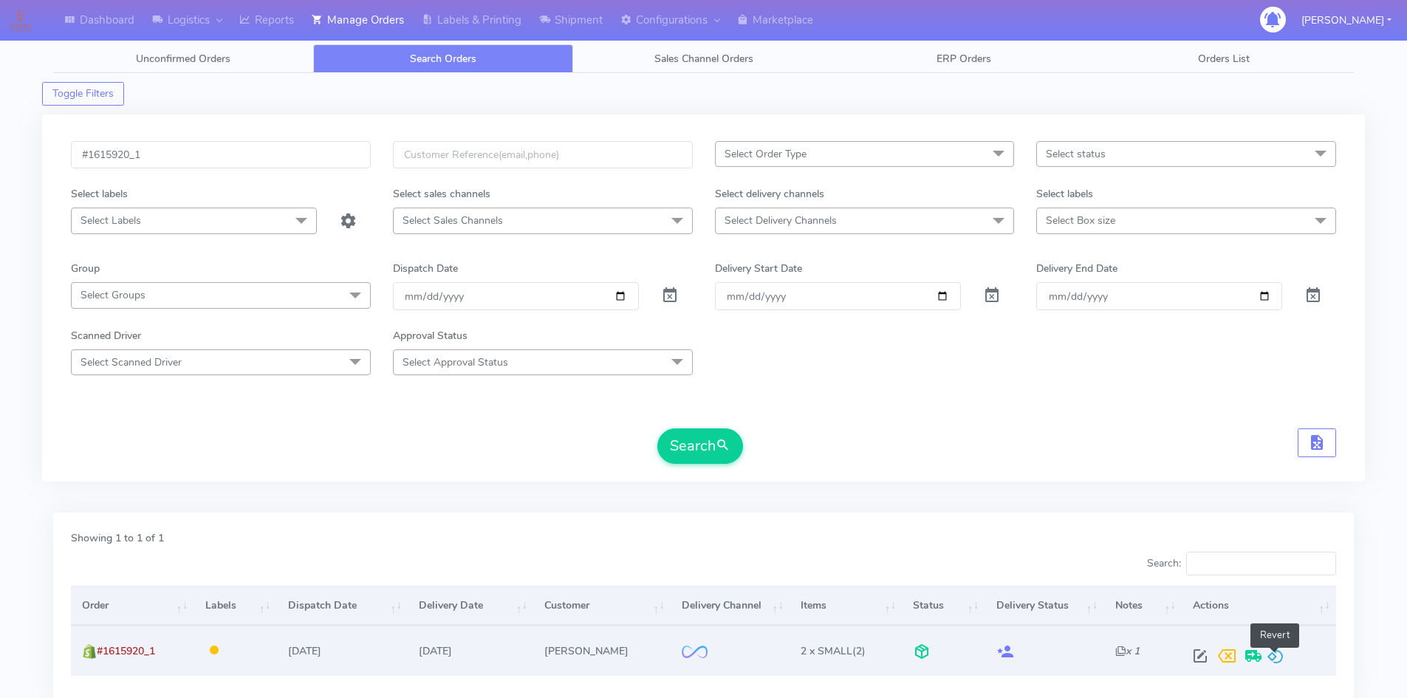
click at [1274, 652] on span at bounding box center [1276, 659] width 18 height 14
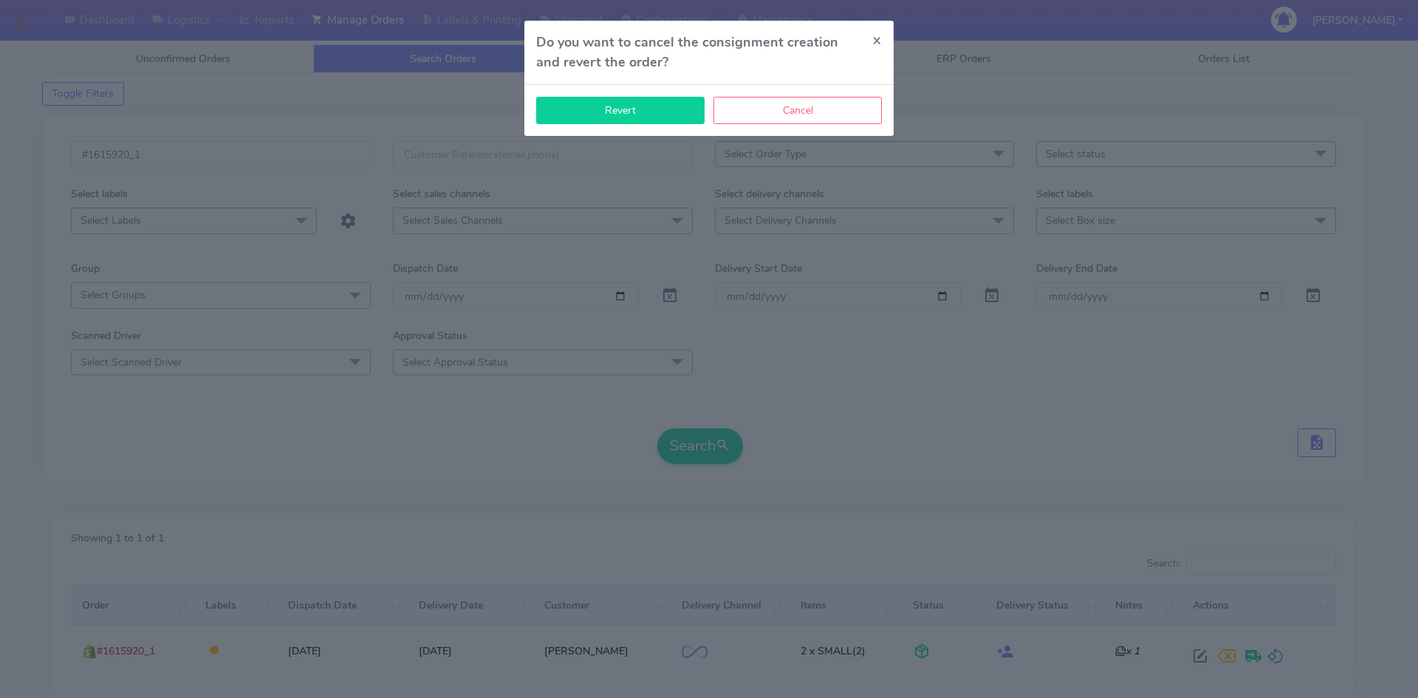
click at [630, 116] on button "Revert" at bounding box center [620, 110] width 168 height 27
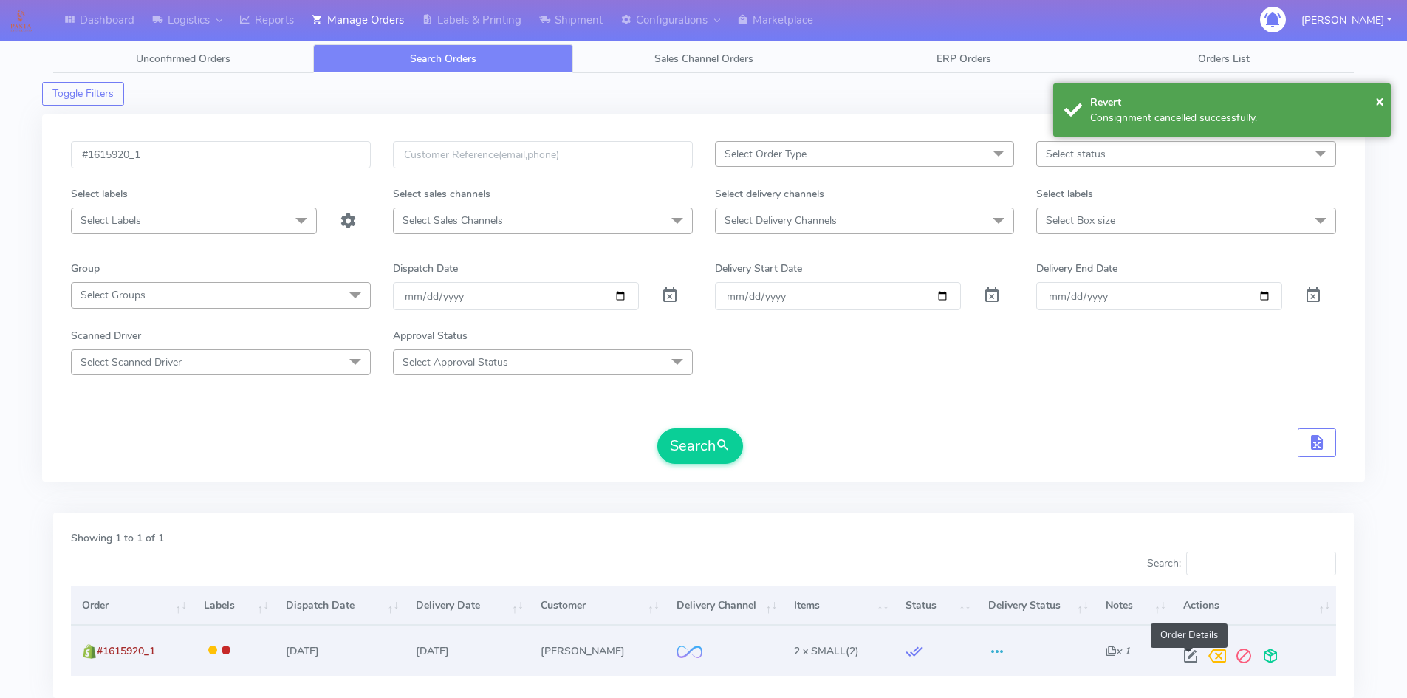
click at [1185, 655] on span at bounding box center [1190, 659] width 27 height 14
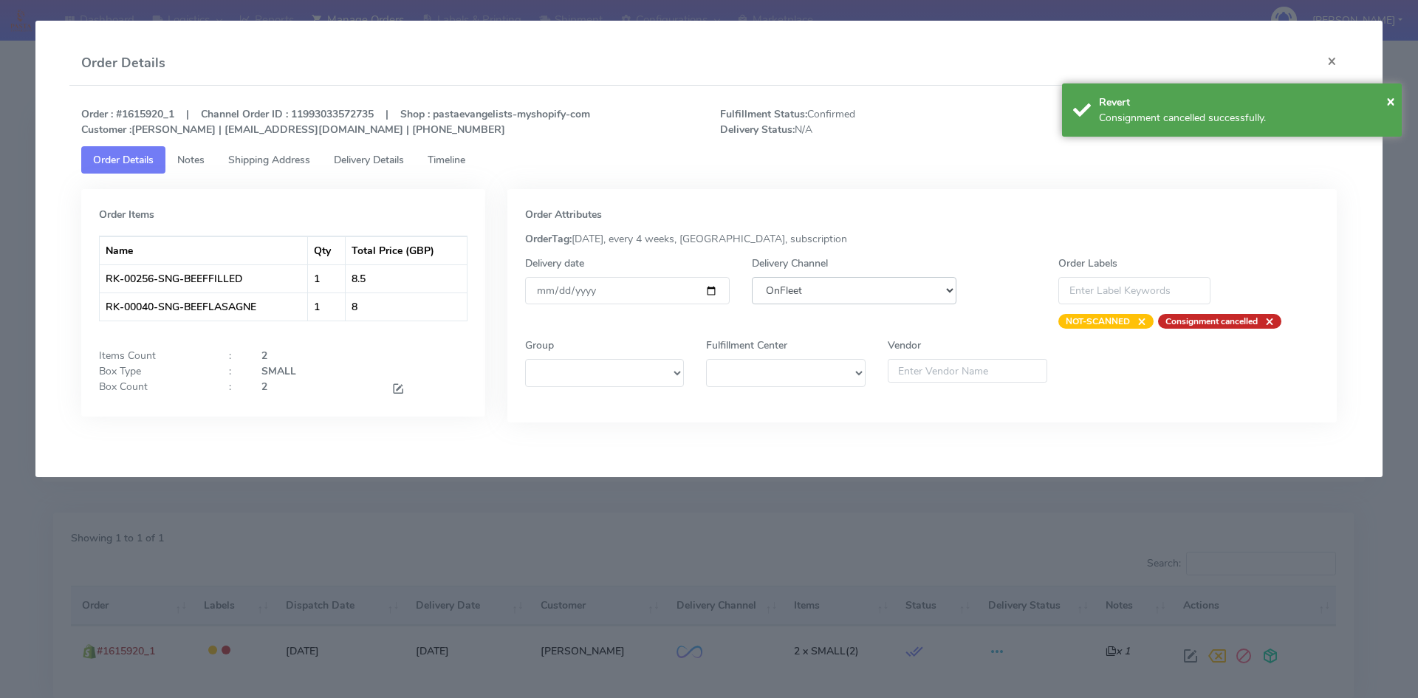
click at [837, 296] on select "DHL OnFleet Royal Mail DPD Yodel MaxOptra Amazon Collection" at bounding box center [854, 290] width 205 height 27
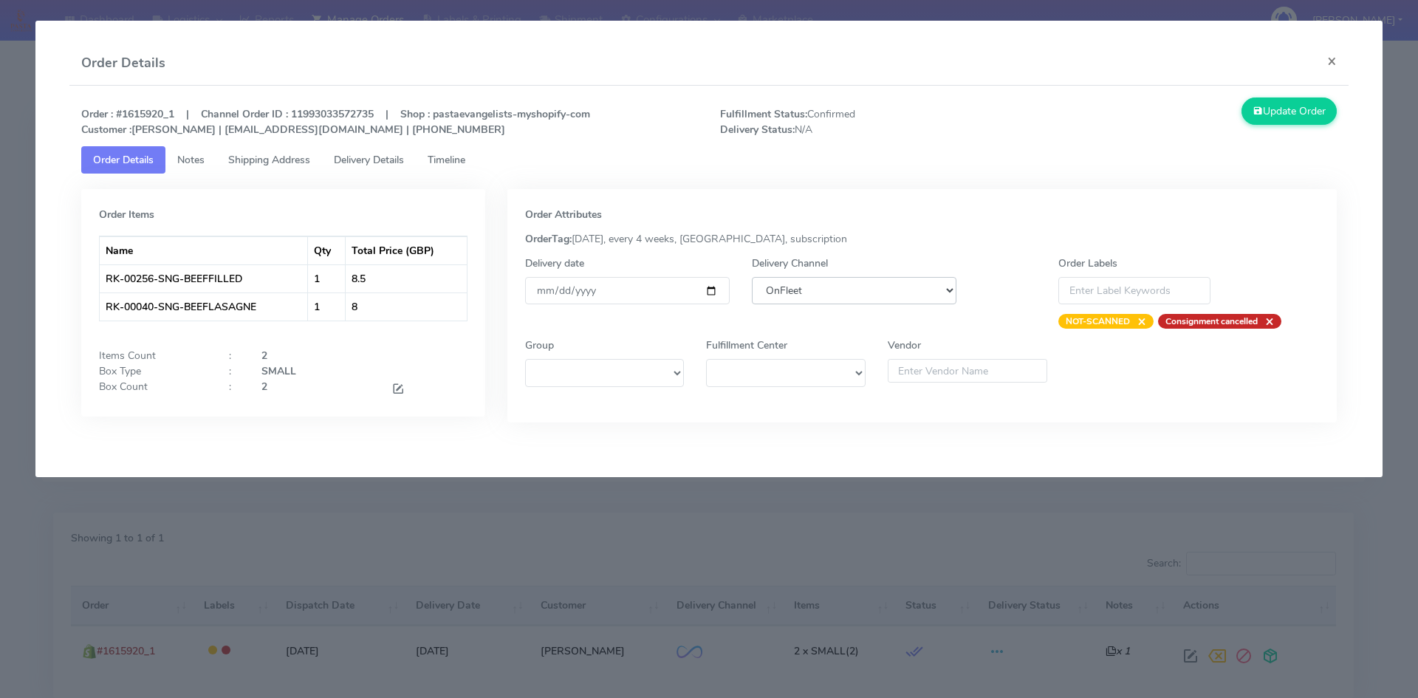
select select "5"
click at [752, 277] on select "DHL OnFleet Royal Mail DPD Yodel MaxOptra Amazon Collection" at bounding box center [854, 290] width 205 height 27
click at [1286, 112] on button "Update Order" at bounding box center [1290, 111] width 96 height 27
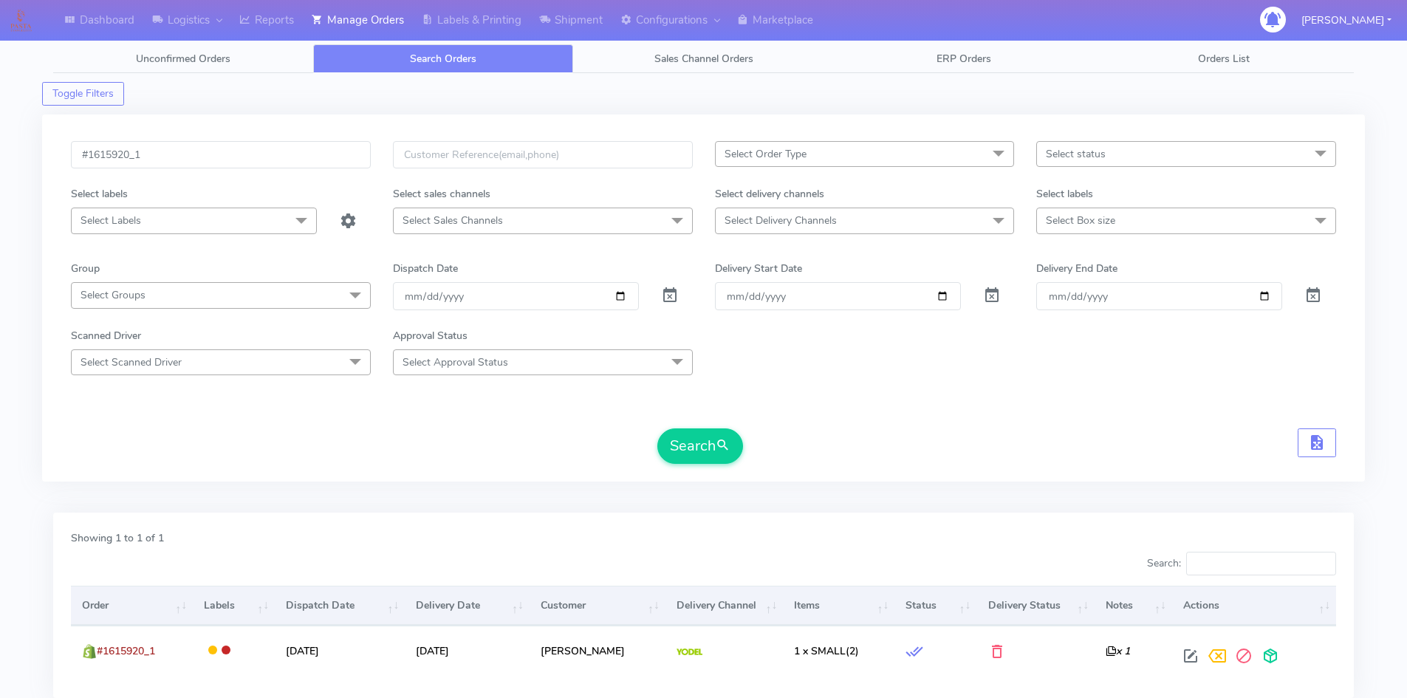
click at [462, 123] on div "#1615920_1 Select Order Type Select All MEALS ATAVI One Off Pasta Club Gift Kit…" at bounding box center [703, 297] width 1323 height 367
click at [540, 485] on div "#1615920_1 Select Order Type Select All MEALS ATAVI One Off Pasta Club Gift Kit…" at bounding box center [703, 305] width 1323 height 398
click at [165, 146] on input "#1615920_1" at bounding box center [221, 154] width 300 height 27
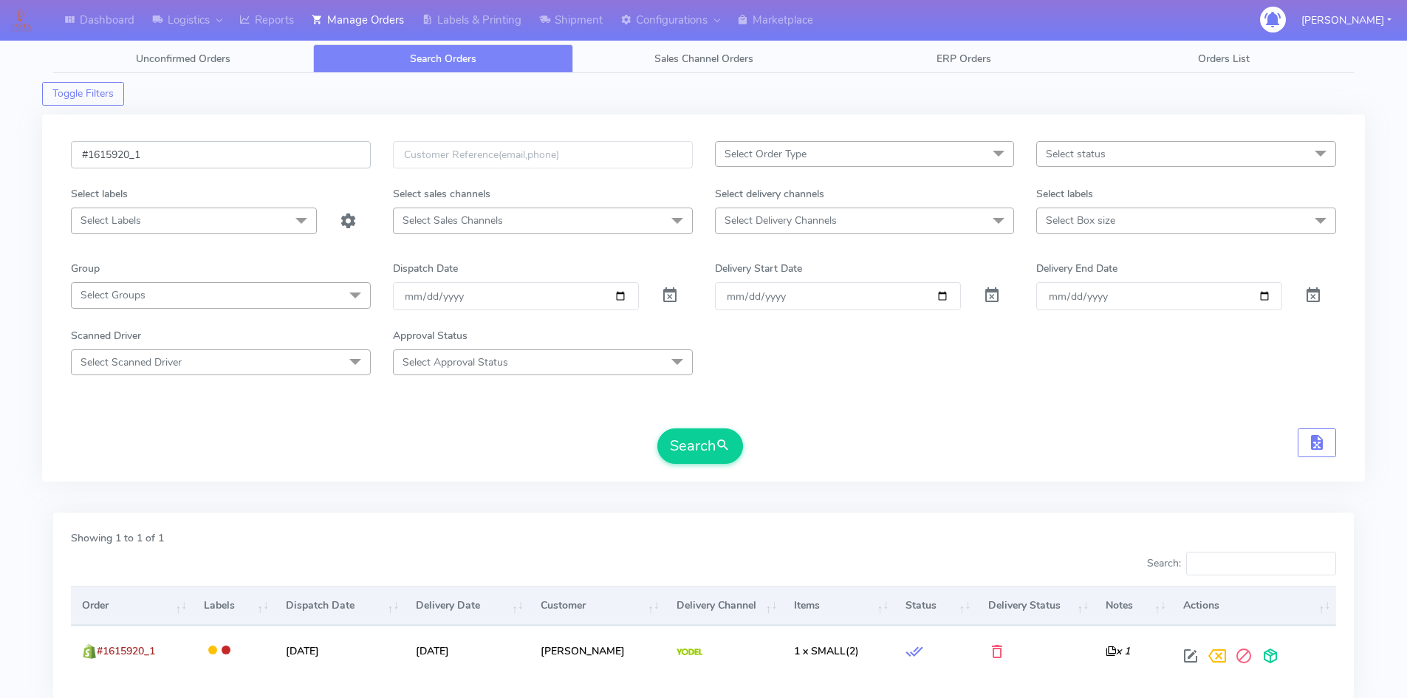
click at [208, 162] on input "#1615920_1" at bounding box center [221, 154] width 300 height 27
click at [685, 440] on button "Search" at bounding box center [700, 445] width 86 height 35
click at [171, 154] on input "#1615920_1" at bounding box center [221, 154] width 300 height 27
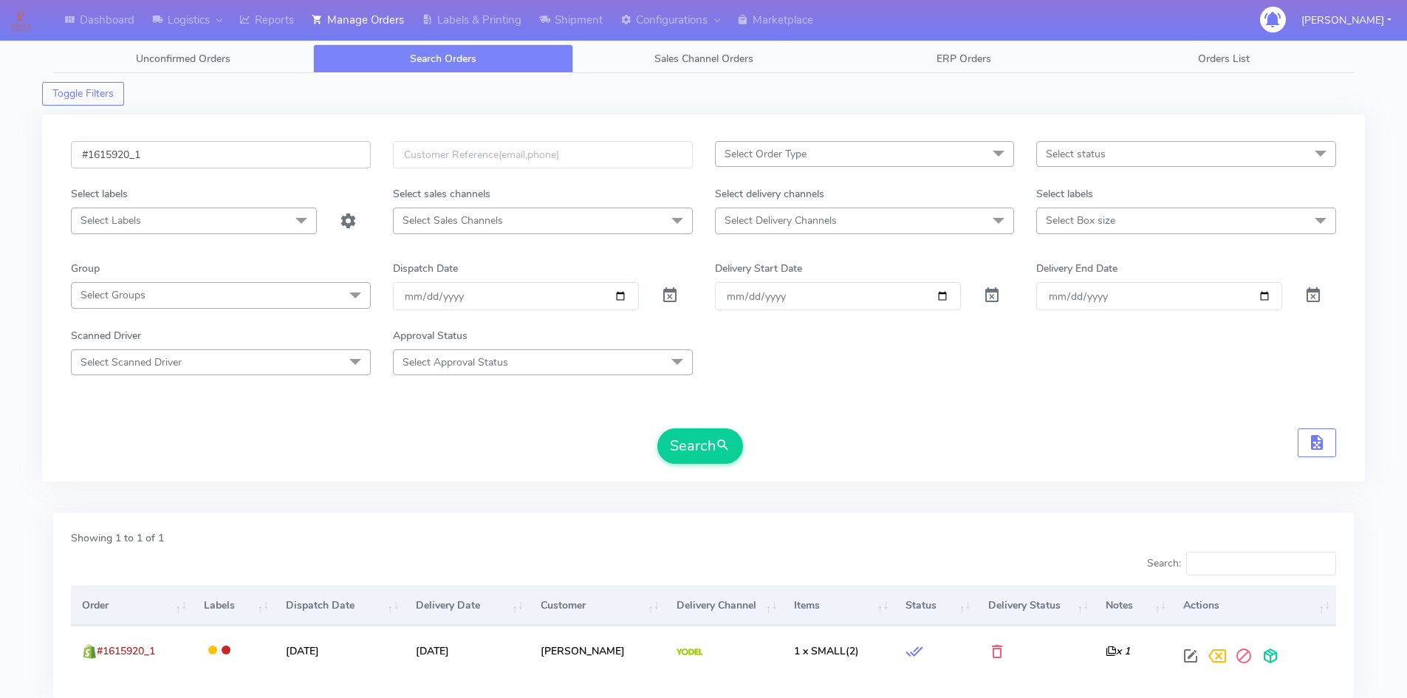
click at [171, 154] on input "#1615920_1" at bounding box center [221, 154] width 300 height 27
paste input "88"
type input "#1615880_1"
click at [694, 448] on button "Search" at bounding box center [700, 445] width 86 height 35
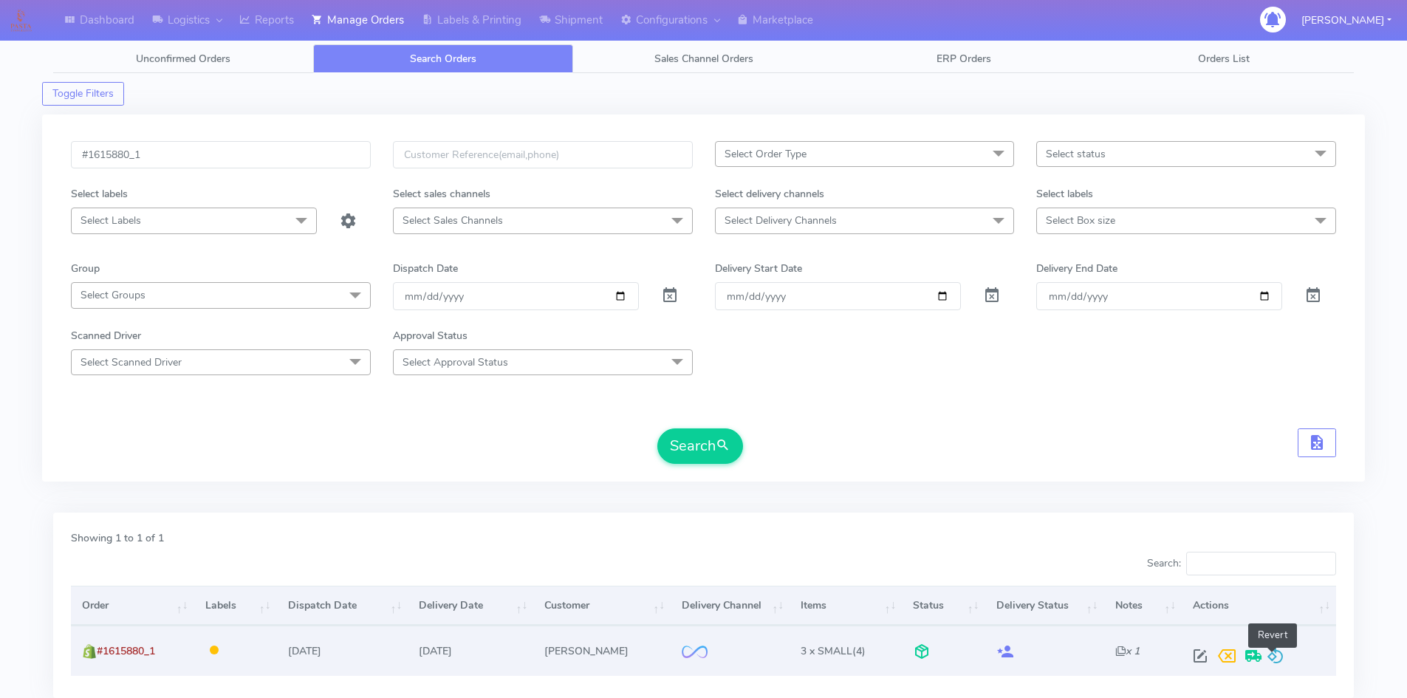
click at [1275, 652] on span at bounding box center [1276, 659] width 18 height 14
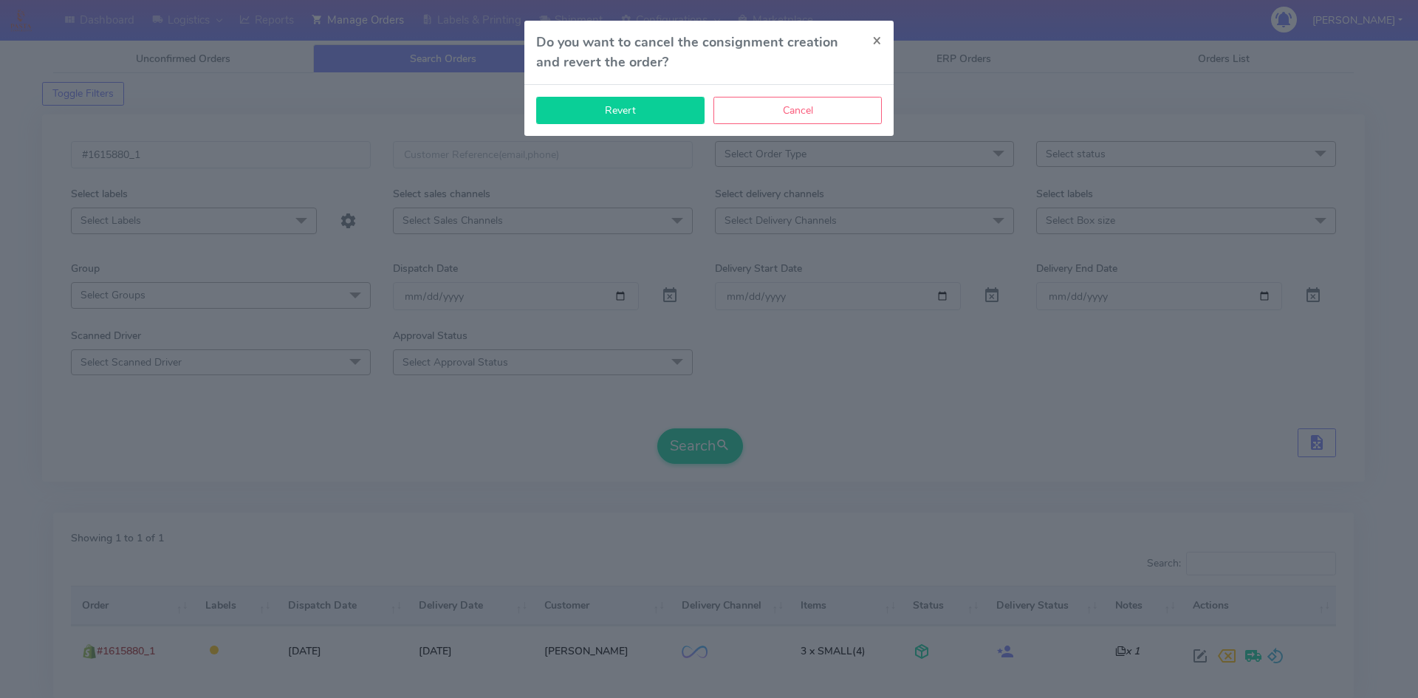
click at [641, 114] on button "Revert" at bounding box center [620, 110] width 168 height 27
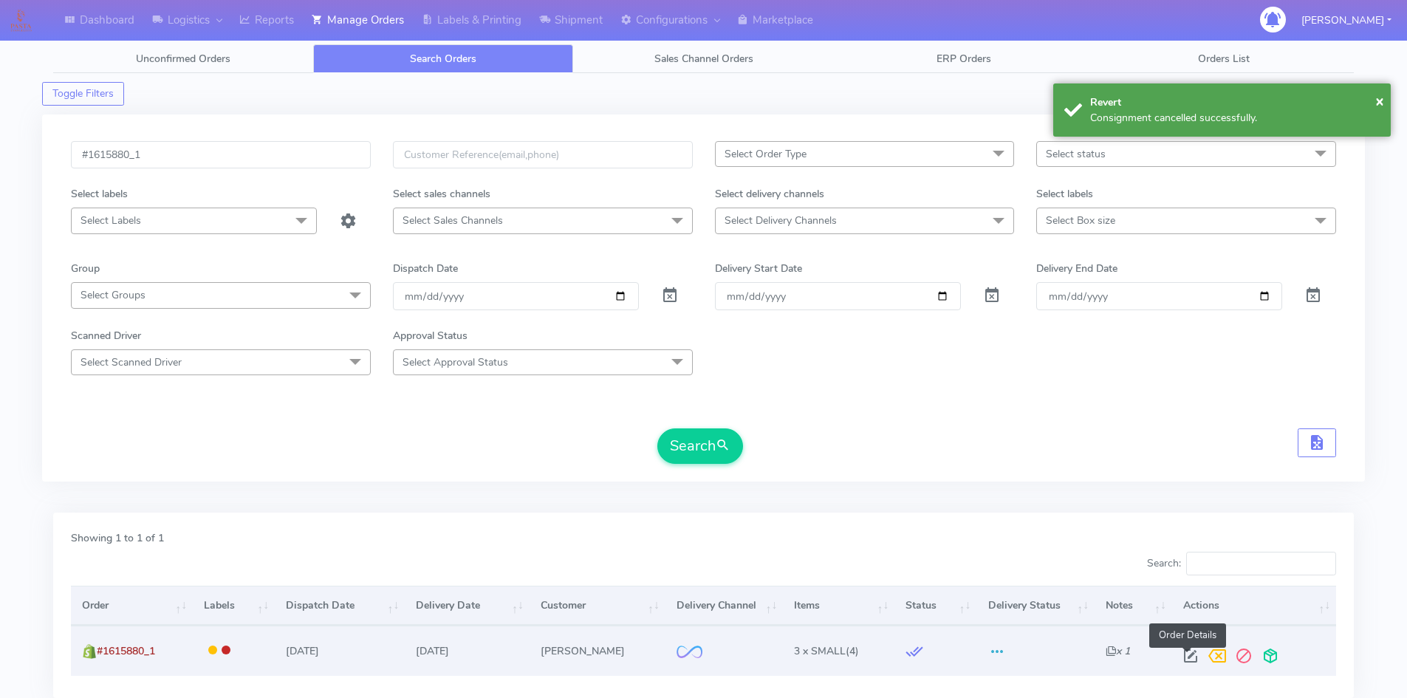
click at [1186, 652] on span at bounding box center [1190, 659] width 27 height 14
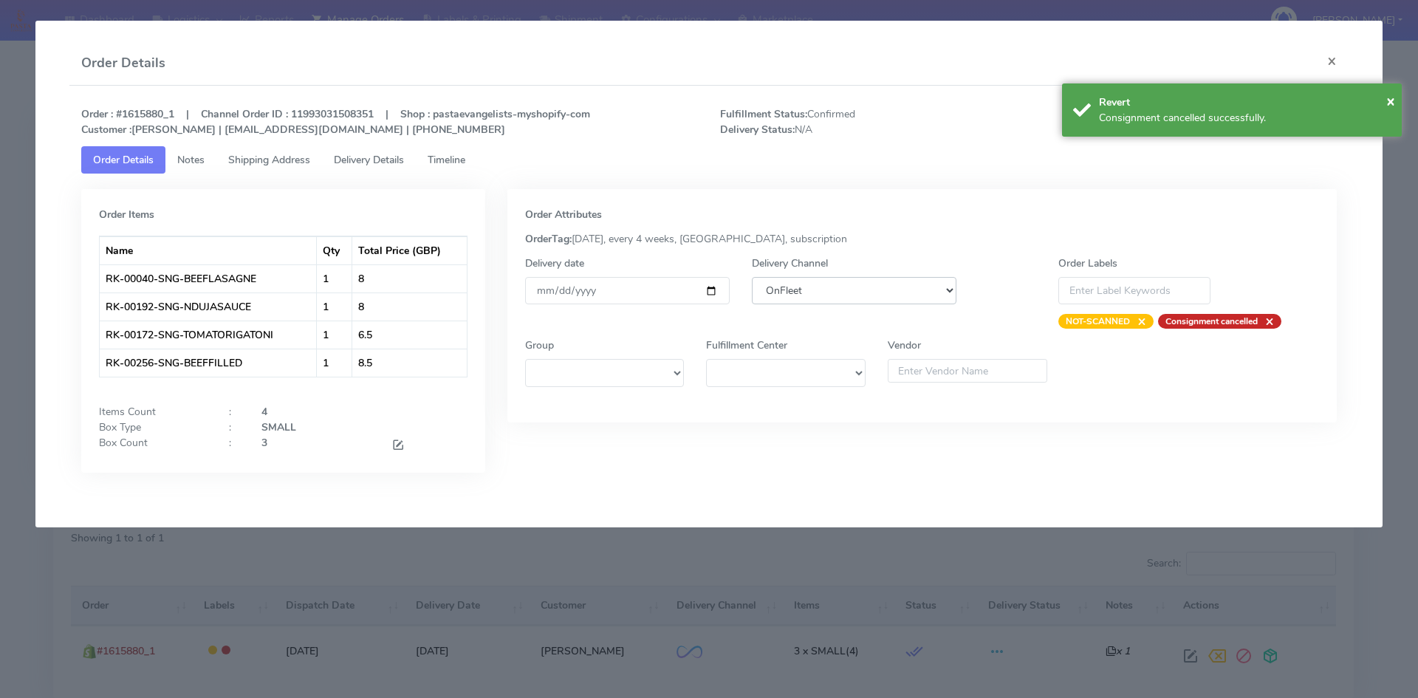
click at [835, 290] on select "DHL OnFleet Royal Mail DPD Yodel MaxOptra Amazon Collection" at bounding box center [854, 290] width 205 height 27
click at [752, 277] on select "DHL OnFleet Royal Mail DPD Yodel MaxOptra Amazon Collection" at bounding box center [854, 290] width 205 height 27
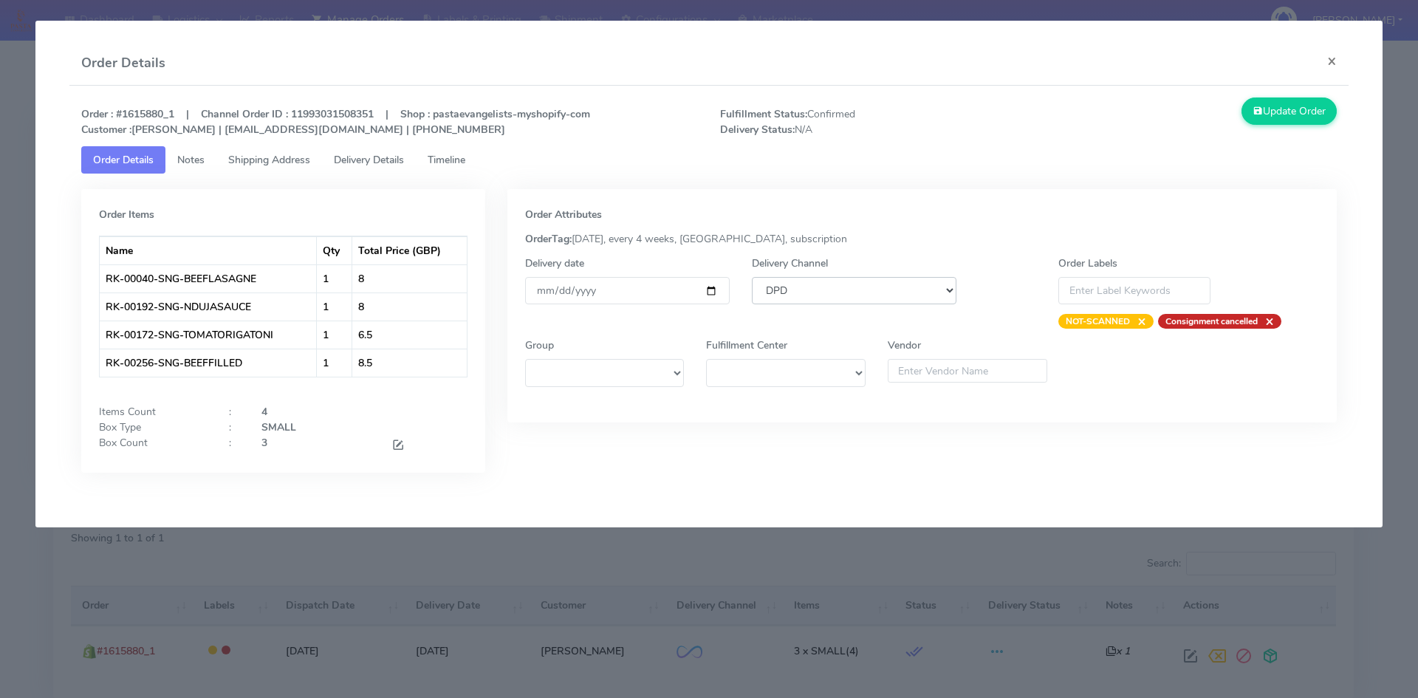
click at [830, 287] on select "DHL OnFleet Royal Mail DPD Yodel MaxOptra Amazon Collection" at bounding box center [854, 290] width 205 height 27
select select "5"
click at [752, 277] on select "DHL OnFleet Royal Mail DPD Yodel MaxOptra Amazon Collection" at bounding box center [854, 290] width 205 height 27
click at [1273, 112] on button "Update Order" at bounding box center [1290, 111] width 96 height 27
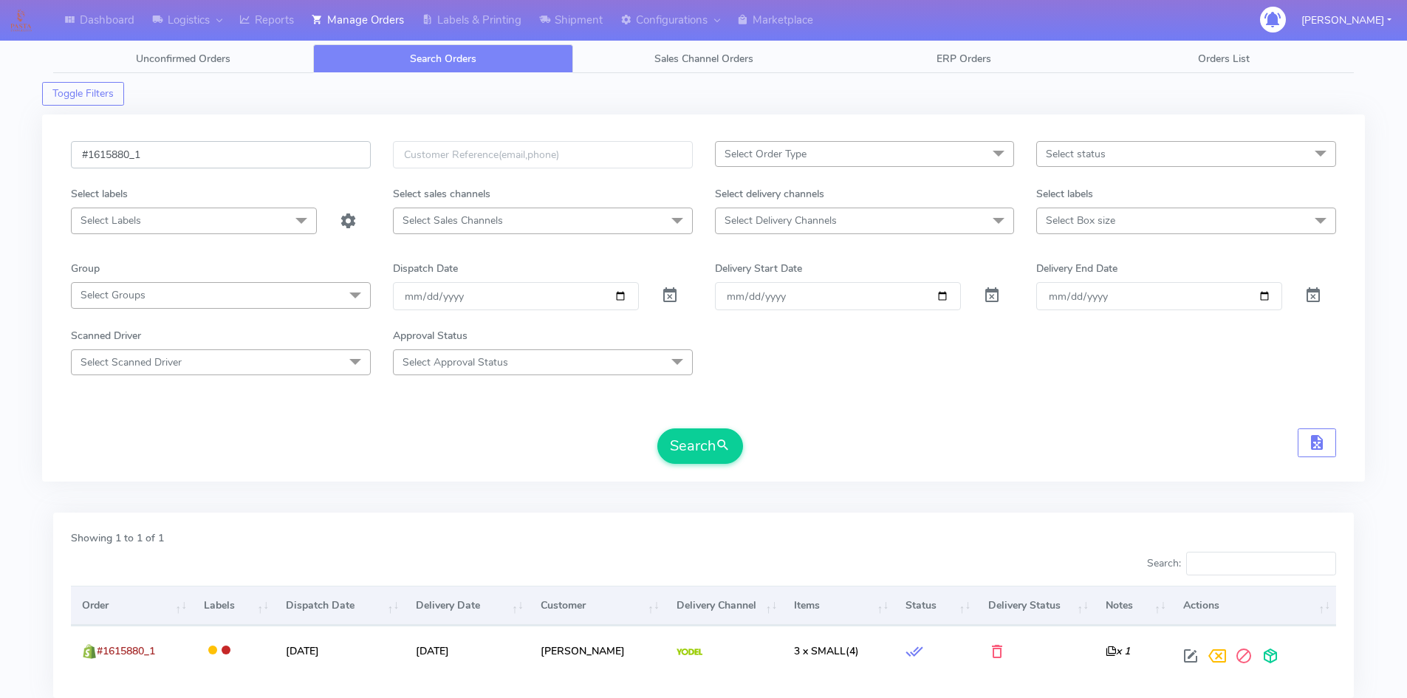
click at [228, 154] on input "#1615880_1" at bounding box center [221, 154] width 300 height 27
paste input "6007"
type input "#1616007_1"
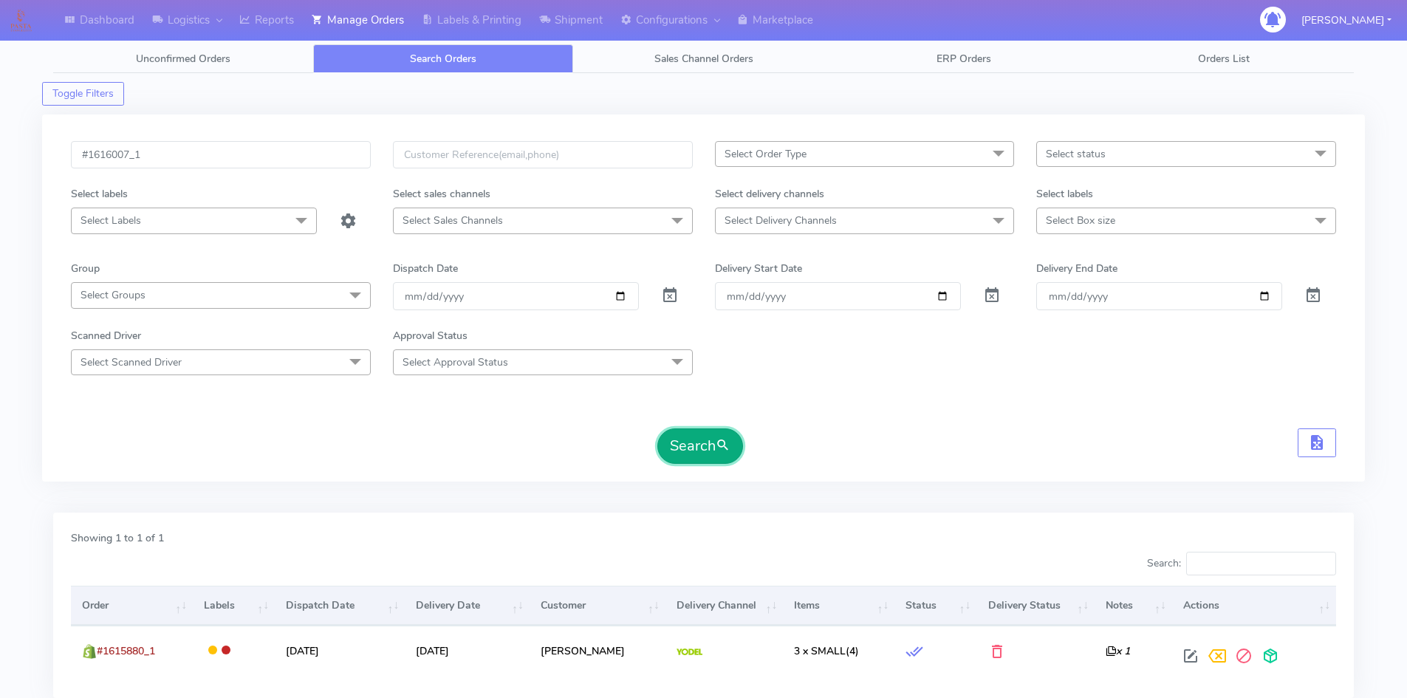
click at [711, 457] on button "Search" at bounding box center [700, 445] width 86 height 35
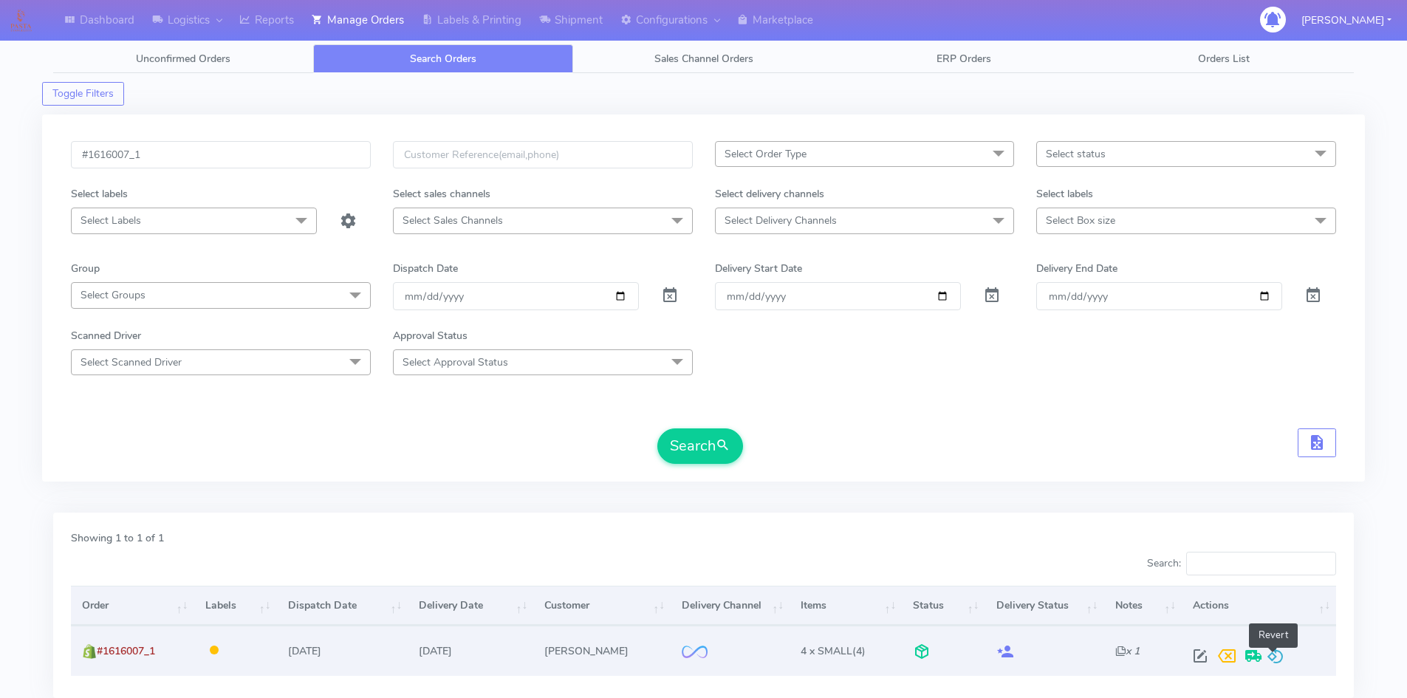
click at [1278, 652] on span at bounding box center [1276, 659] width 18 height 14
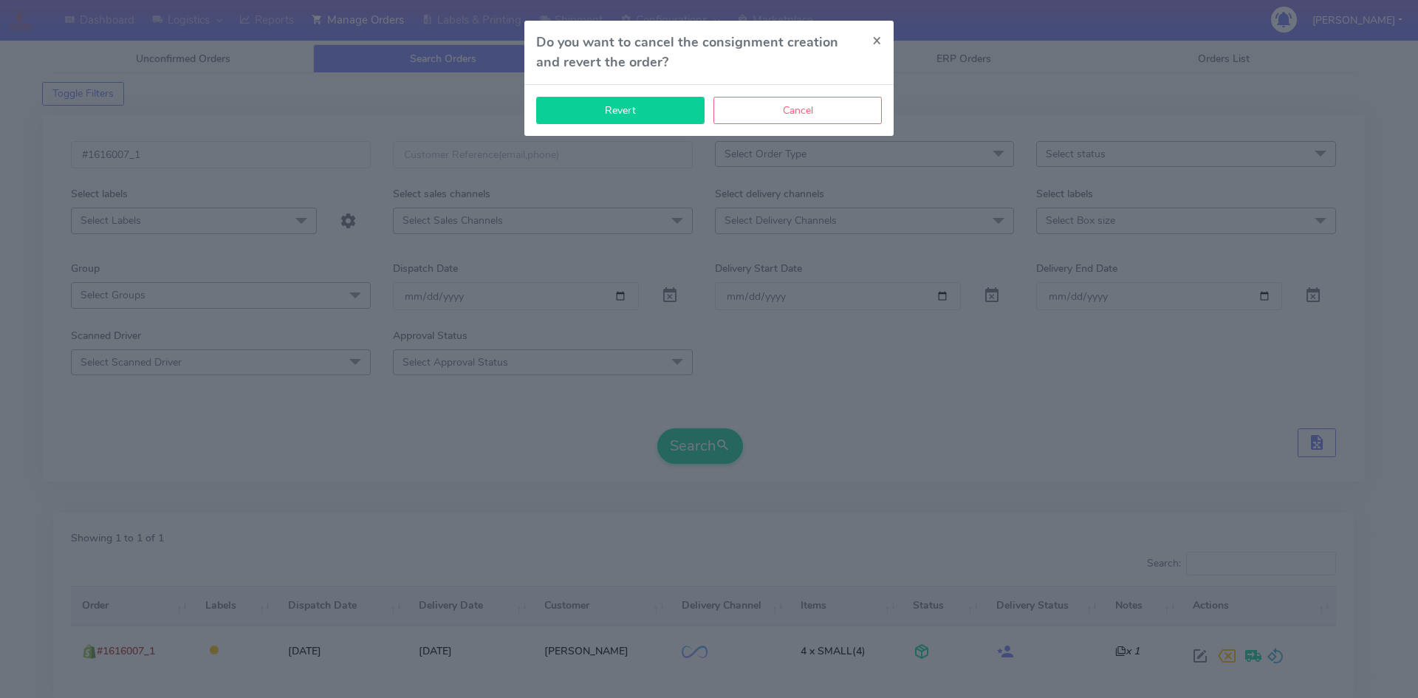
click at [595, 113] on button "Revert" at bounding box center [620, 110] width 168 height 27
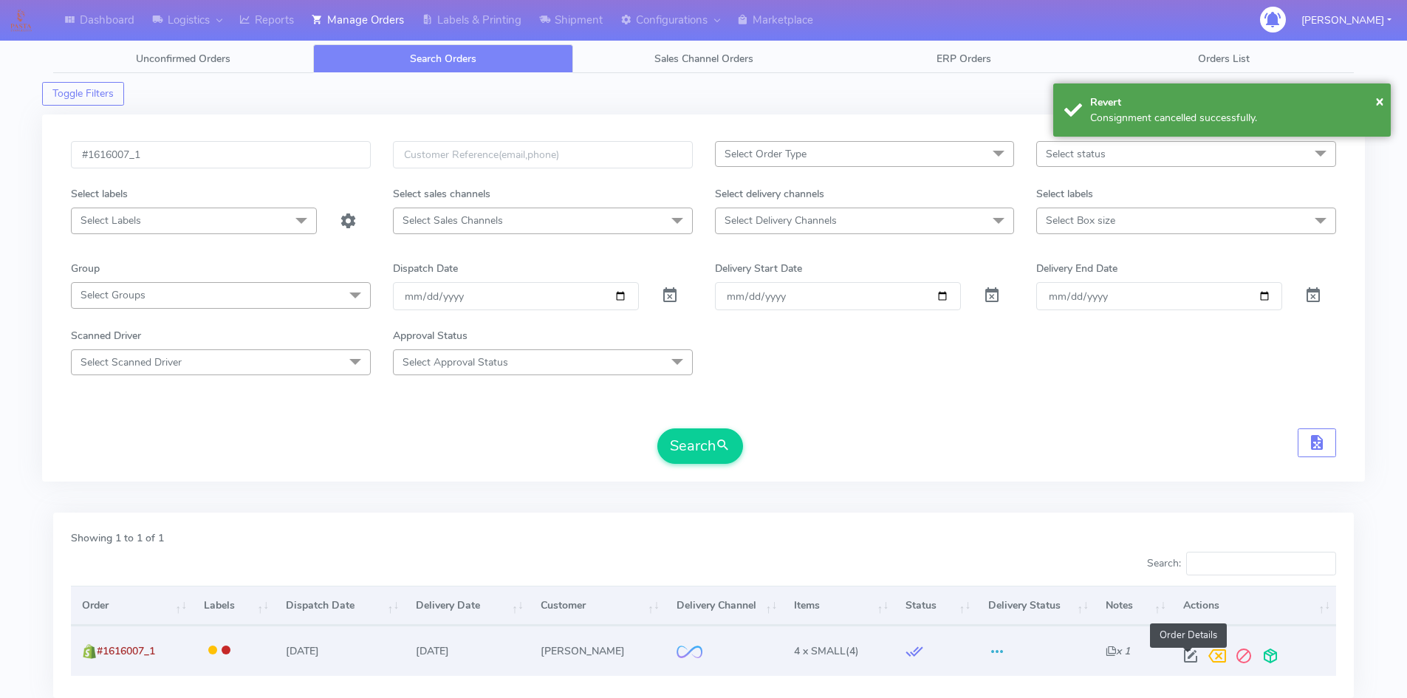
click at [1186, 654] on span at bounding box center [1190, 659] width 27 height 14
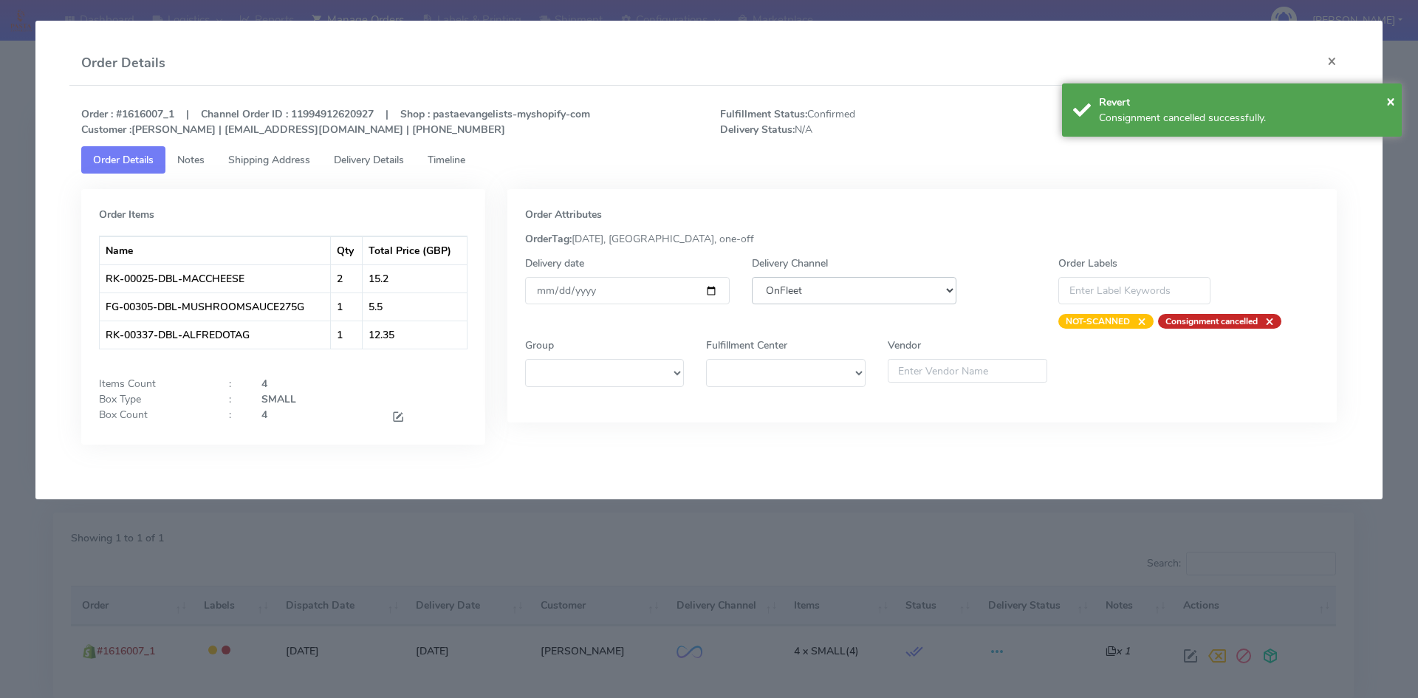
click at [882, 297] on select "DHL OnFleet Royal Mail DPD Yodel MaxOptra Amazon Collection" at bounding box center [854, 290] width 205 height 27
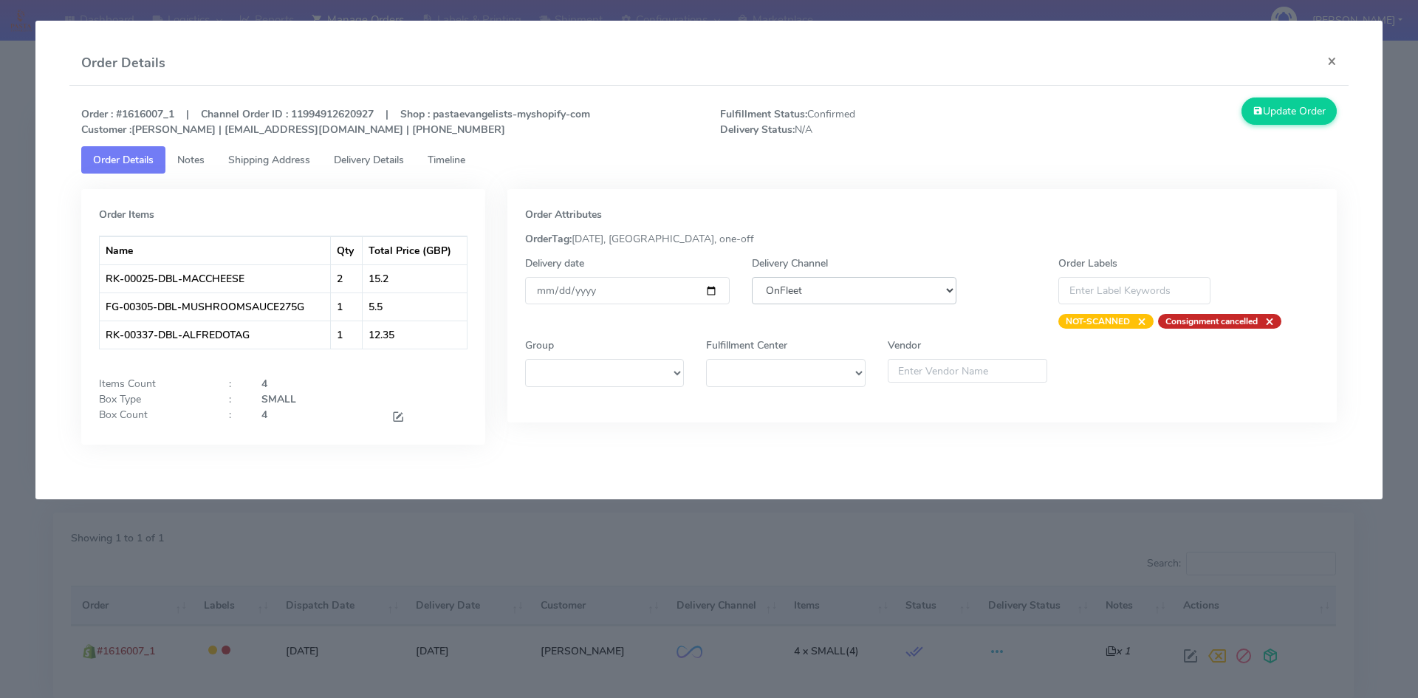
select select "5"
click at [752, 277] on select "DHL OnFleet Royal Mail DPD Yodel MaxOptra Amazon Collection" at bounding box center [854, 290] width 205 height 27
click at [1297, 110] on button "Update Order" at bounding box center [1290, 111] width 96 height 27
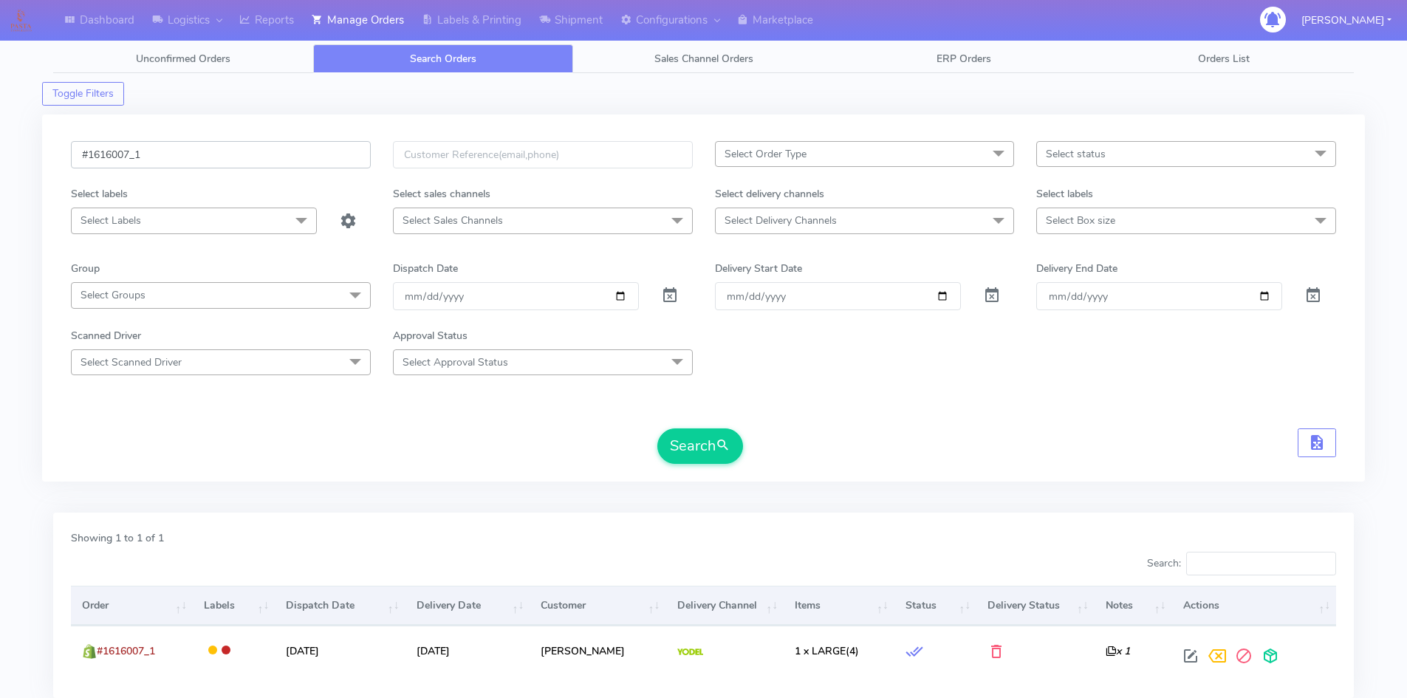
click at [154, 150] on input "#1616007_1" at bounding box center [221, 154] width 300 height 27
paste input "5891"
type input "#1615891_1"
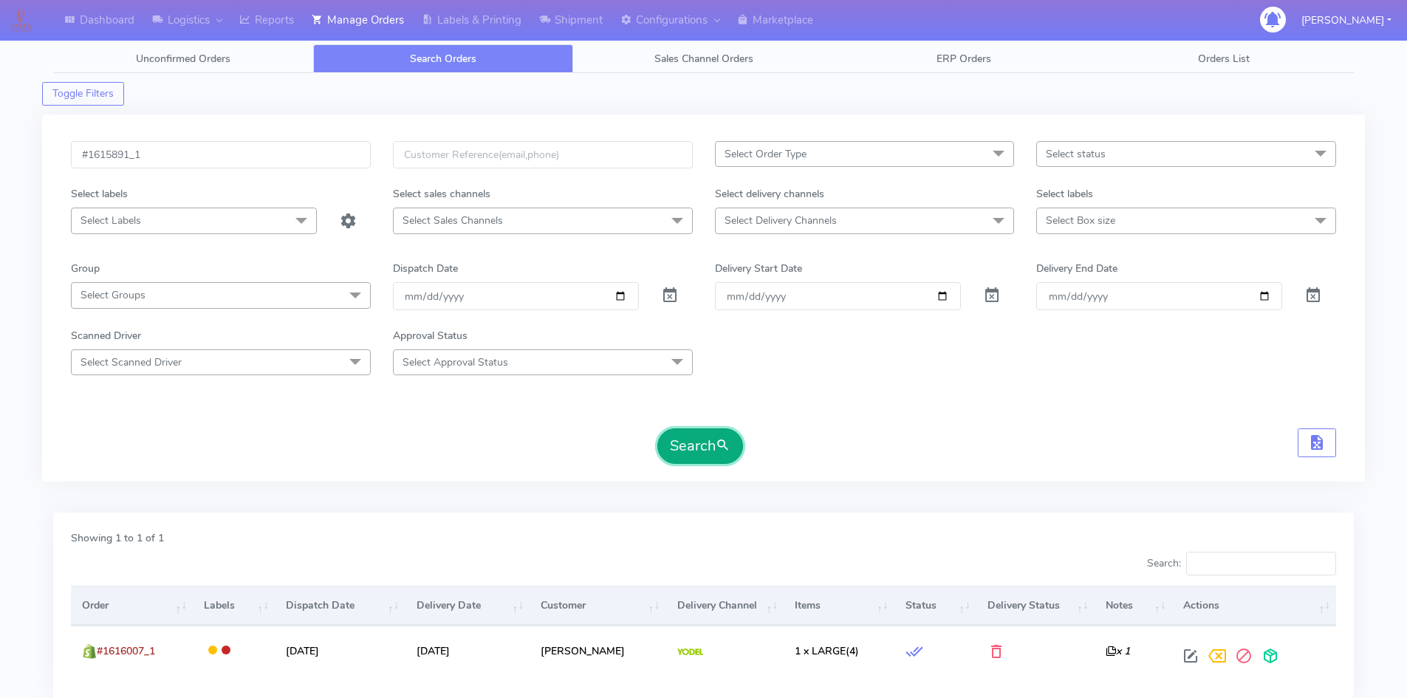
drag, startPoint x: 708, startPoint y: 436, endPoint x: 716, endPoint y: 437, distance: 8.2
click at [708, 437] on button "Search" at bounding box center [700, 445] width 86 height 35
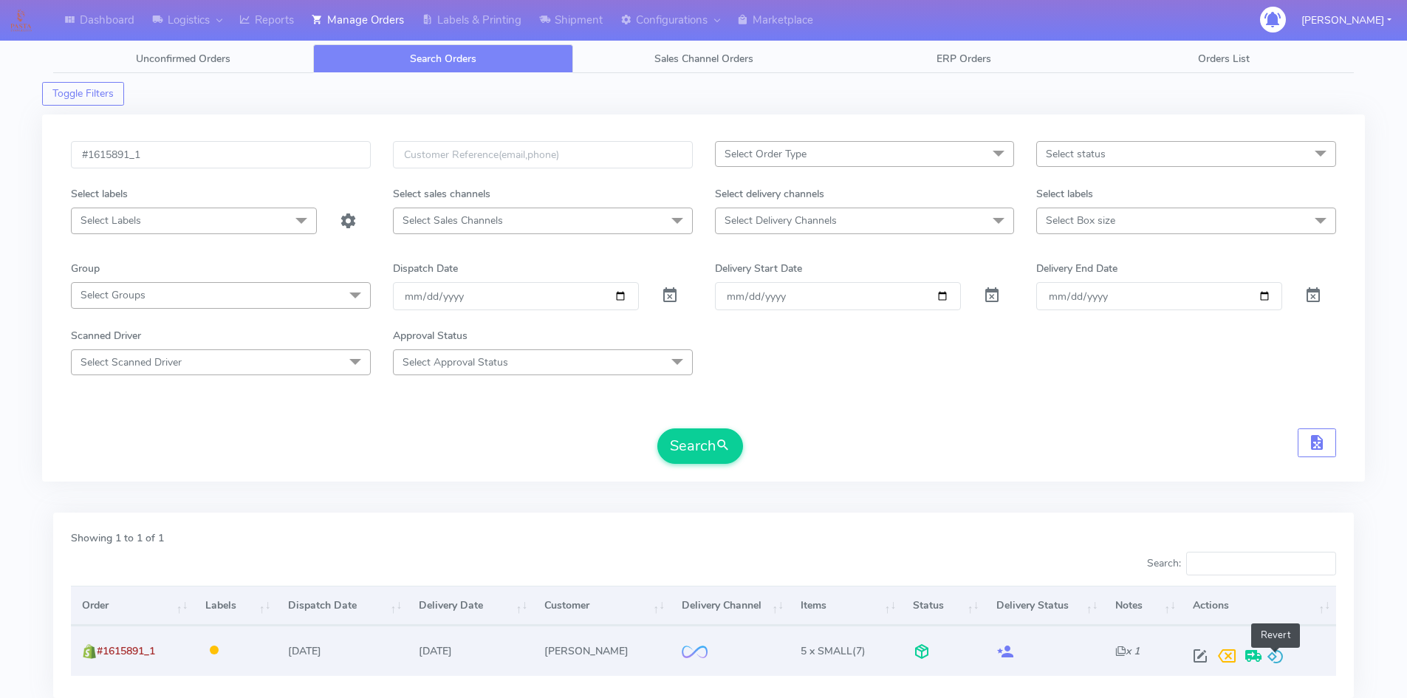
click at [1276, 652] on span at bounding box center [1276, 659] width 18 height 14
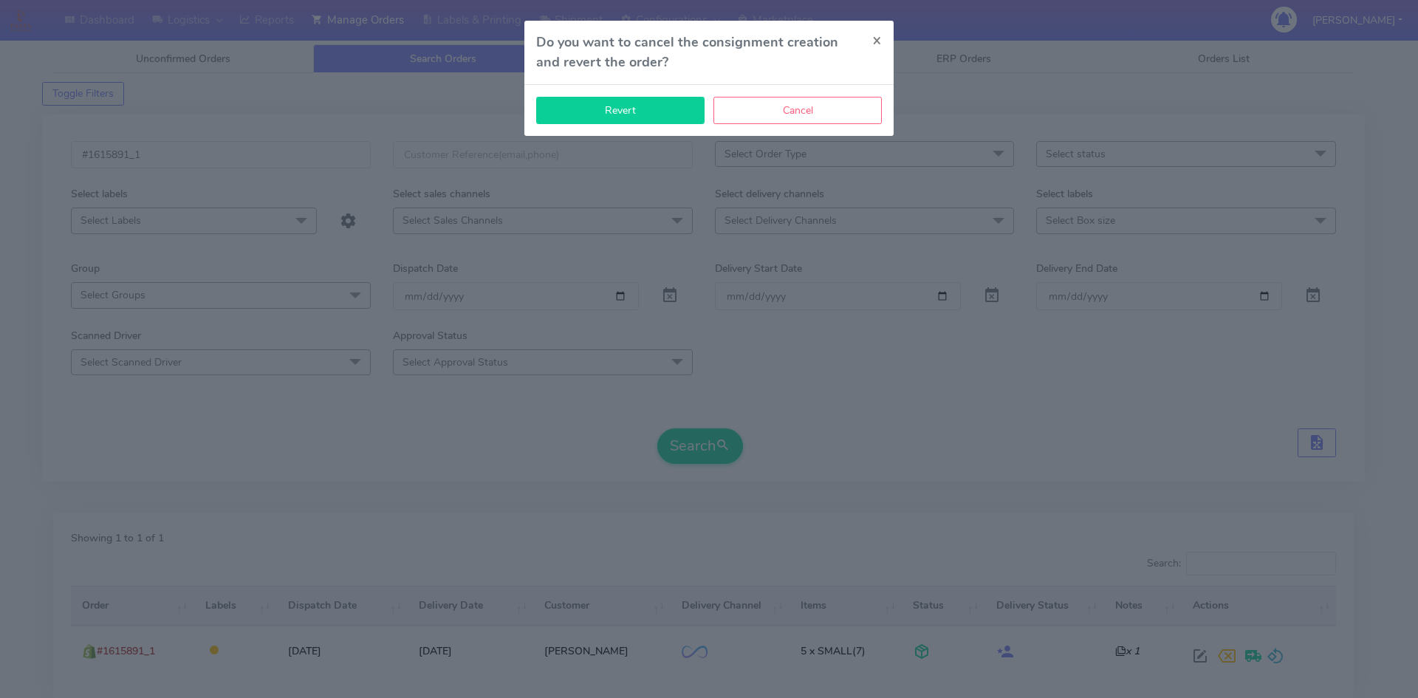
click at [666, 119] on button "Revert" at bounding box center [620, 110] width 168 height 27
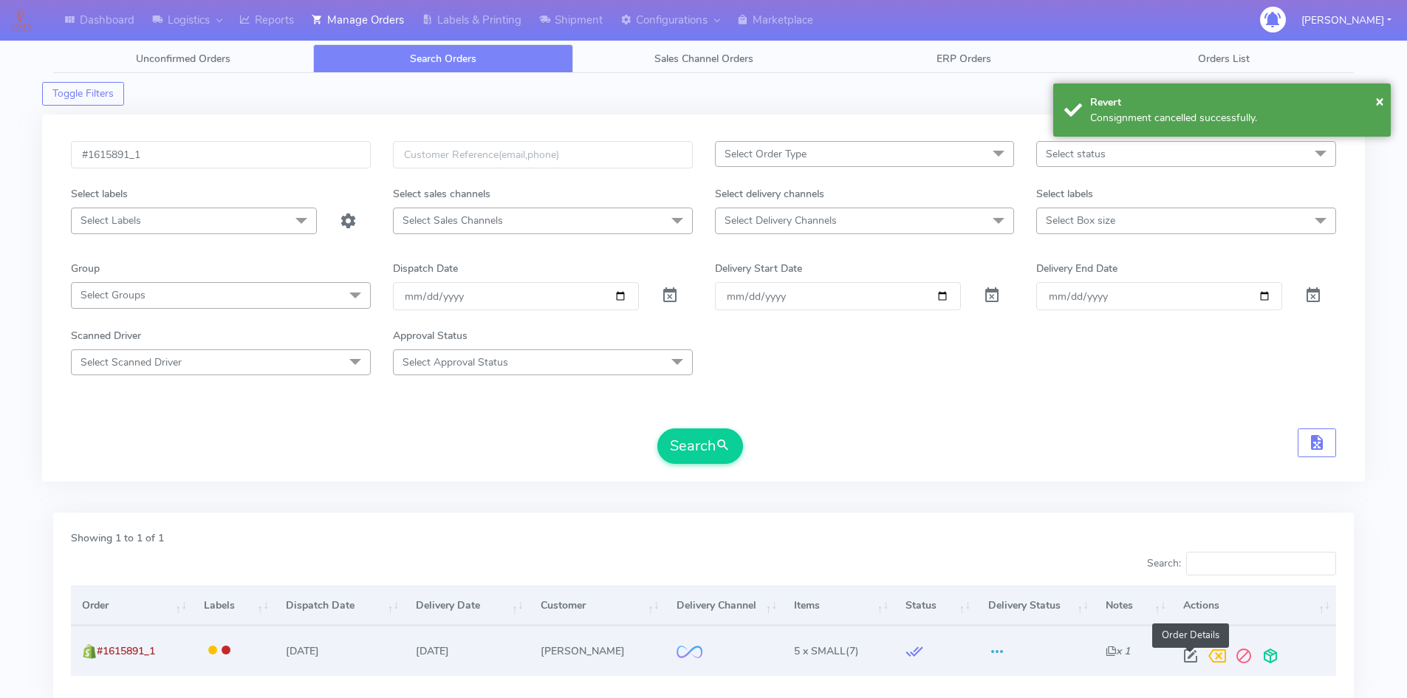
click at [1194, 660] on span at bounding box center [1190, 659] width 27 height 14
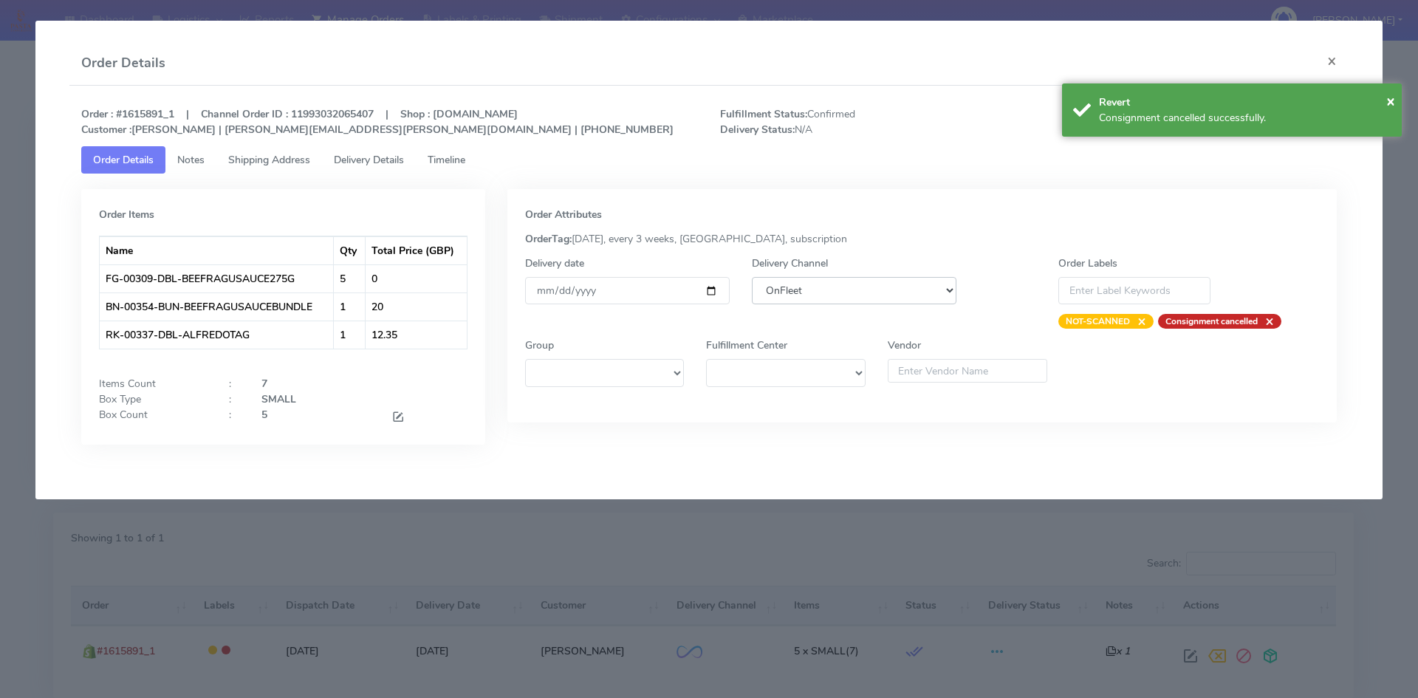
click at [895, 295] on select "DHL OnFleet Royal Mail DPD Yodel MaxOptra Amazon Collection" at bounding box center [854, 290] width 205 height 27
select select "5"
click at [752, 277] on select "DHL OnFleet Royal Mail DPD Yodel MaxOptra Amazon Collection" at bounding box center [854, 290] width 205 height 27
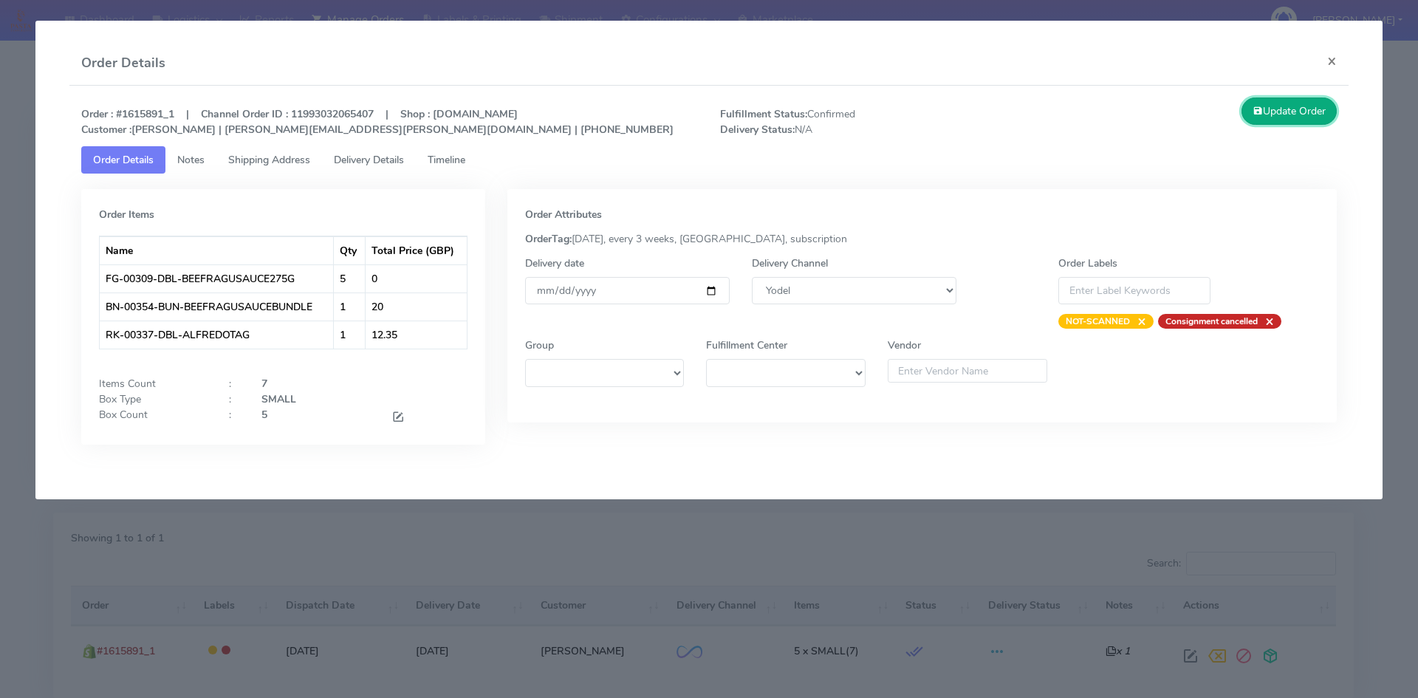
click at [1278, 119] on button "Update Order" at bounding box center [1290, 111] width 96 height 27
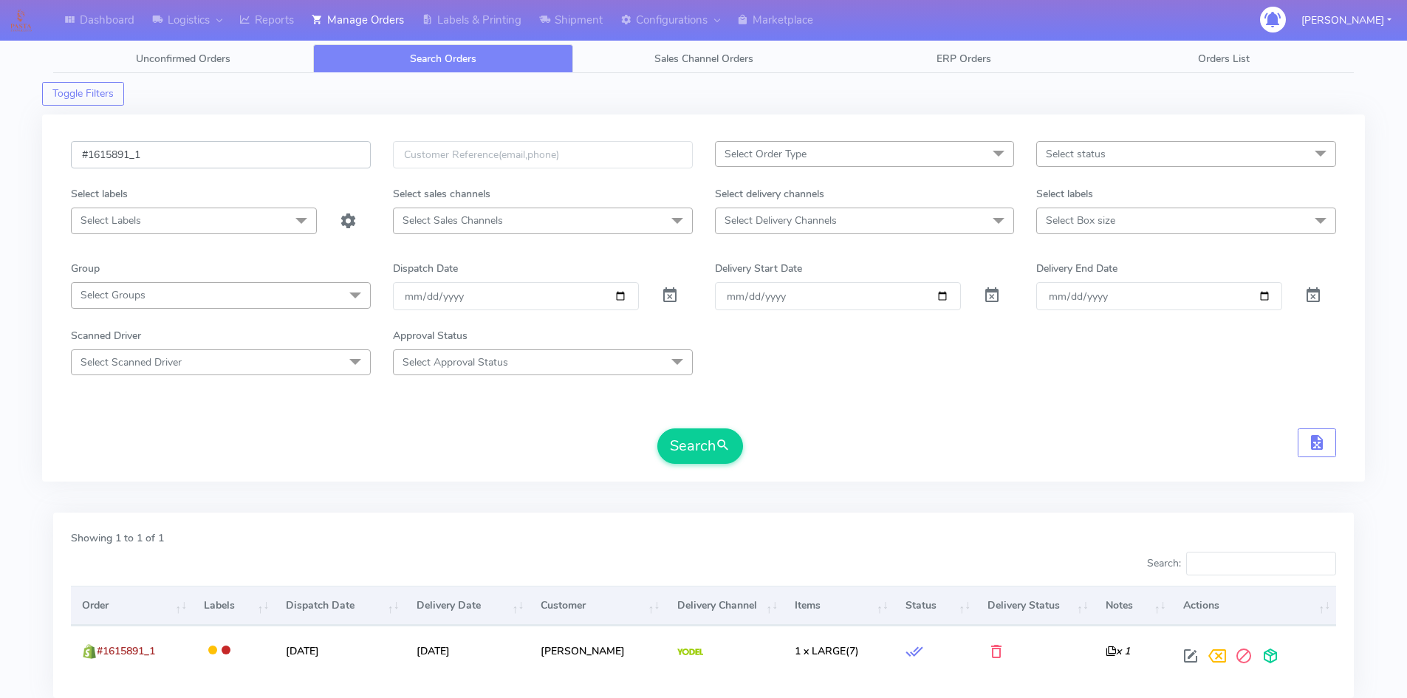
click at [174, 148] on input "#1615891_1" at bounding box center [221, 154] width 300 height 27
paste input "622"
type input "#1615622_1"
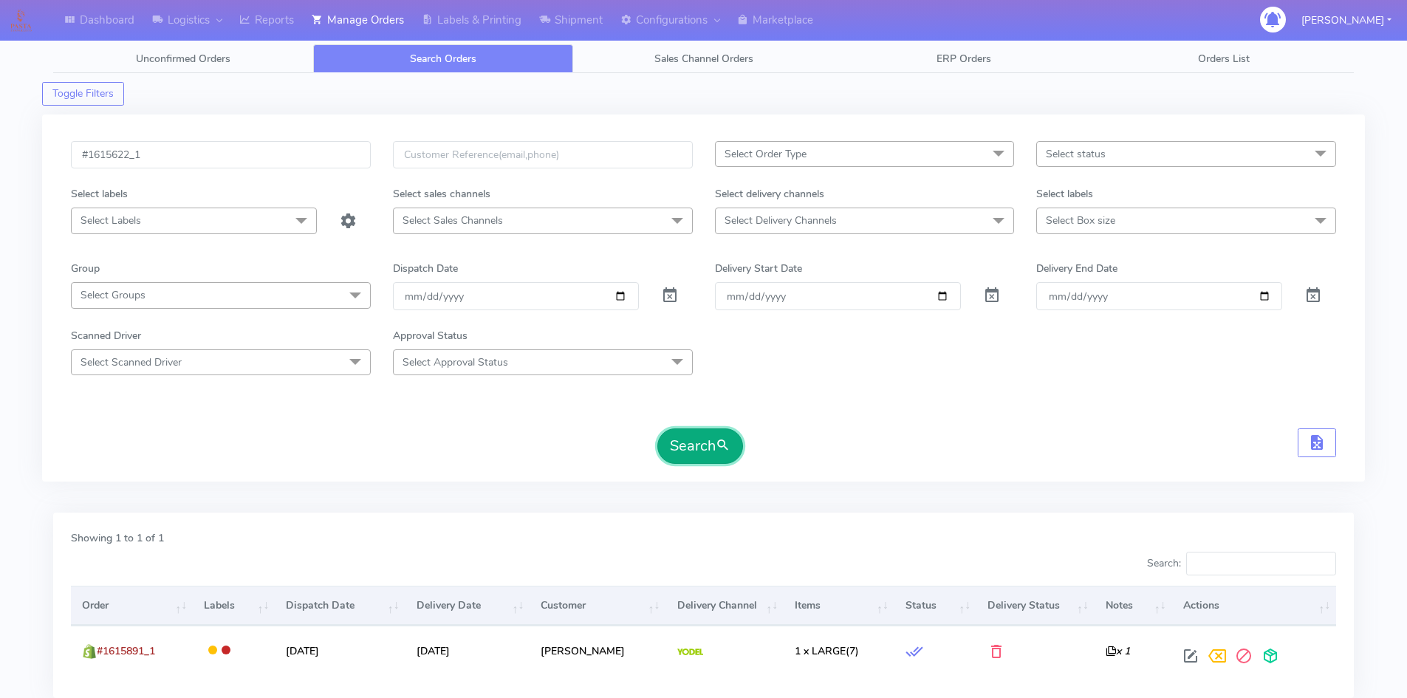
click at [697, 438] on button "Search" at bounding box center [700, 445] width 86 height 35
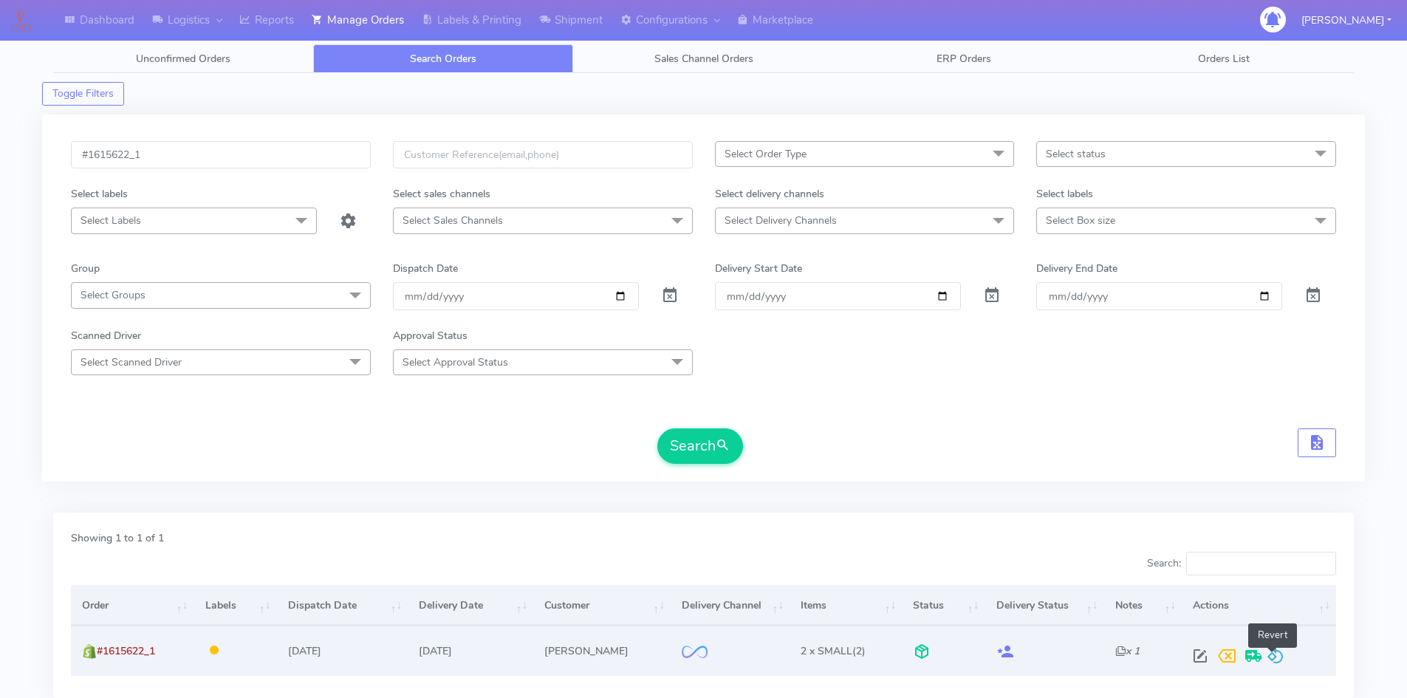
click at [1275, 654] on span at bounding box center [1276, 659] width 18 height 14
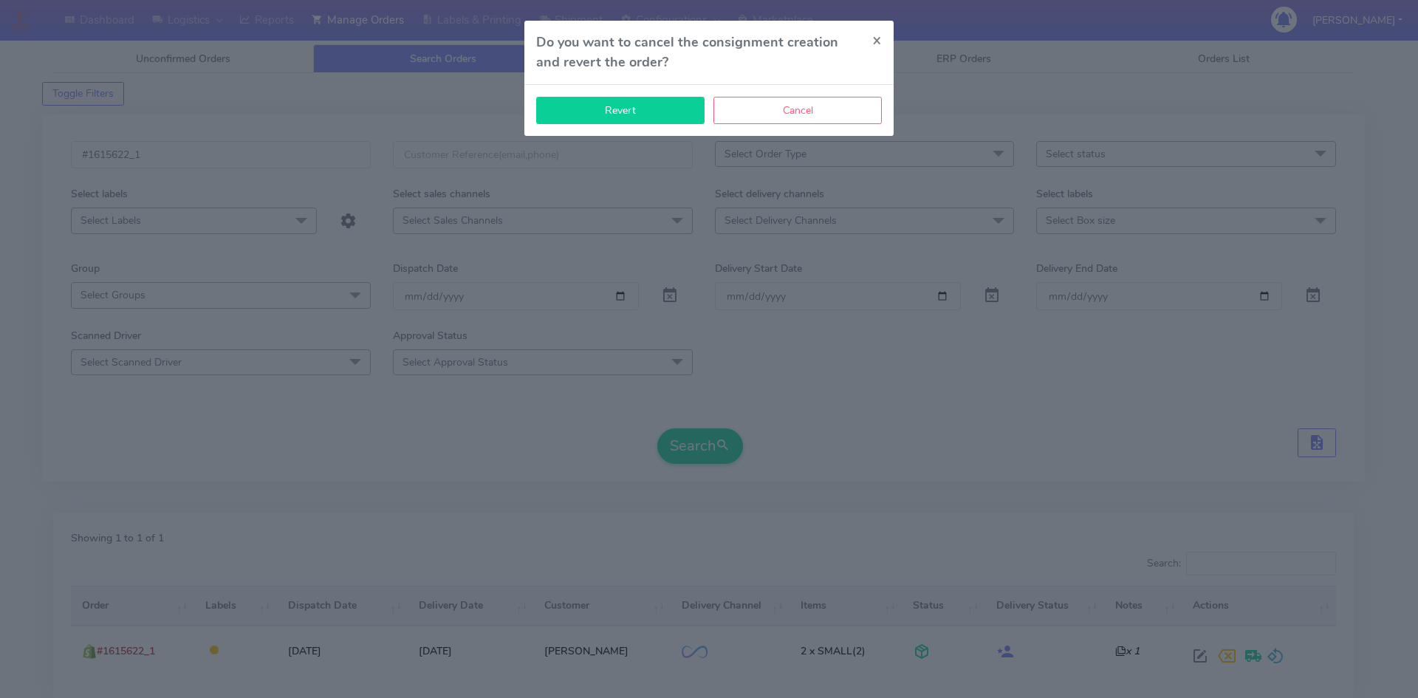
click at [665, 99] on button "Revert" at bounding box center [620, 110] width 168 height 27
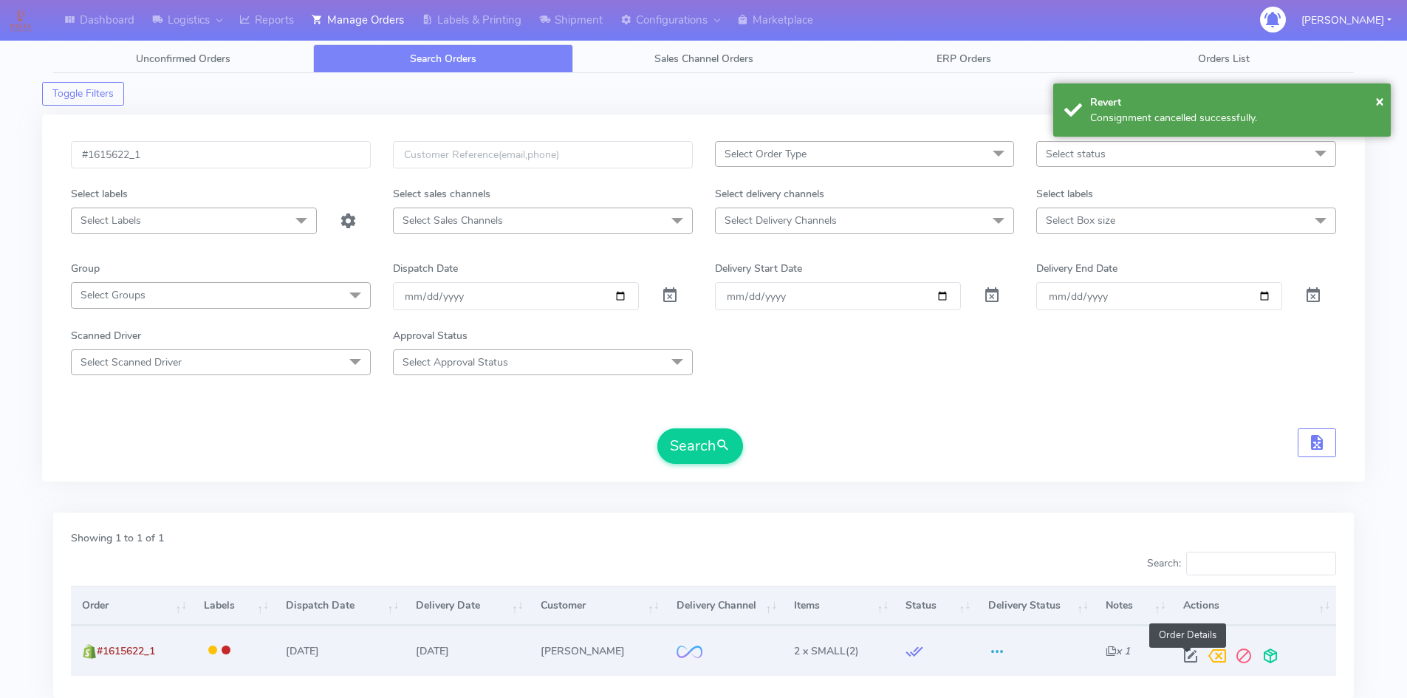
click at [1187, 652] on span at bounding box center [1190, 659] width 27 height 14
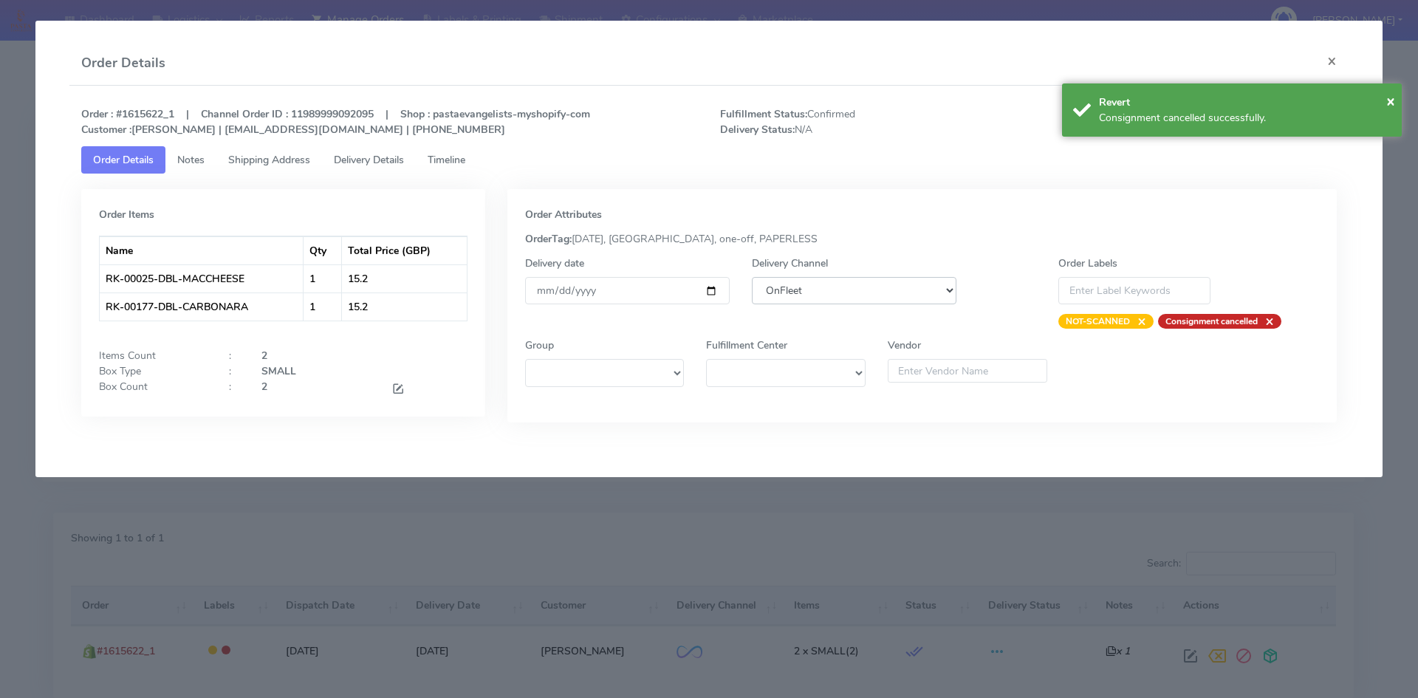
click at [918, 294] on select "DHL OnFleet Royal Mail DPD Yodel MaxOptra Amazon Collection" at bounding box center [854, 290] width 205 height 27
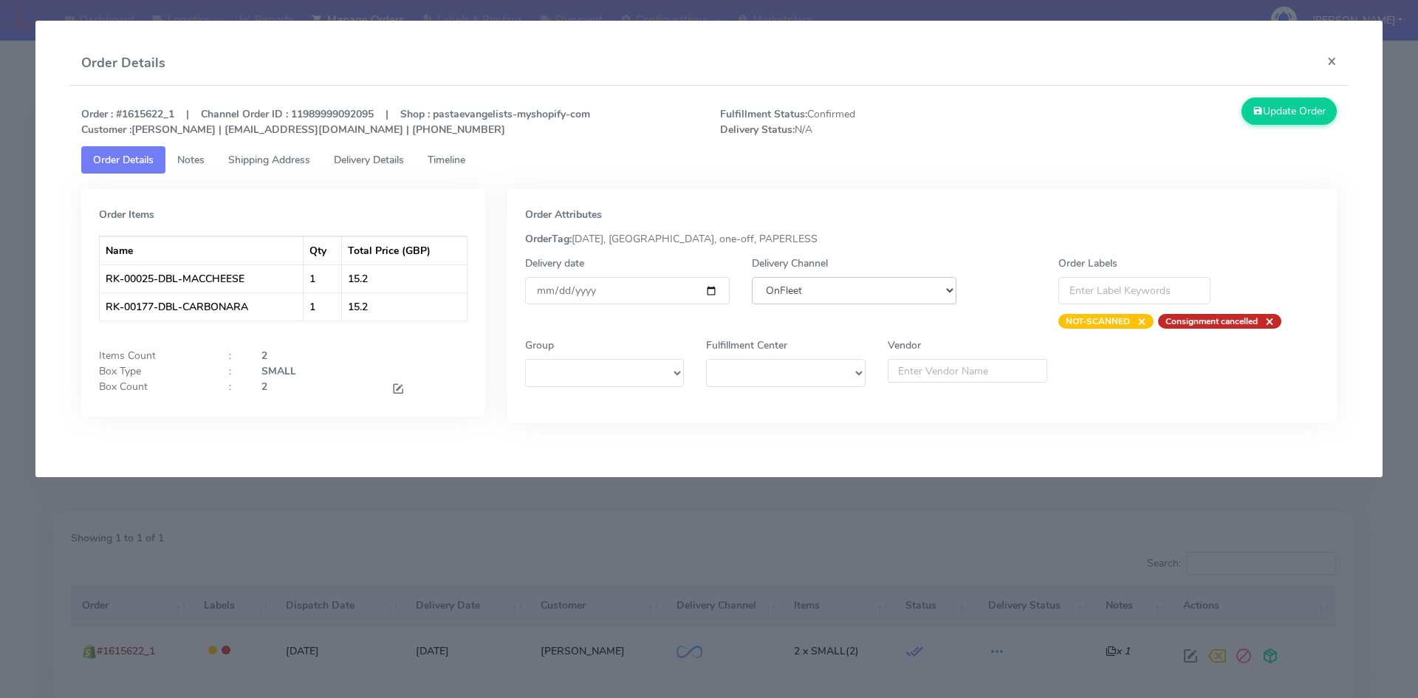
select select "5"
click at [752, 277] on select "DHL OnFleet Royal Mail DPD Yodel MaxOptra Amazon Collection" at bounding box center [854, 290] width 205 height 27
click at [1259, 114] on icon at bounding box center [1258, 111] width 10 height 14
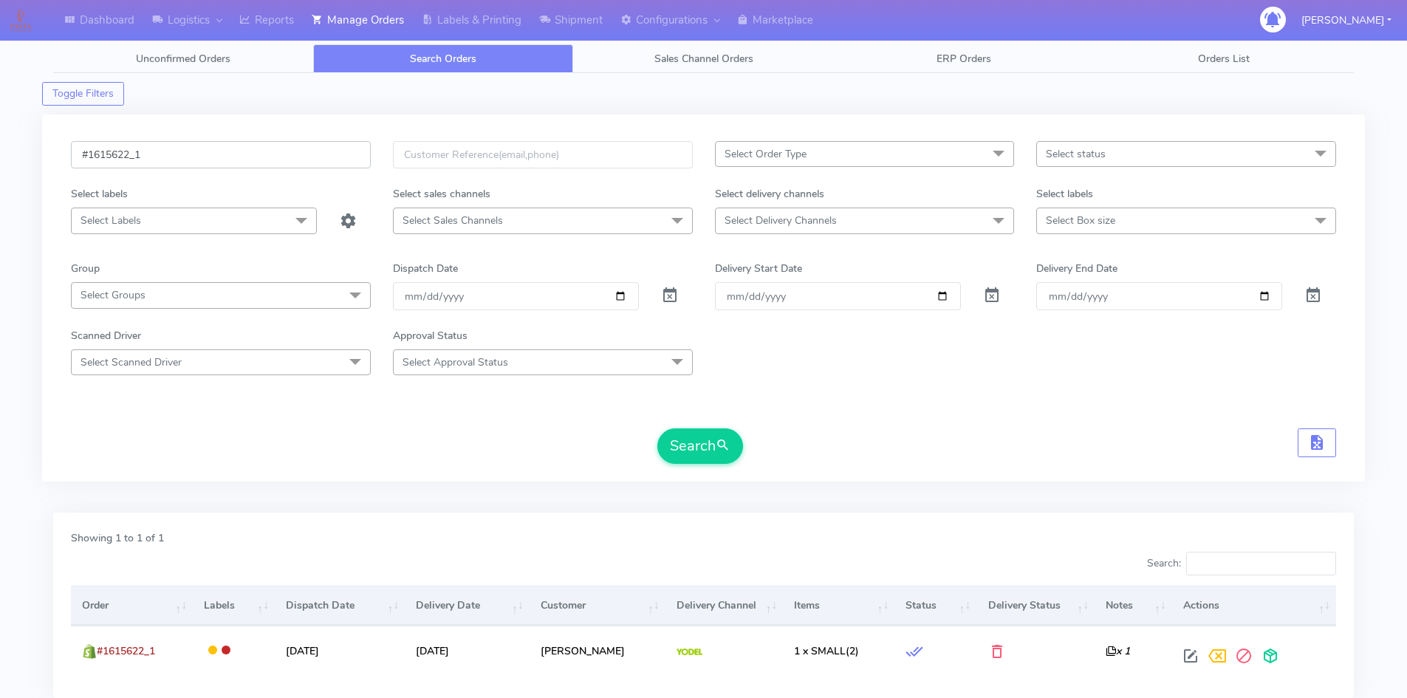
click at [182, 156] on input "#1615622_1" at bounding box center [221, 154] width 300 height 27
paste input "787"
type input "#1615787_1"
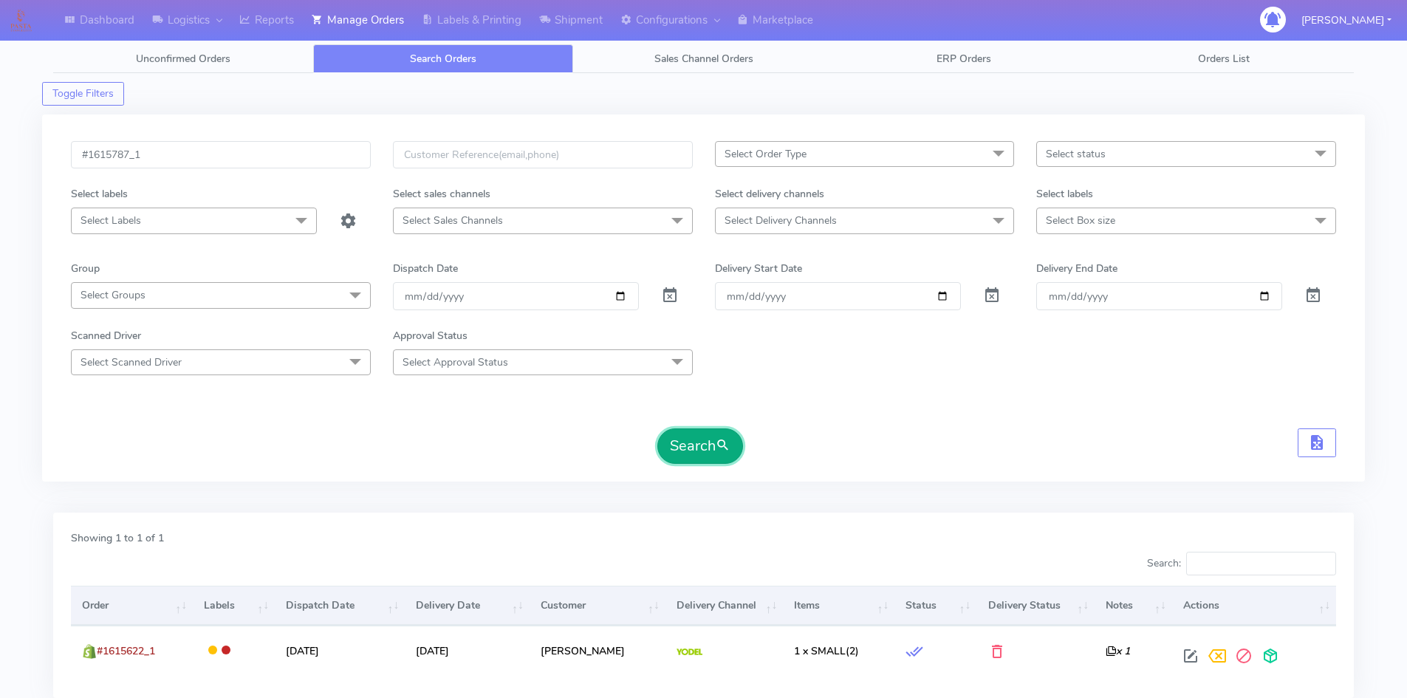
click at [683, 442] on button "Search" at bounding box center [700, 445] width 86 height 35
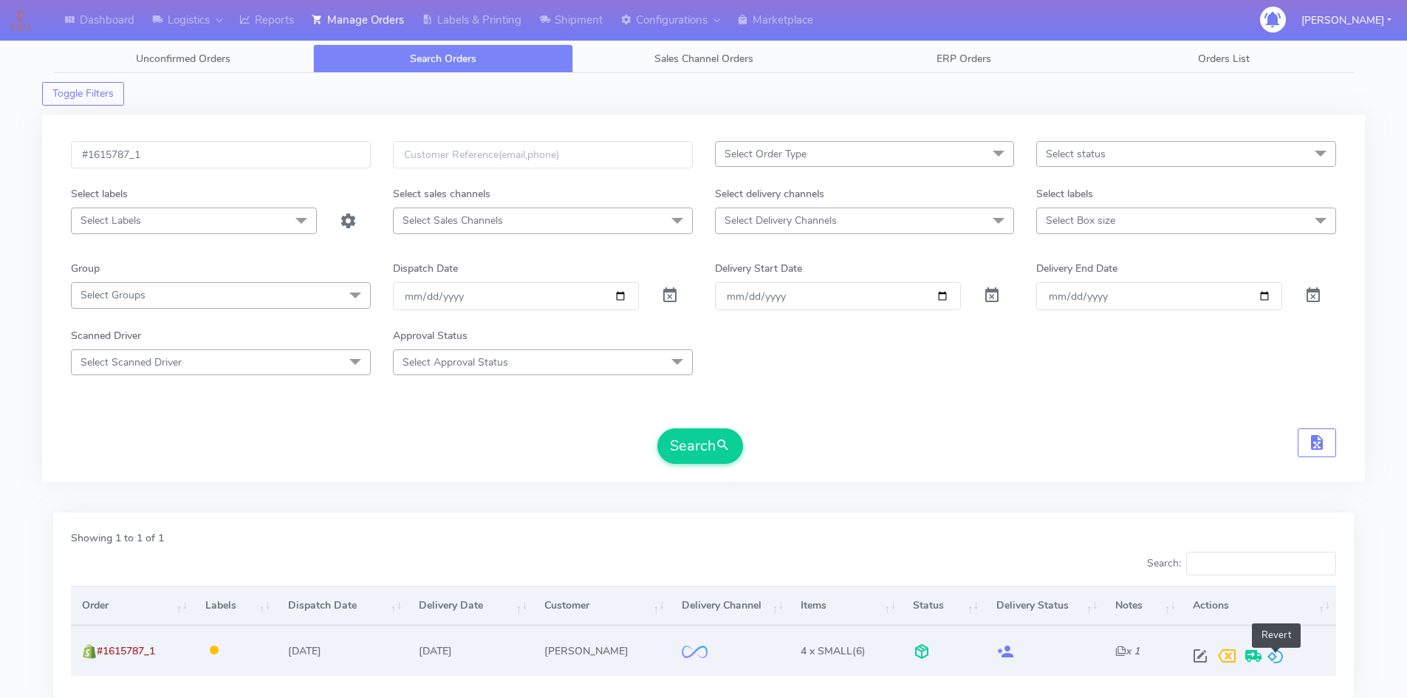
click at [1277, 656] on span at bounding box center [1276, 659] width 18 height 14
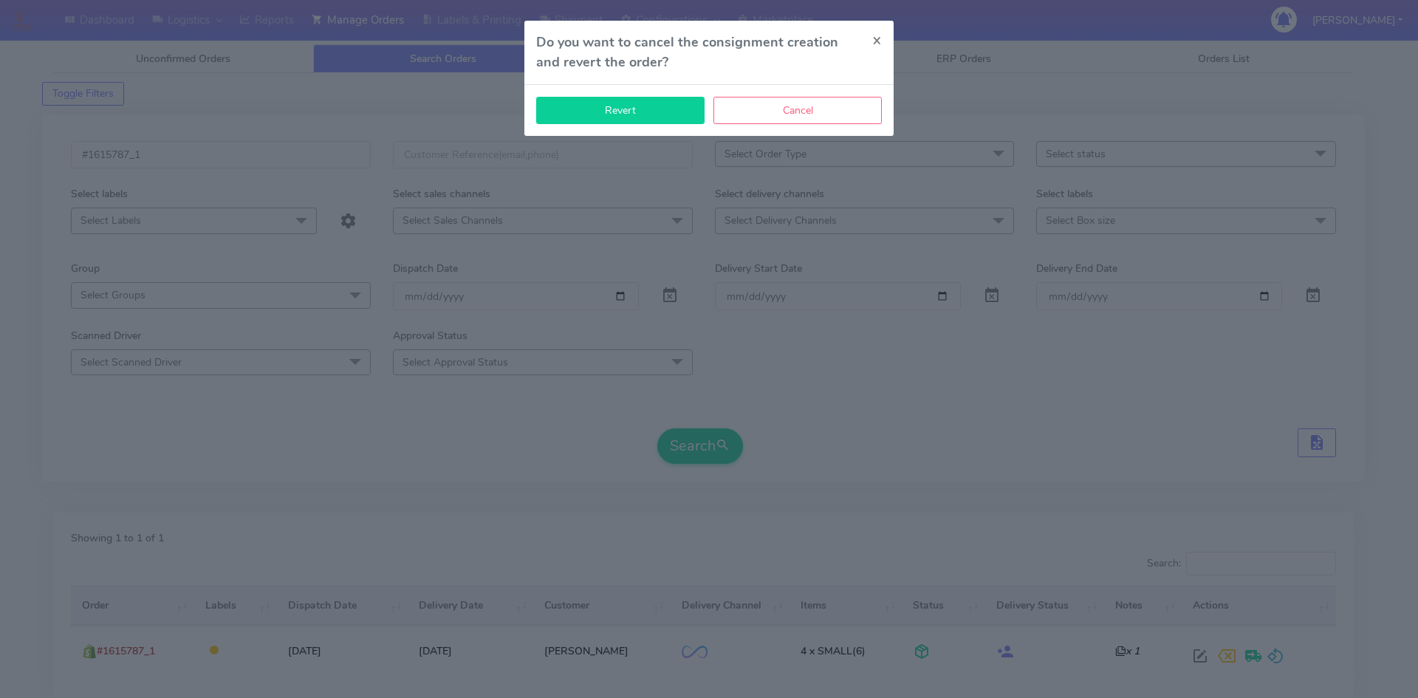
click at [672, 117] on button "Revert" at bounding box center [620, 110] width 168 height 27
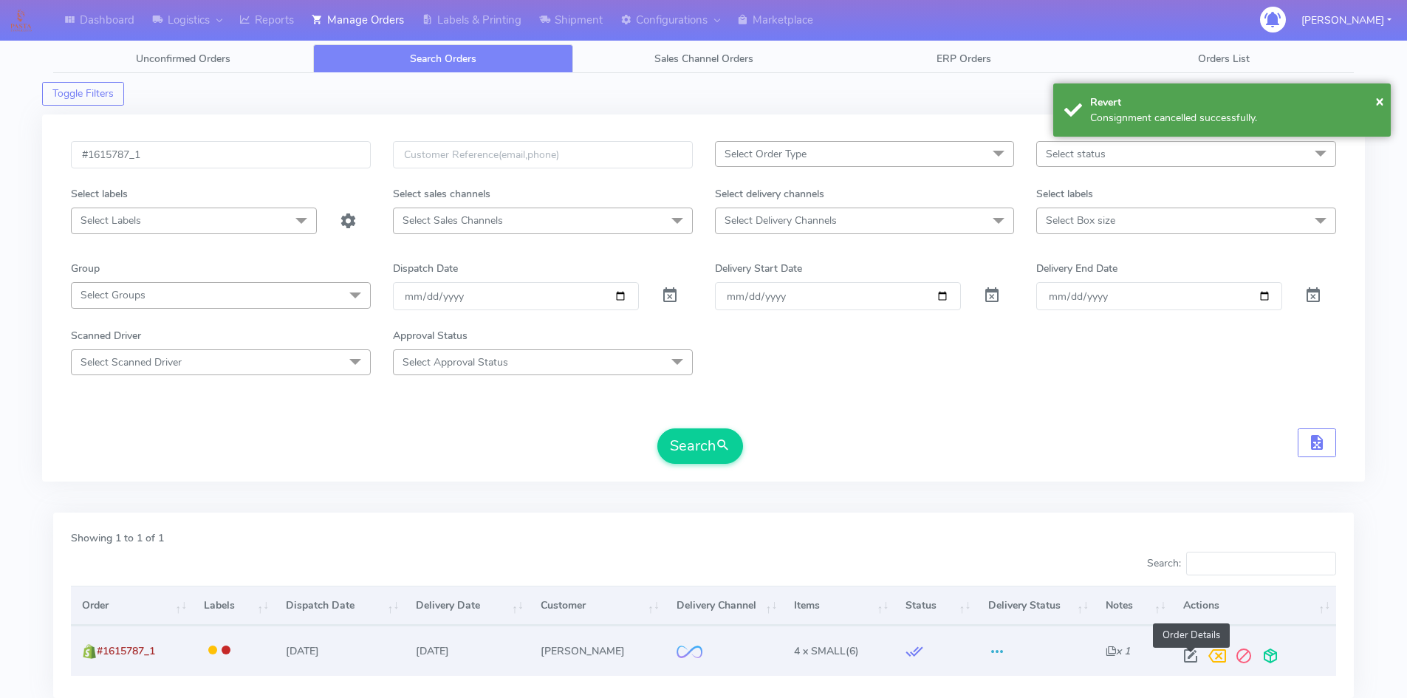
click at [1193, 652] on span at bounding box center [1190, 659] width 27 height 14
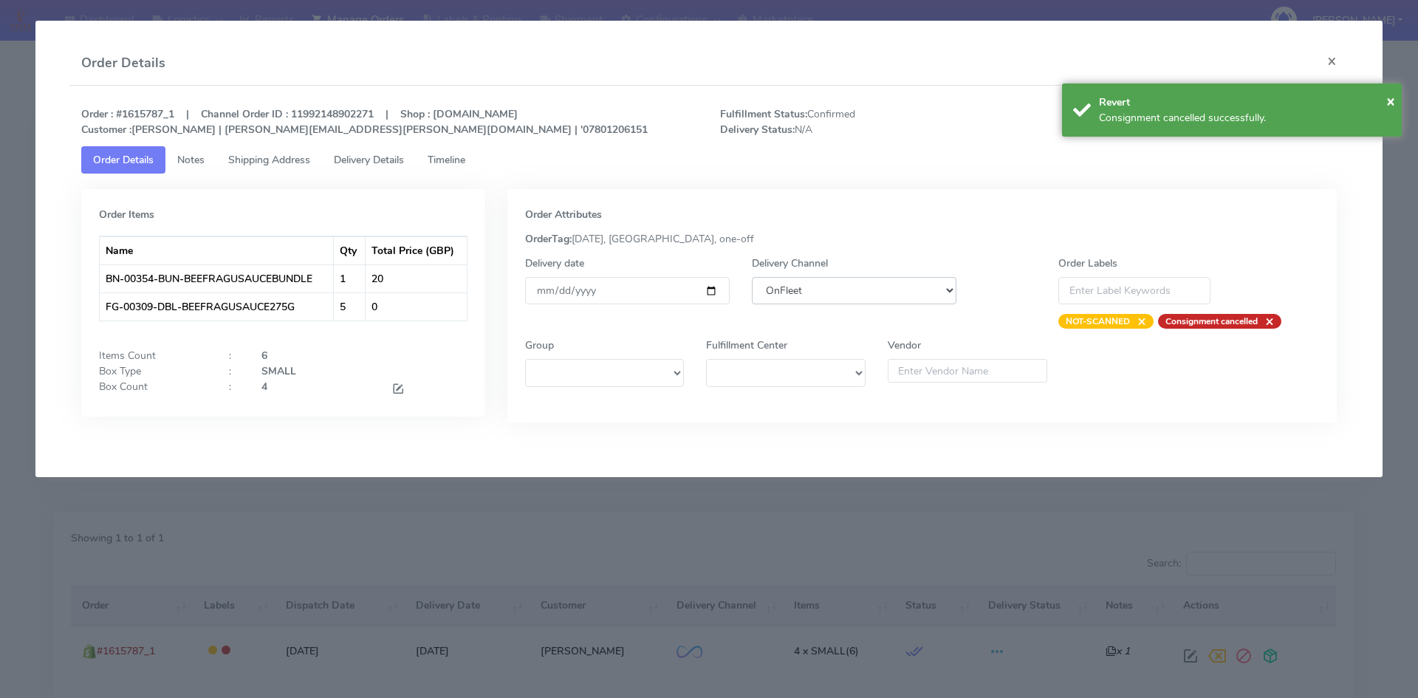
click at [821, 277] on select "DHL OnFleet Royal Mail DPD Yodel MaxOptra Amazon Collection" at bounding box center [854, 290] width 205 height 27
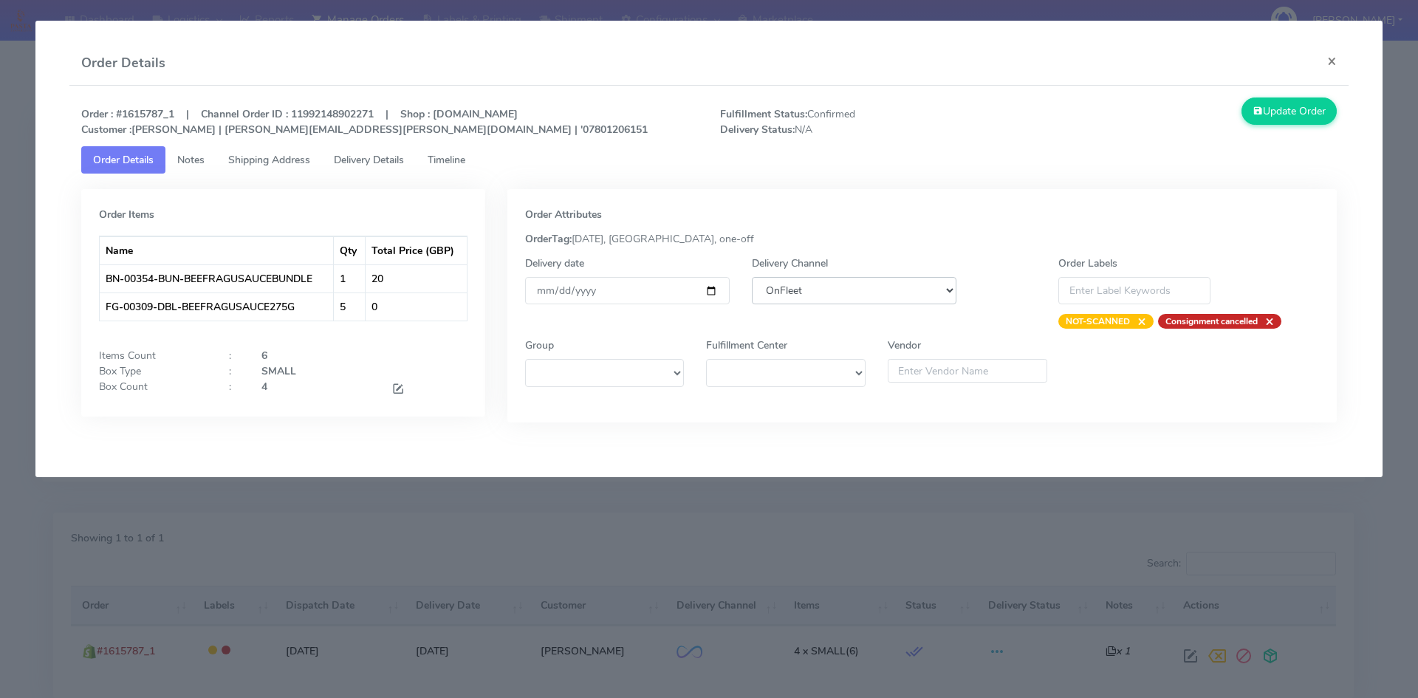
select select "5"
click at [752, 277] on select "DHL OnFleet Royal Mail DPD Yodel MaxOptra Amazon Collection" at bounding box center [854, 290] width 205 height 27
click at [1297, 118] on button "Update Order" at bounding box center [1290, 111] width 96 height 27
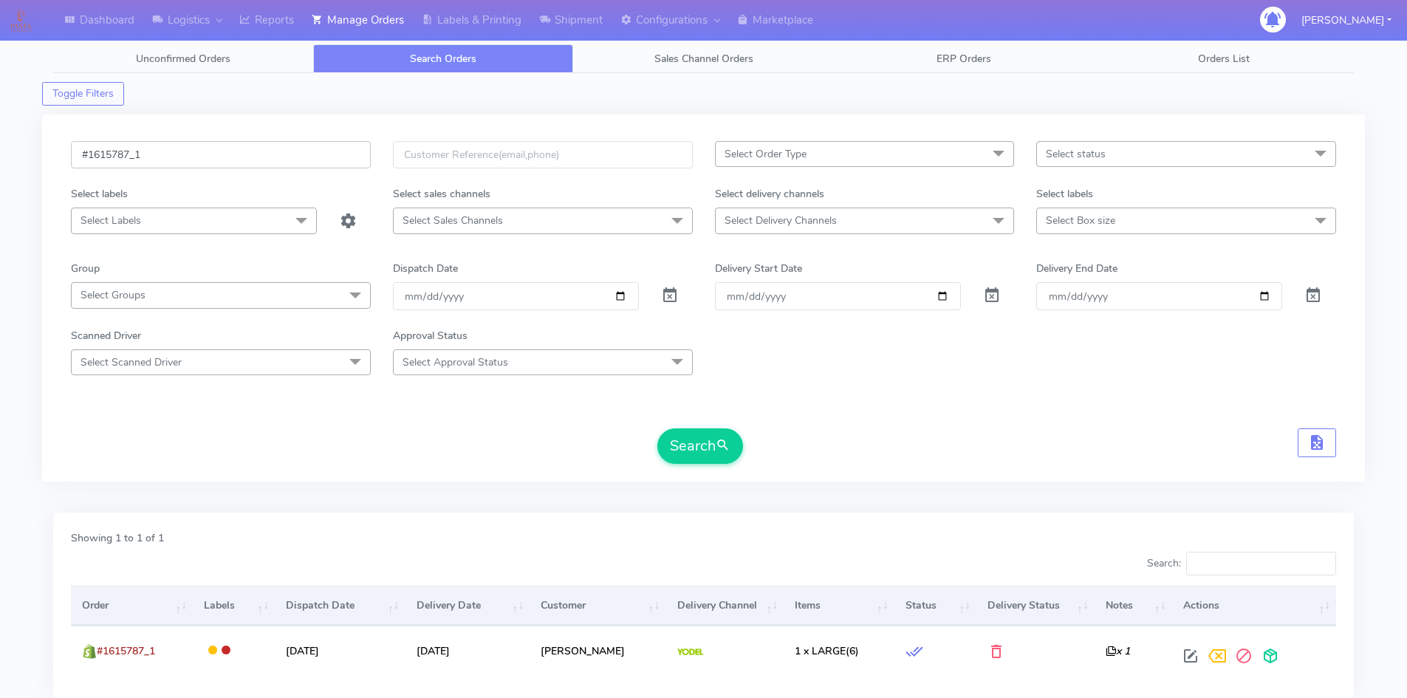
click at [182, 151] on input "#1615787_1" at bounding box center [221, 154] width 300 height 27
click at [180, 151] on input "#1615787_1" at bounding box center [221, 154] width 300 height 27
paste input "902"
type input "#1615902_1"
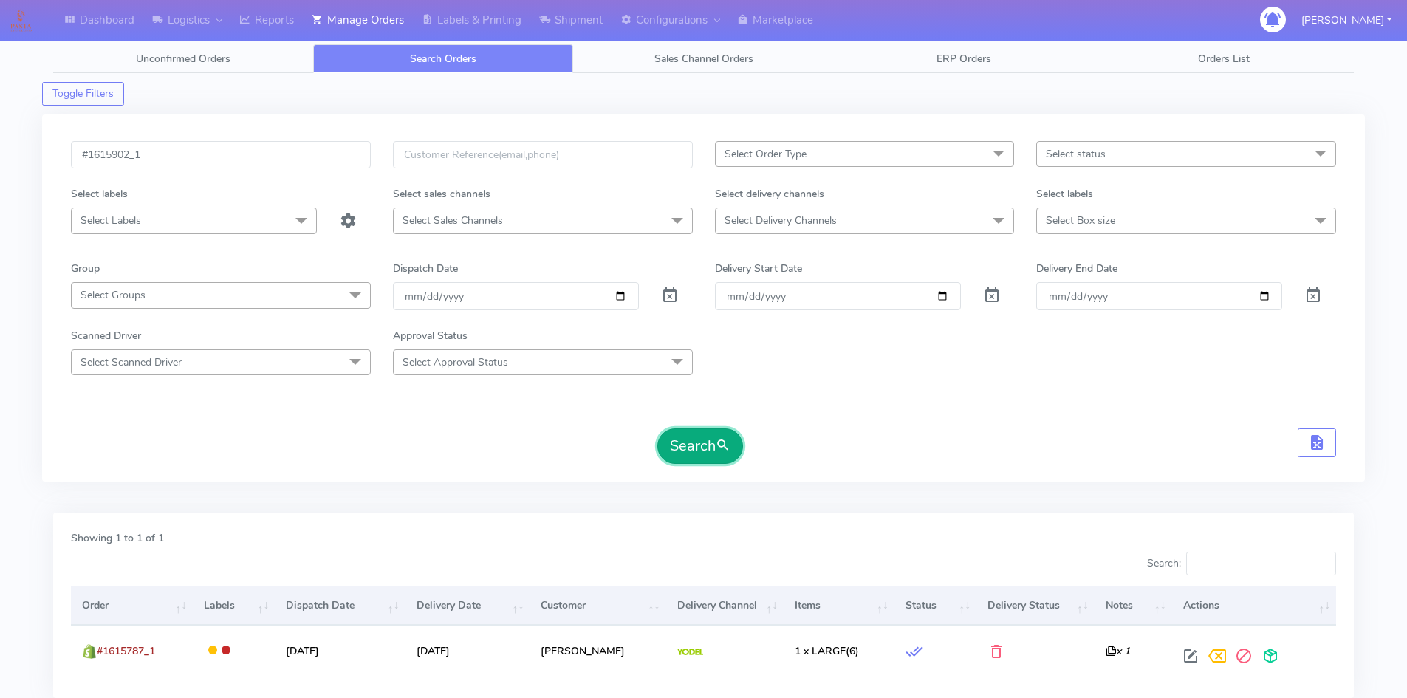
click at [688, 454] on button "Search" at bounding box center [700, 445] width 86 height 35
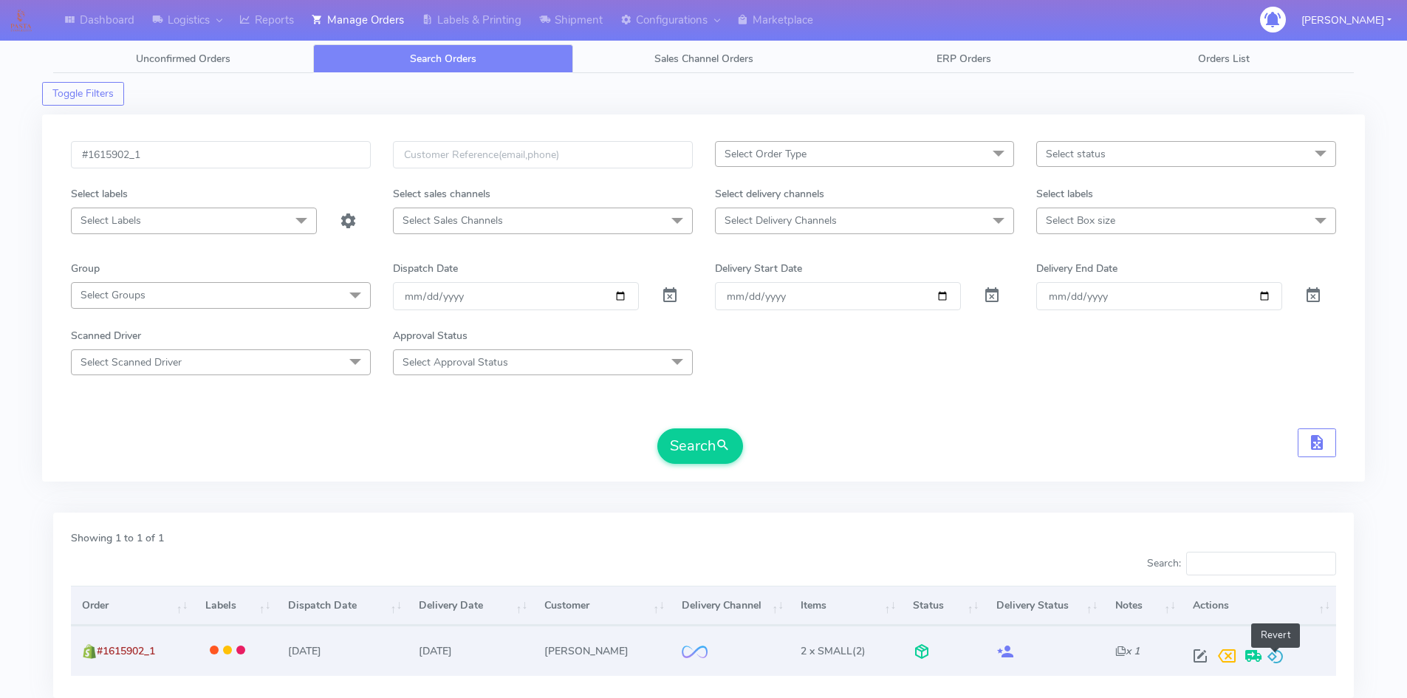
click at [1277, 653] on span at bounding box center [1276, 659] width 18 height 14
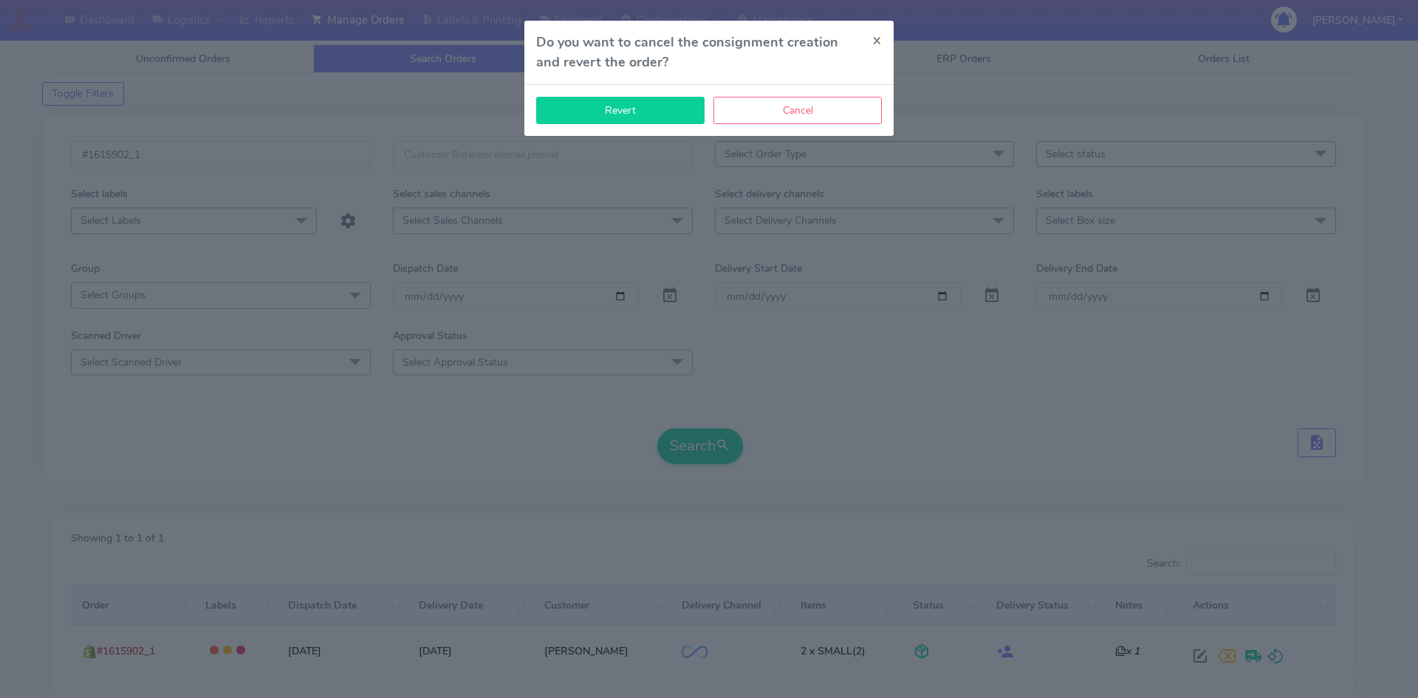
click at [630, 112] on button "Revert" at bounding box center [620, 110] width 168 height 27
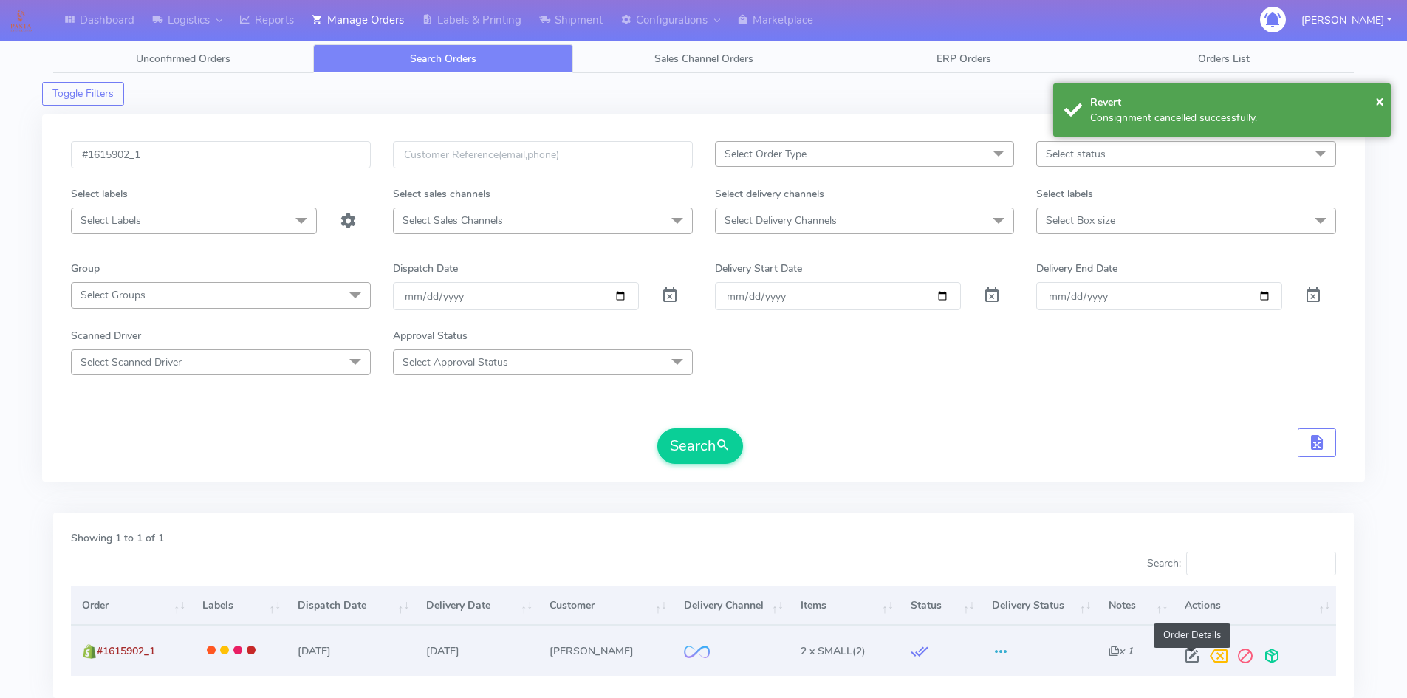
click at [1190, 656] on span at bounding box center [1192, 659] width 27 height 14
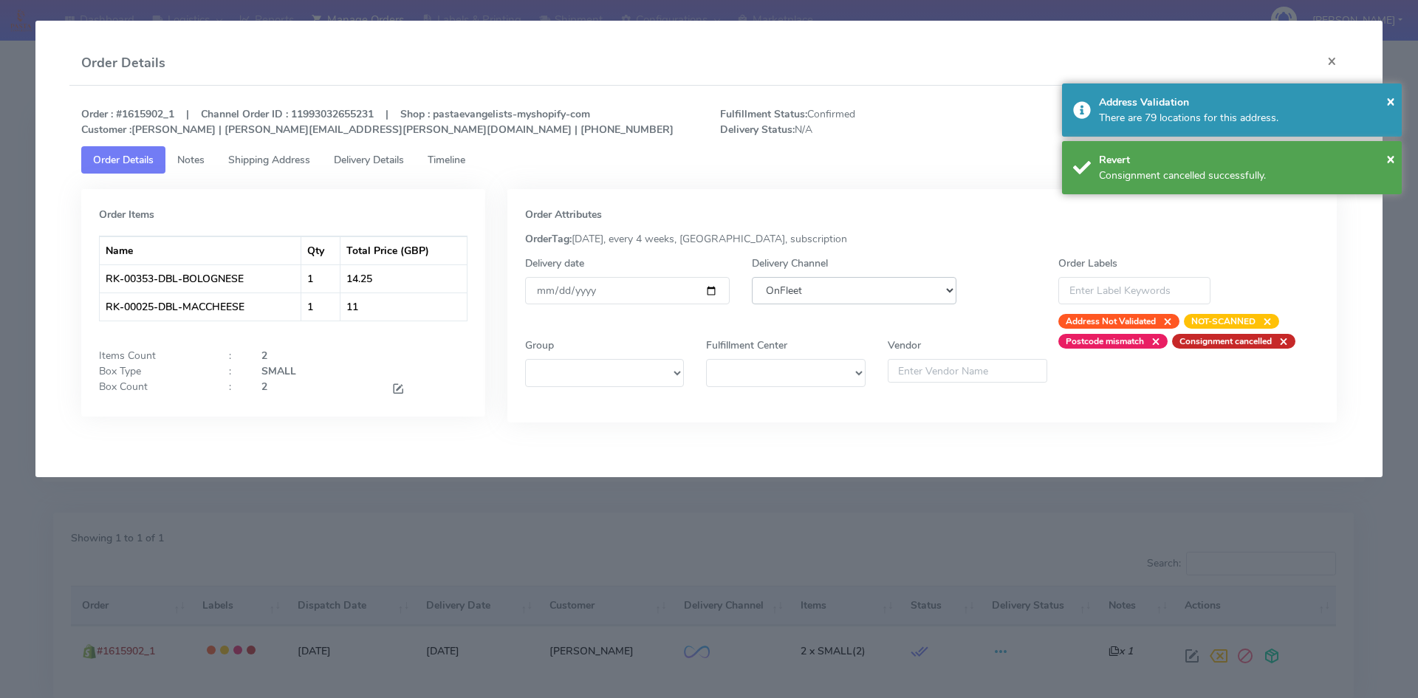
click at [864, 287] on select "DHL OnFleet Royal Mail DPD Yodel MaxOptra Amazon Collection" at bounding box center [854, 290] width 205 height 27
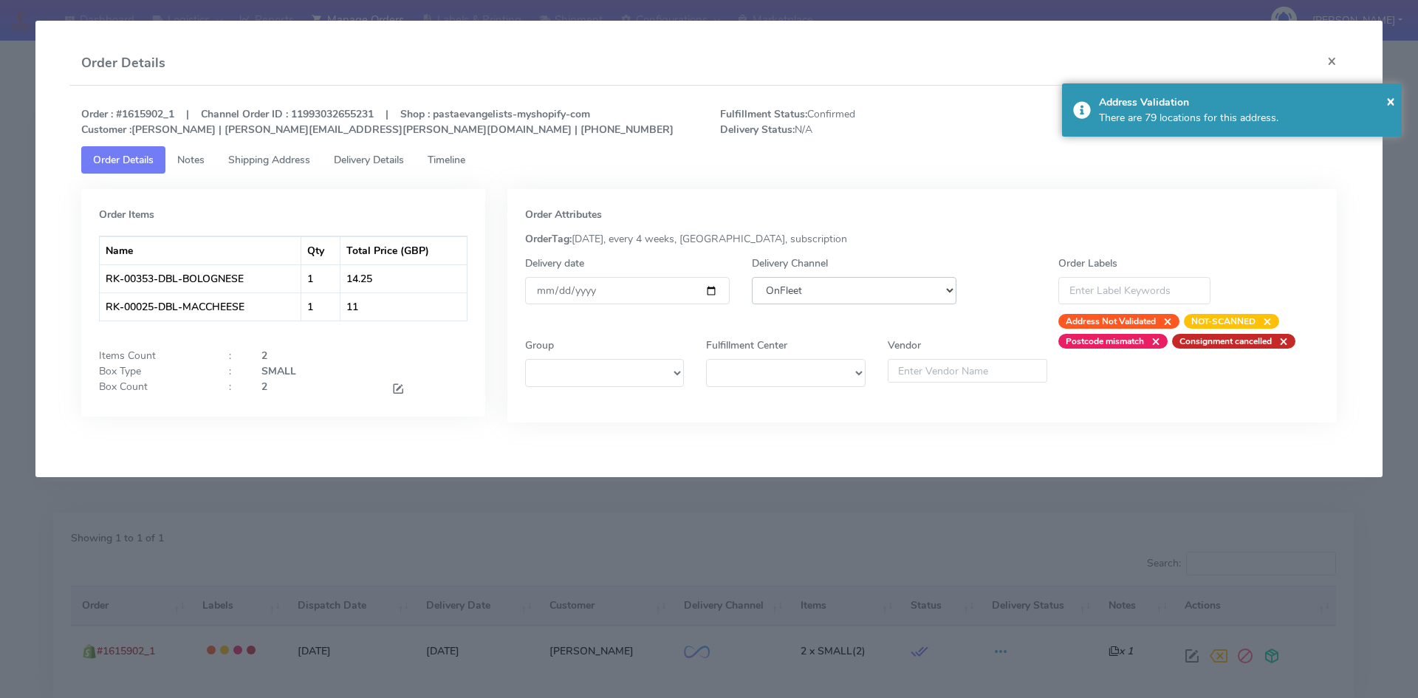
select select "5"
click at [752, 277] on select "DHL OnFleet Royal Mail DPD Yodel MaxOptra Amazon Collection" at bounding box center [854, 290] width 205 height 27
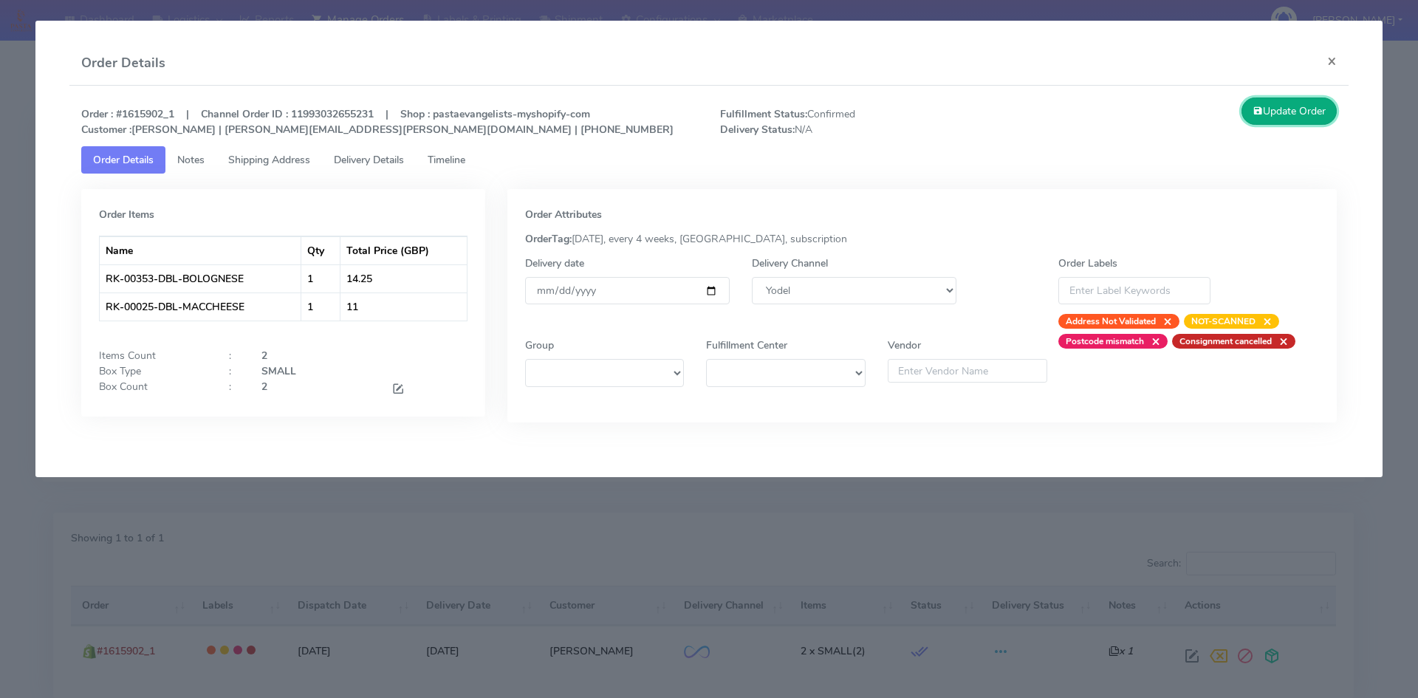
click at [1299, 116] on button "Update Order" at bounding box center [1290, 111] width 96 height 27
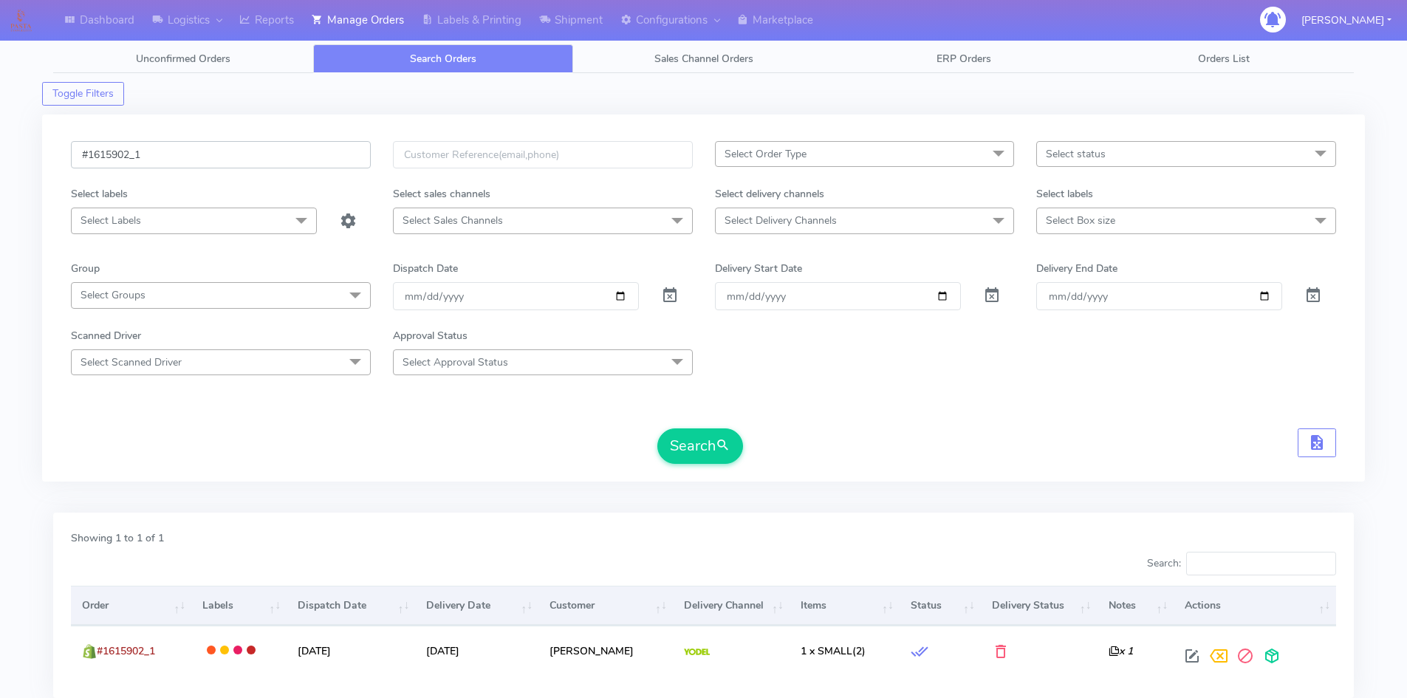
click at [154, 149] on input "#1615902_1" at bounding box center [221, 154] width 300 height 27
paste input "85"
type input "#1615985_1"
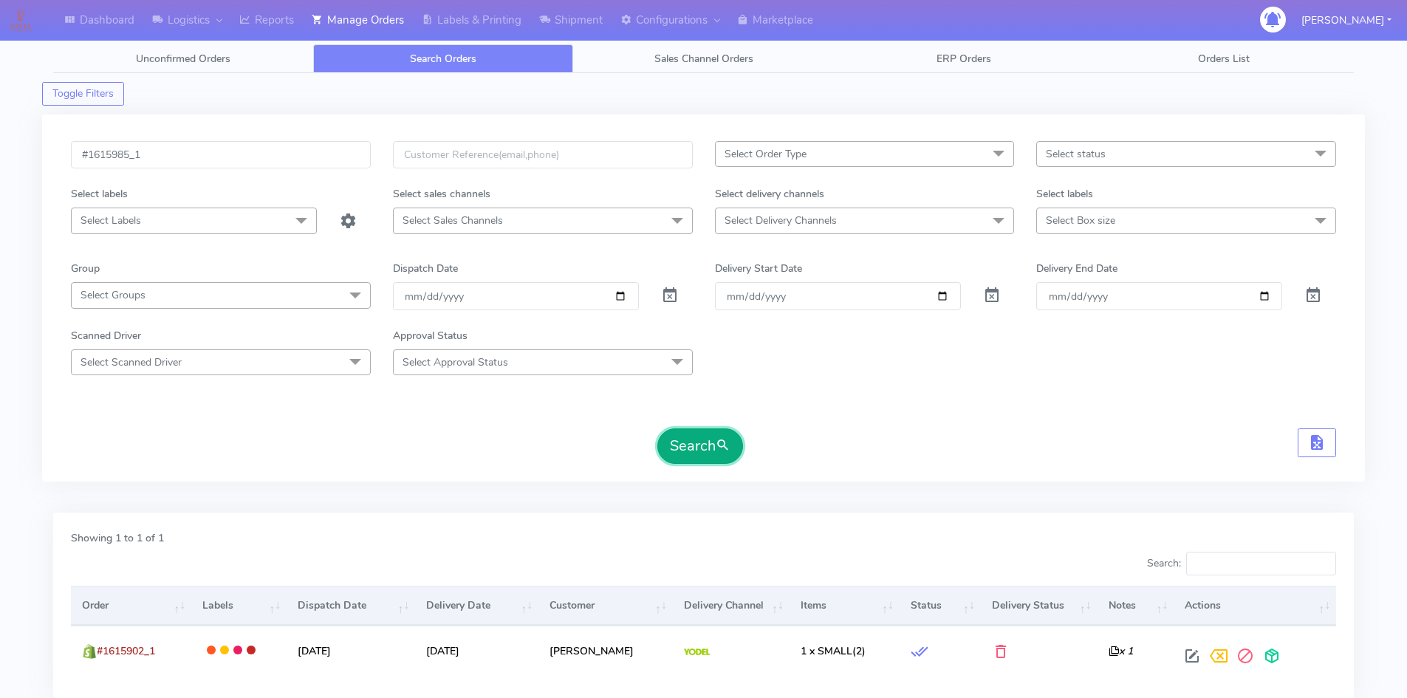
click at [699, 443] on button "Search" at bounding box center [700, 445] width 86 height 35
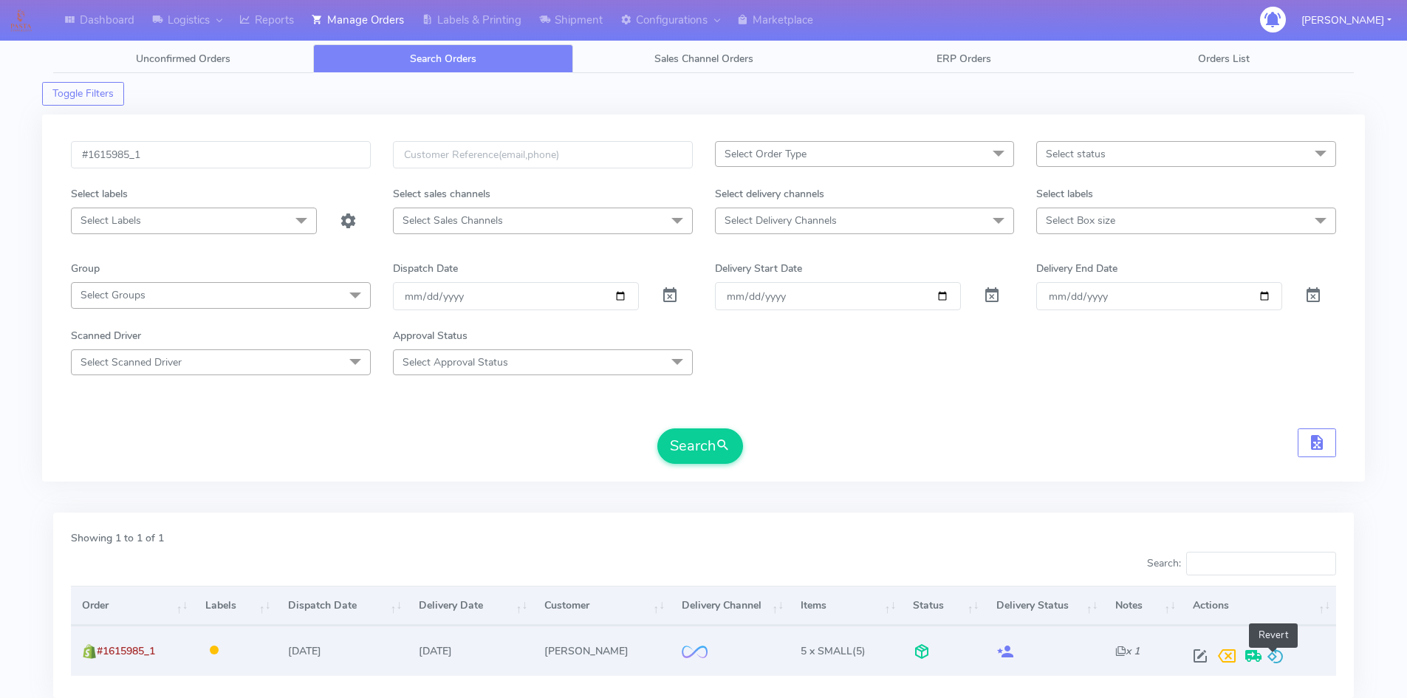
click at [1280, 660] on span at bounding box center [1276, 659] width 18 height 14
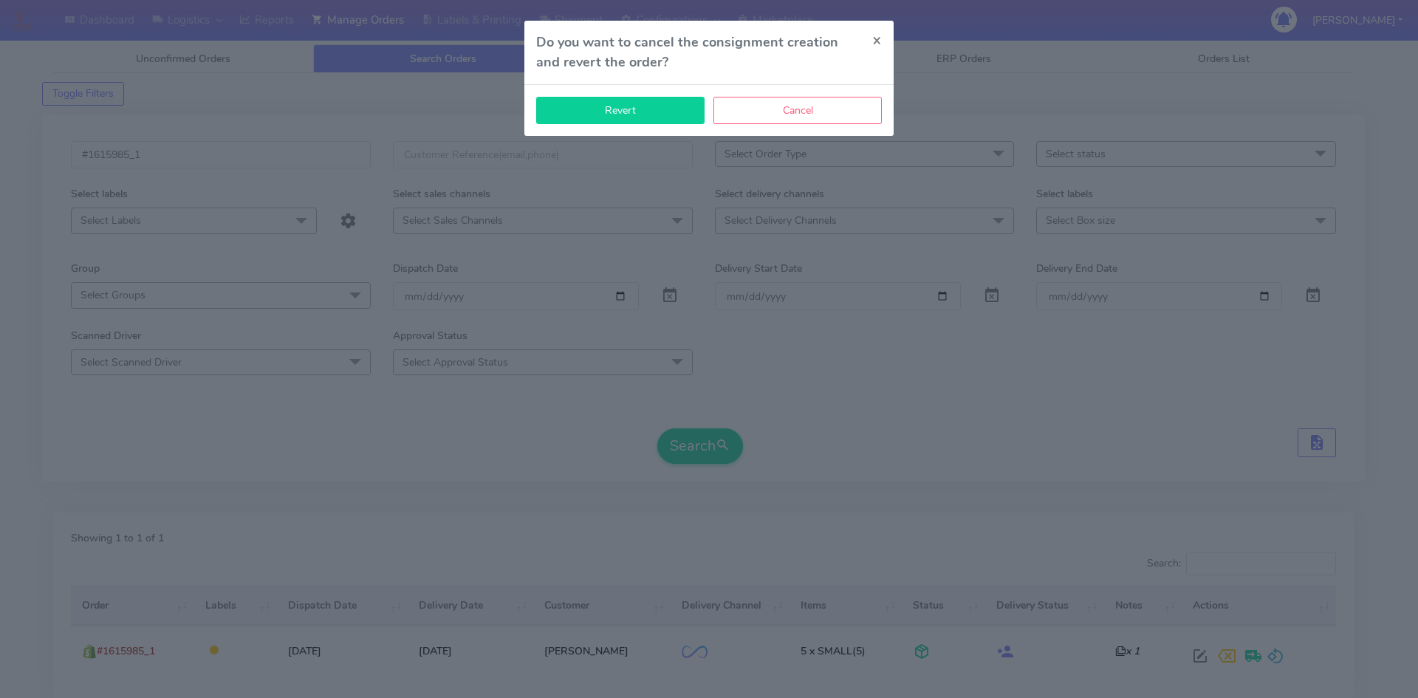
click at [631, 112] on button "Revert" at bounding box center [620, 110] width 168 height 27
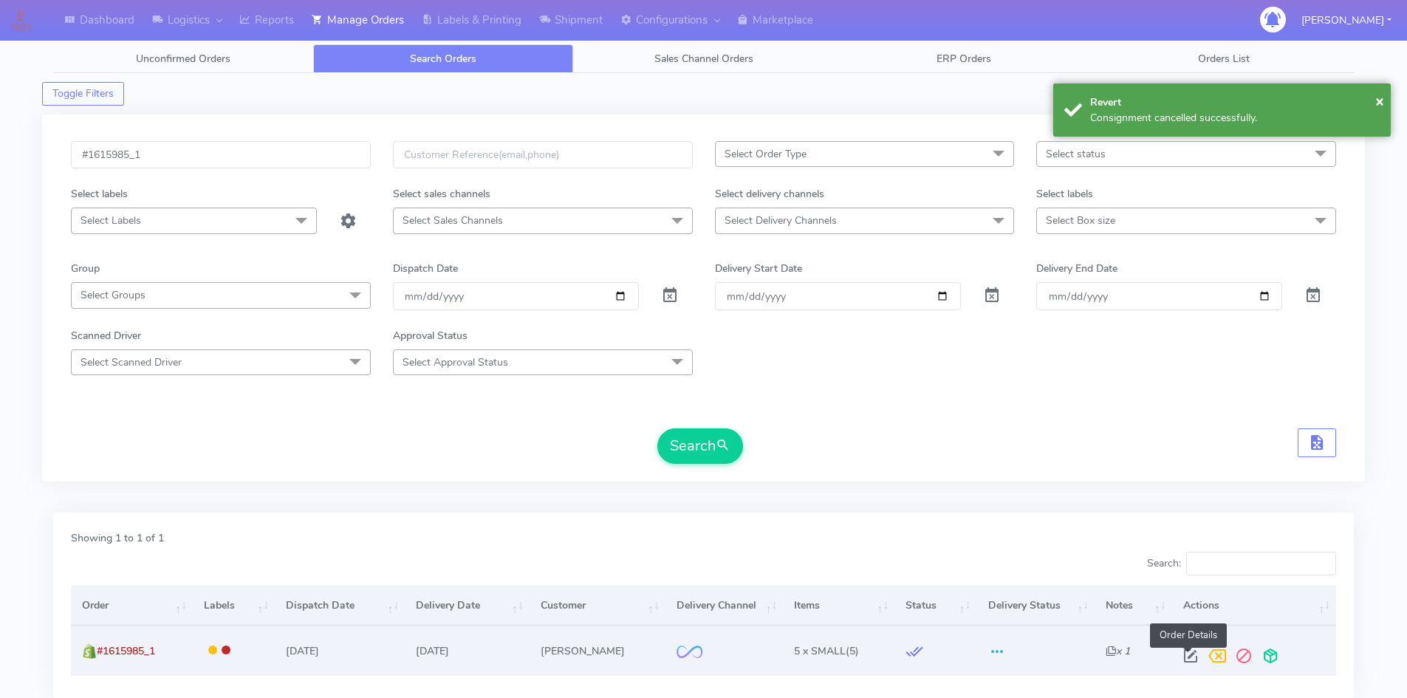
click at [1182, 652] on span at bounding box center [1190, 659] width 27 height 14
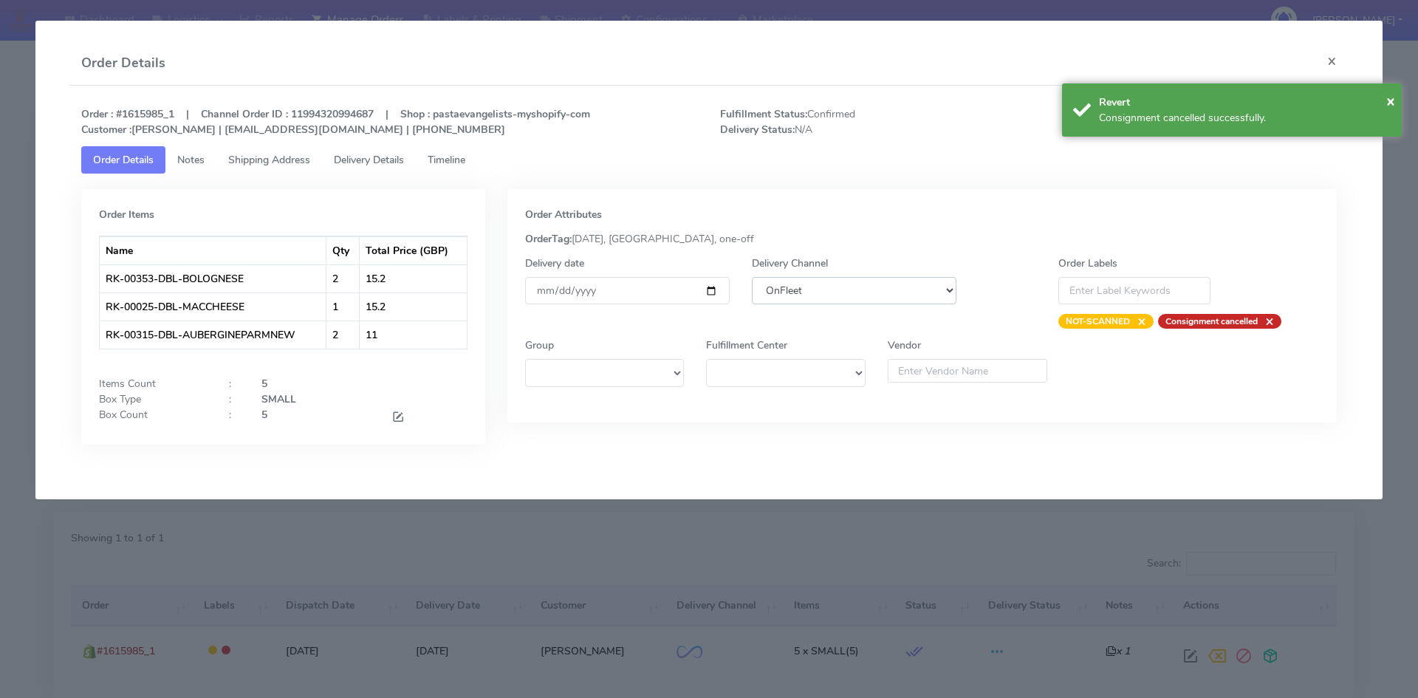
click at [804, 282] on select "DHL OnFleet Royal Mail DPD Yodel MaxOptra Amazon Collection" at bounding box center [854, 290] width 205 height 27
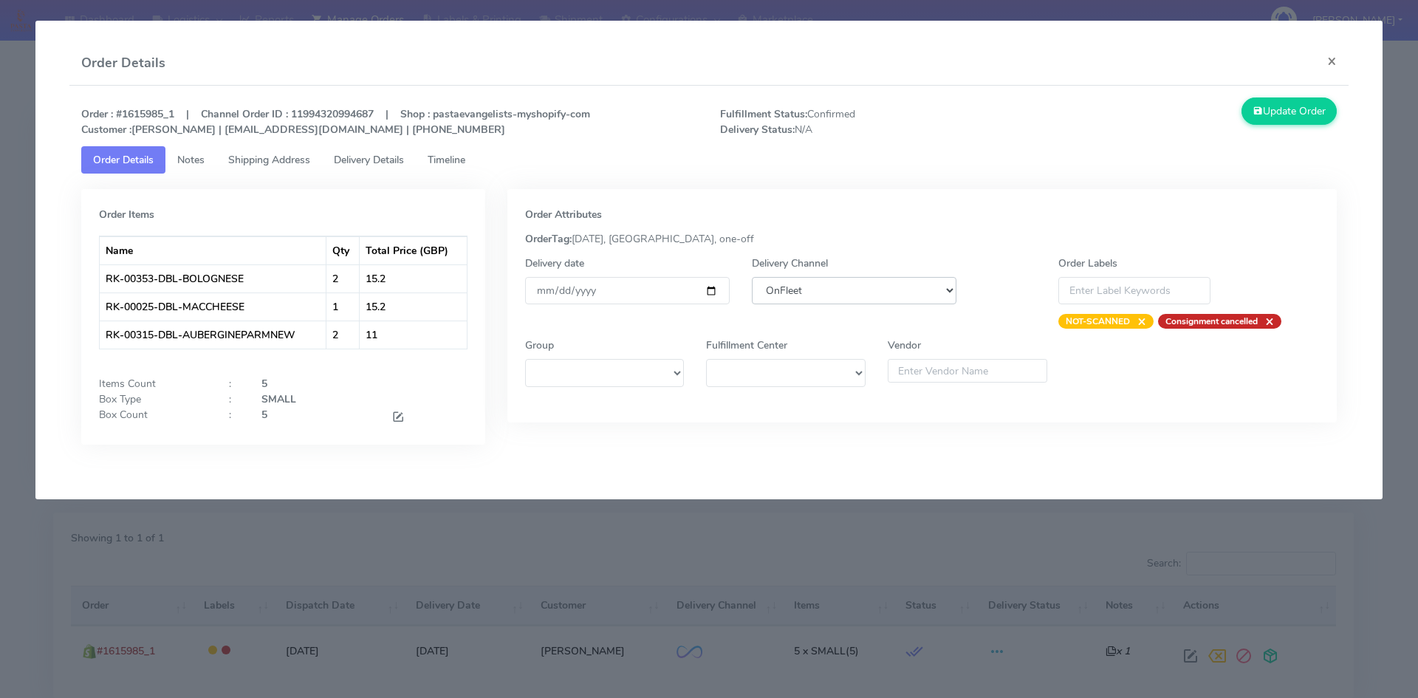
select select "5"
click at [752, 277] on select "DHL OnFleet Royal Mail DPD Yodel MaxOptra Amazon Collection" at bounding box center [854, 290] width 205 height 27
click at [1293, 113] on button "Update Order" at bounding box center [1290, 111] width 96 height 27
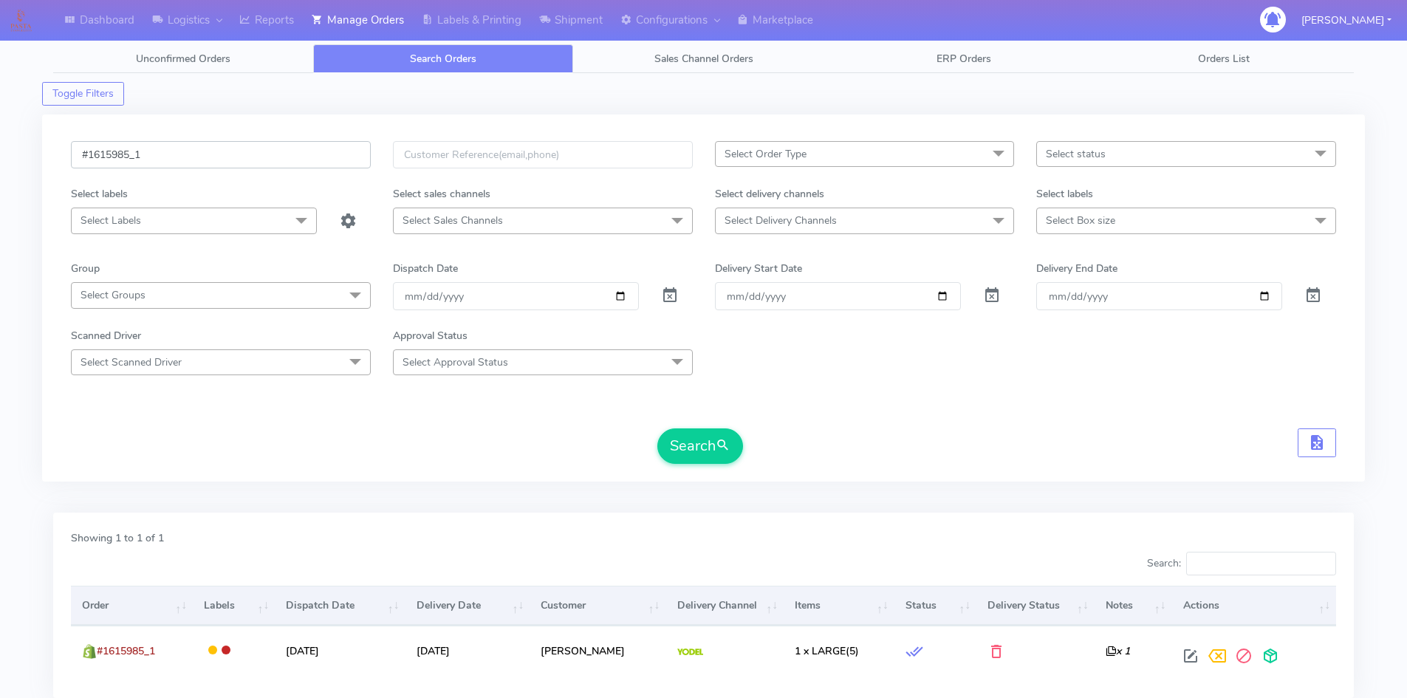
click at [185, 150] on input "#1615985_1" at bounding box center [221, 154] width 300 height 27
paste input "12"
type input "#1615912_1"
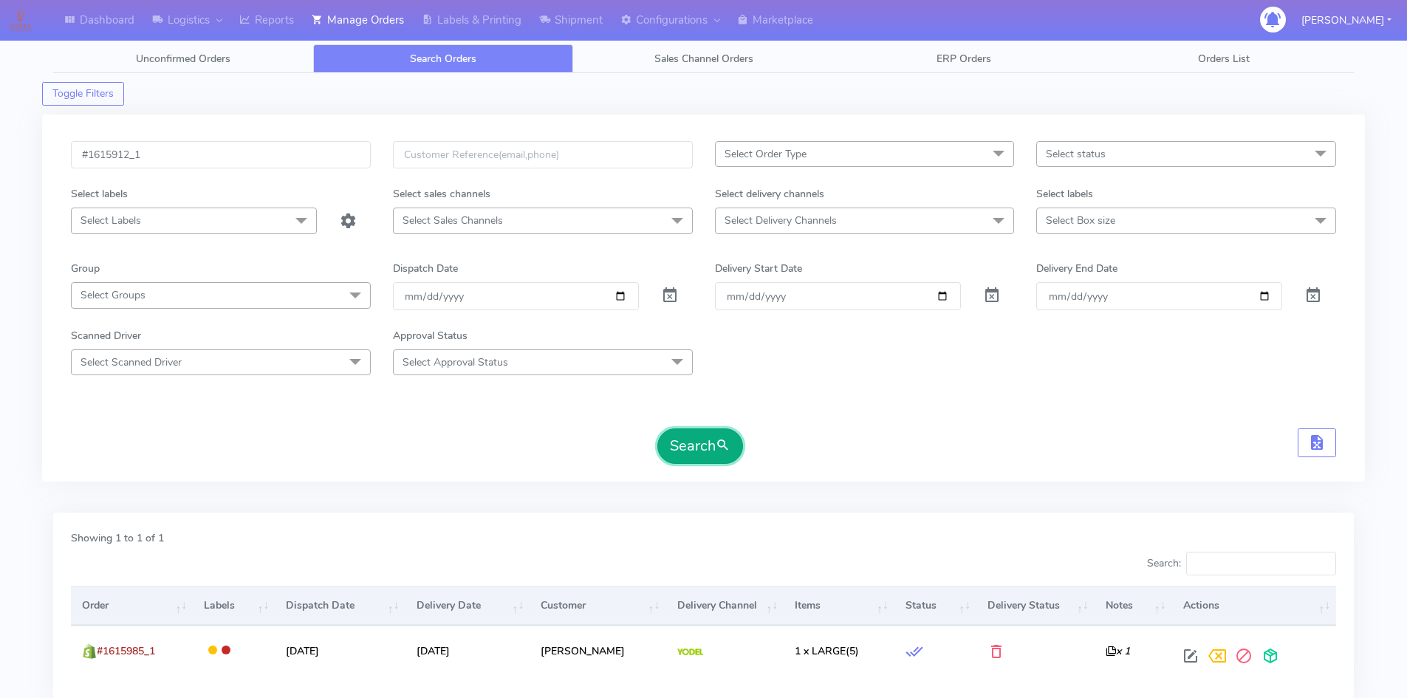
click at [698, 435] on button "Search" at bounding box center [700, 445] width 86 height 35
click at [171, 159] on input "#1615912_1" at bounding box center [221, 154] width 300 height 27
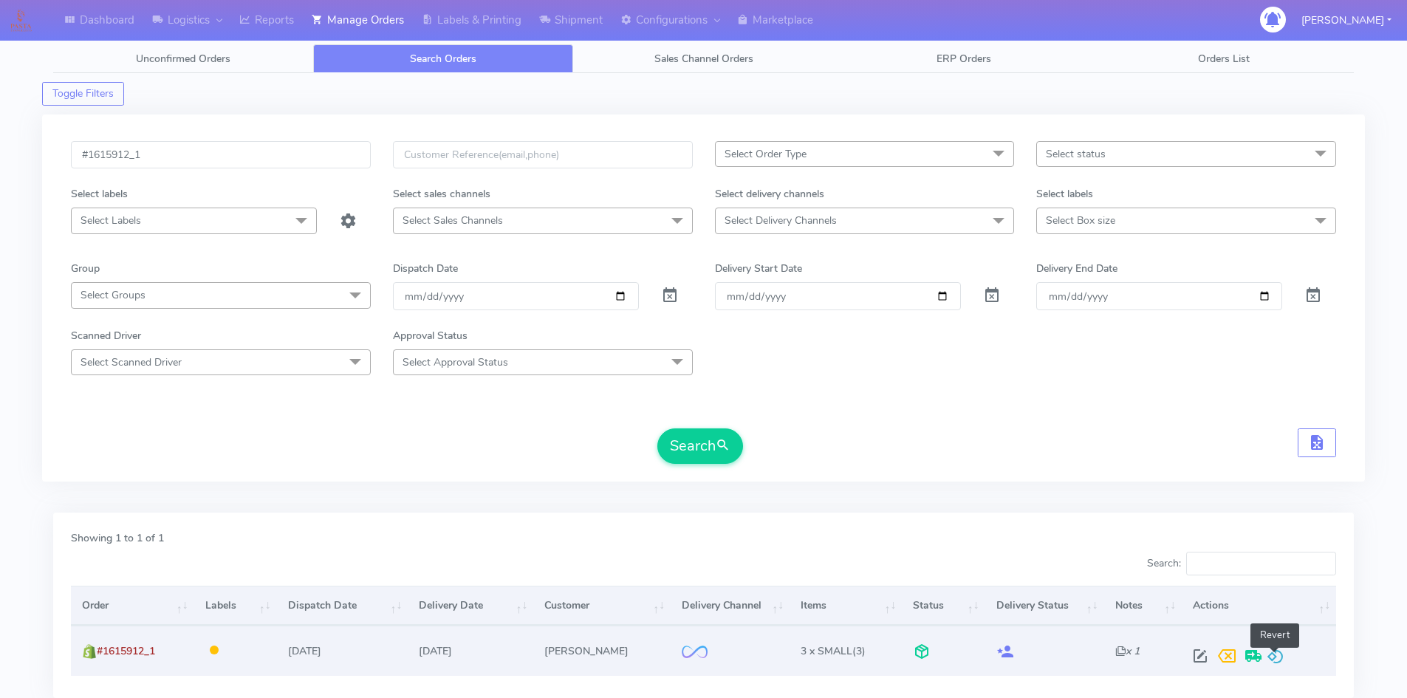
click at [1279, 654] on span at bounding box center [1276, 659] width 18 height 14
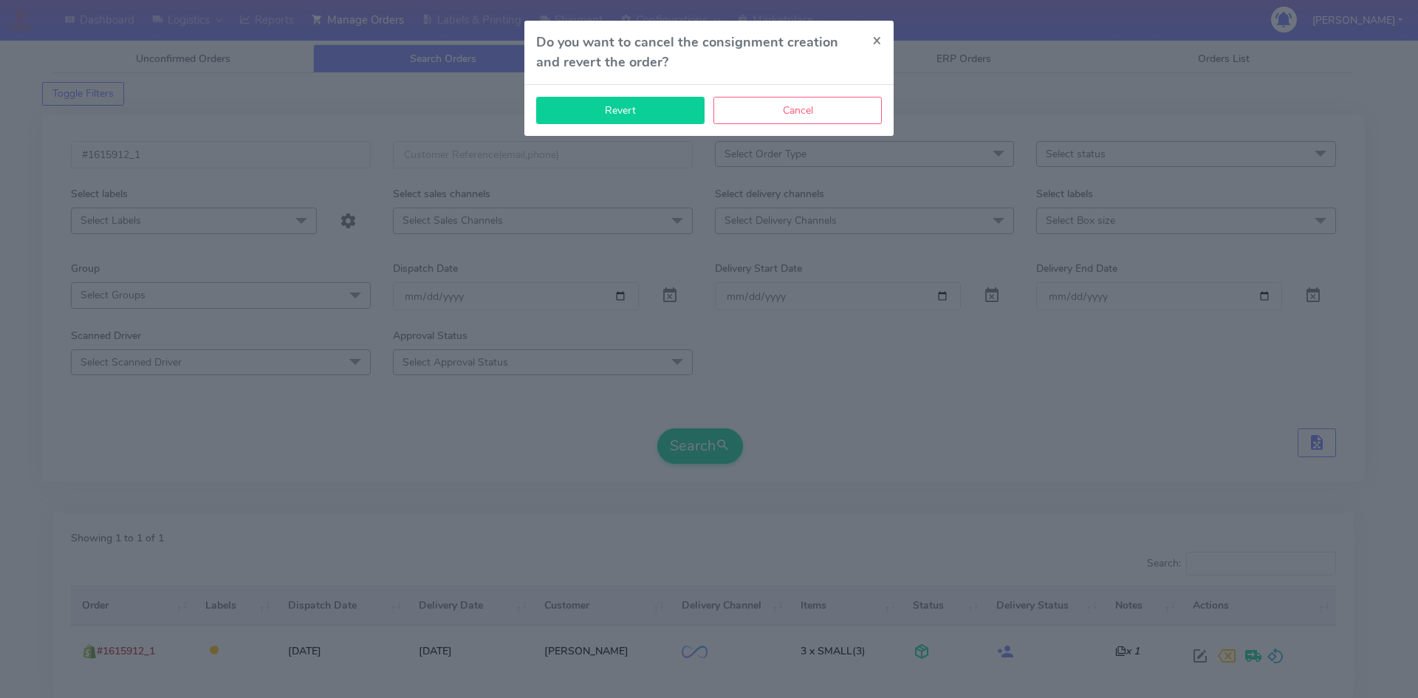
click at [635, 117] on button "Revert" at bounding box center [620, 110] width 168 height 27
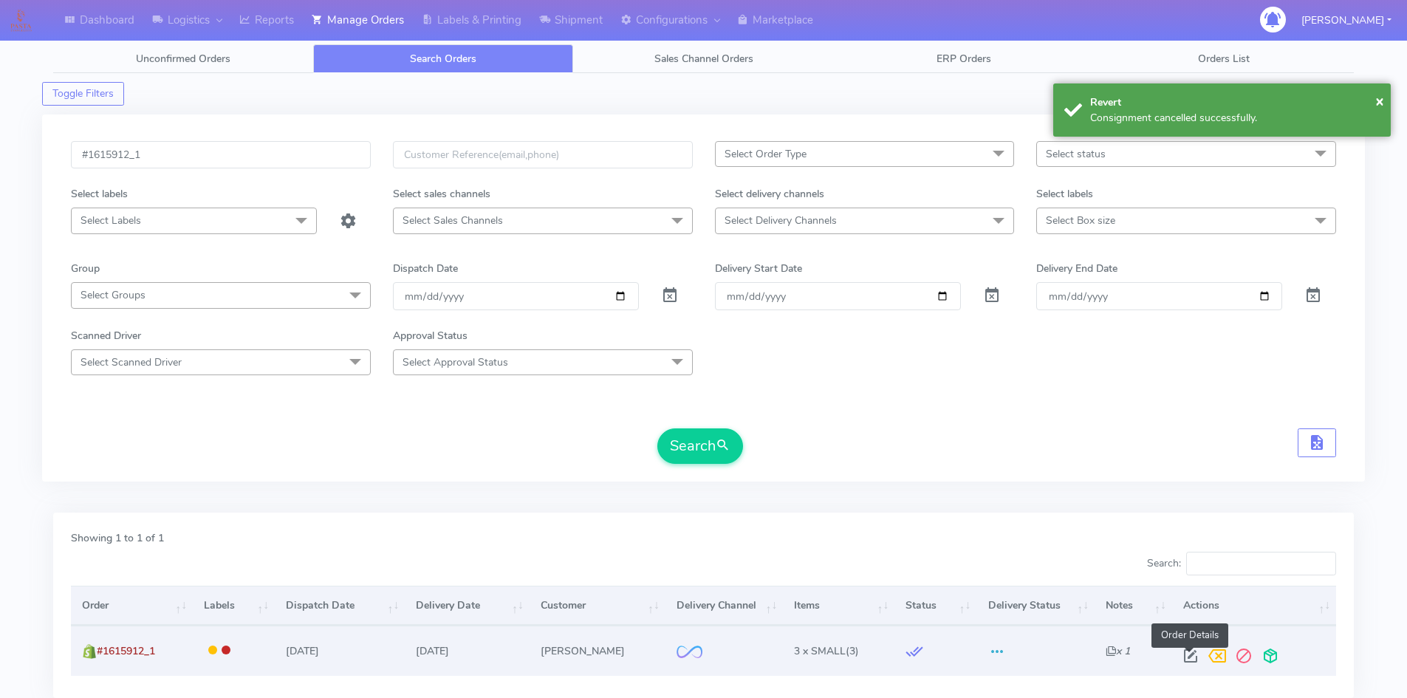
click at [1189, 662] on span at bounding box center [1190, 659] width 27 height 14
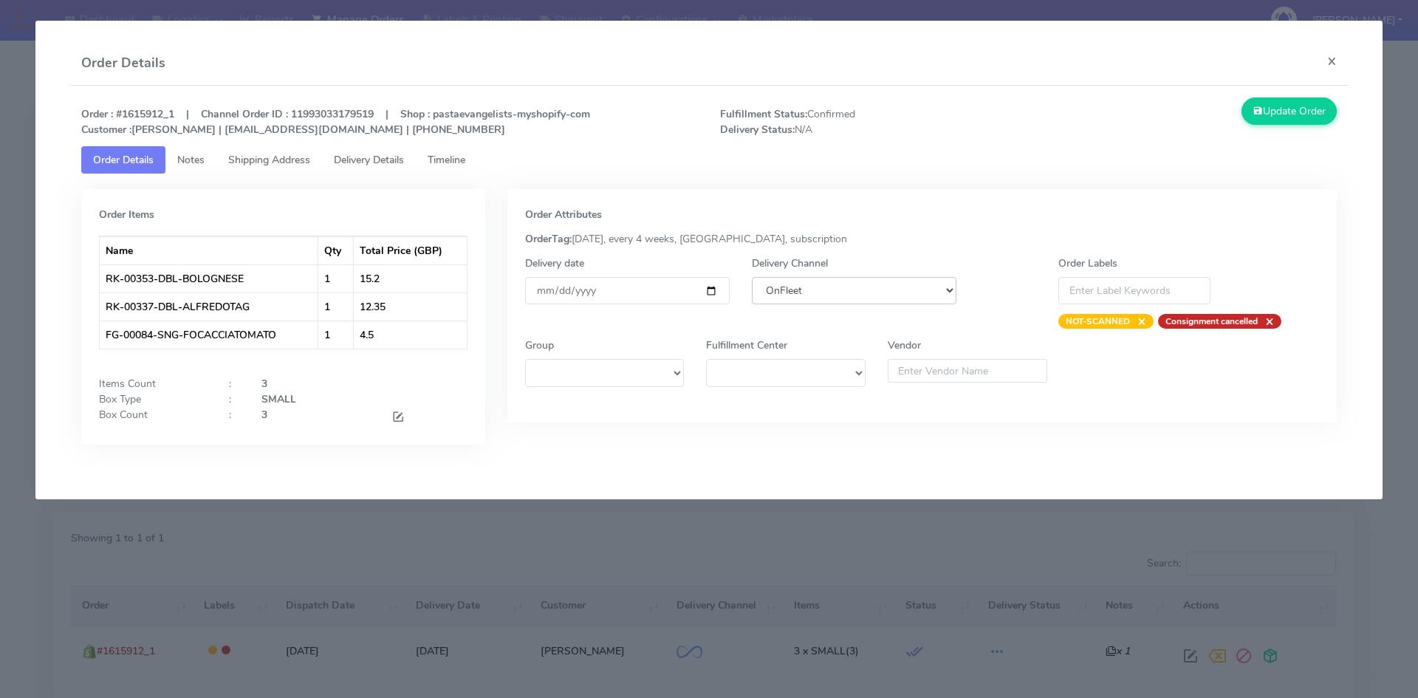
click at [903, 295] on select "DHL OnFleet Royal Mail DPD Yodel MaxOptra Amazon Collection" at bounding box center [854, 290] width 205 height 27
click at [752, 277] on select "DHL OnFleet Royal Mail DPD Yodel MaxOptra Amazon Collection" at bounding box center [854, 290] width 205 height 27
drag, startPoint x: 833, startPoint y: 293, endPoint x: 830, endPoint y: 301, distance: 8.9
click at [834, 293] on select "DHL OnFleet Royal Mail DPD Yodel MaxOptra Amazon Collection" at bounding box center [854, 290] width 205 height 27
select select "5"
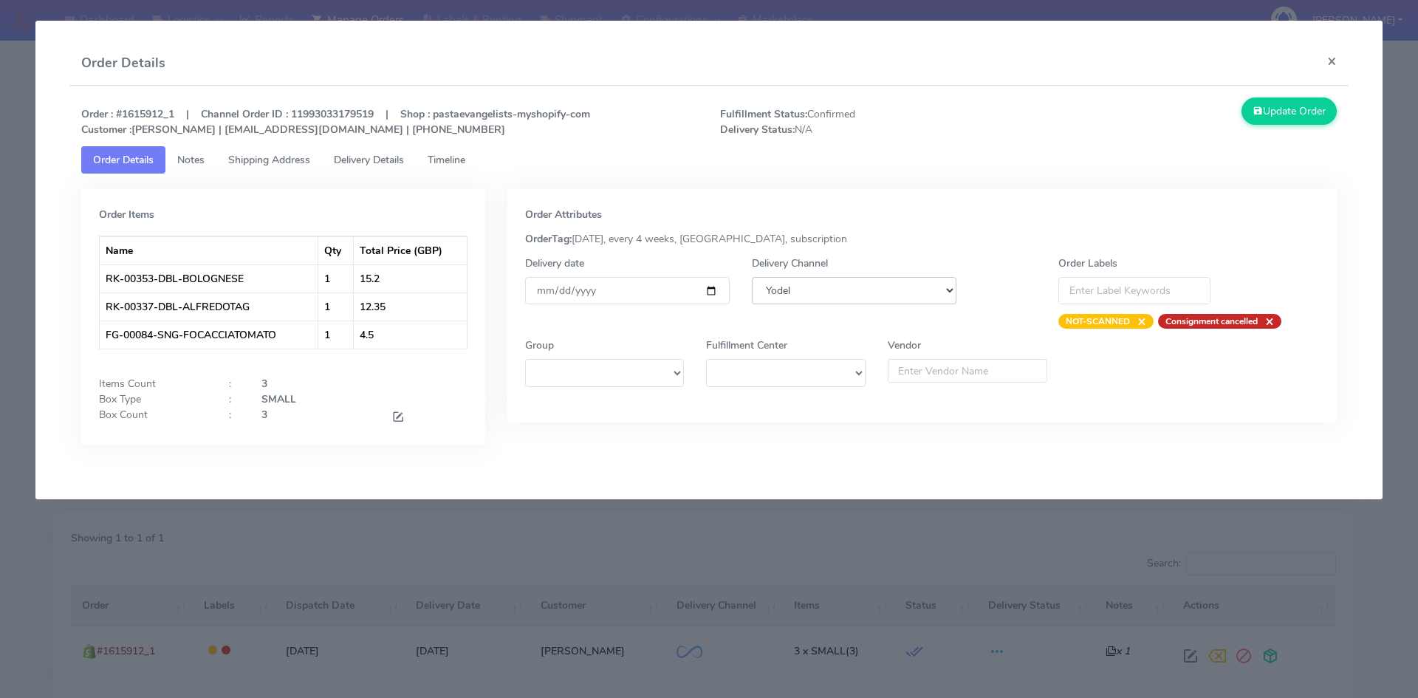
click at [752, 277] on select "DHL OnFleet Royal Mail DPD Yodel MaxOptra Amazon Collection" at bounding box center [854, 290] width 205 height 27
click at [1290, 117] on button "Update Order" at bounding box center [1290, 111] width 96 height 27
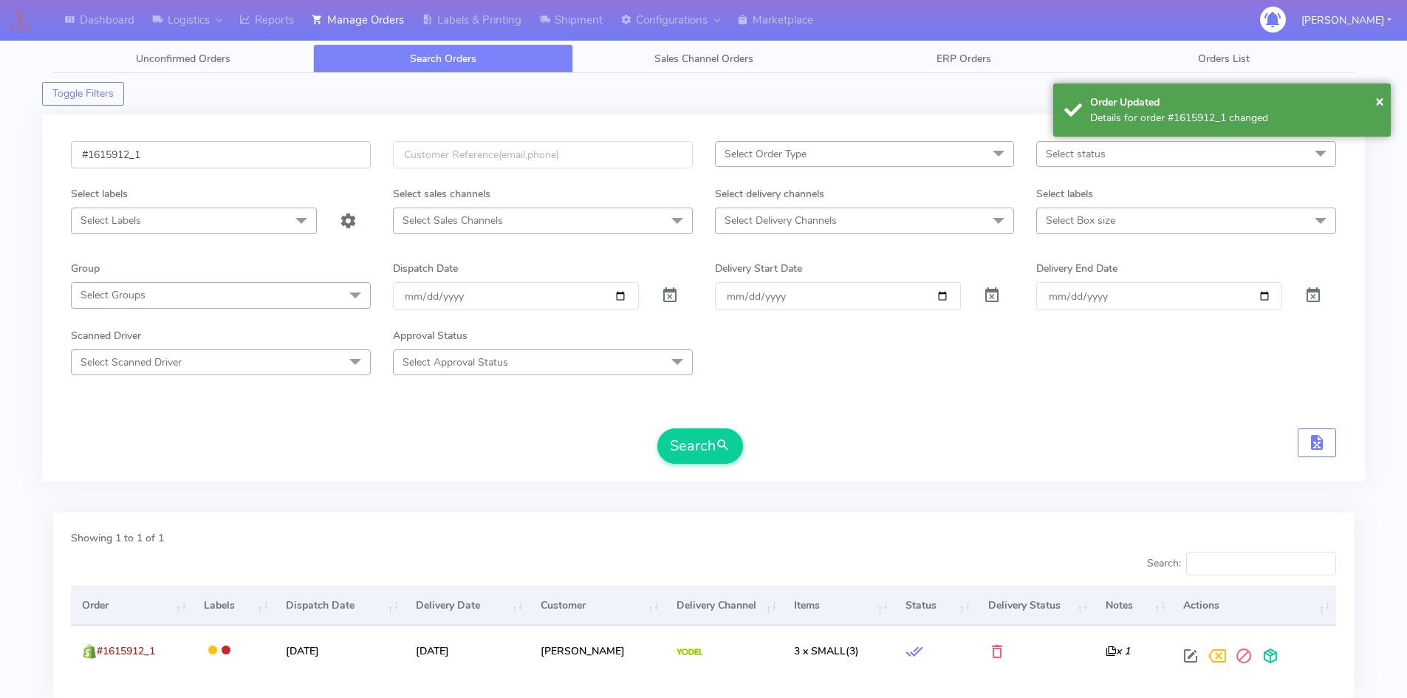
click at [236, 158] on input "#1615912_1" at bounding box center [221, 154] width 300 height 27
click at [678, 447] on button "Search" at bounding box center [700, 445] width 86 height 35
